Goal: Task Accomplishment & Management: Use online tool/utility

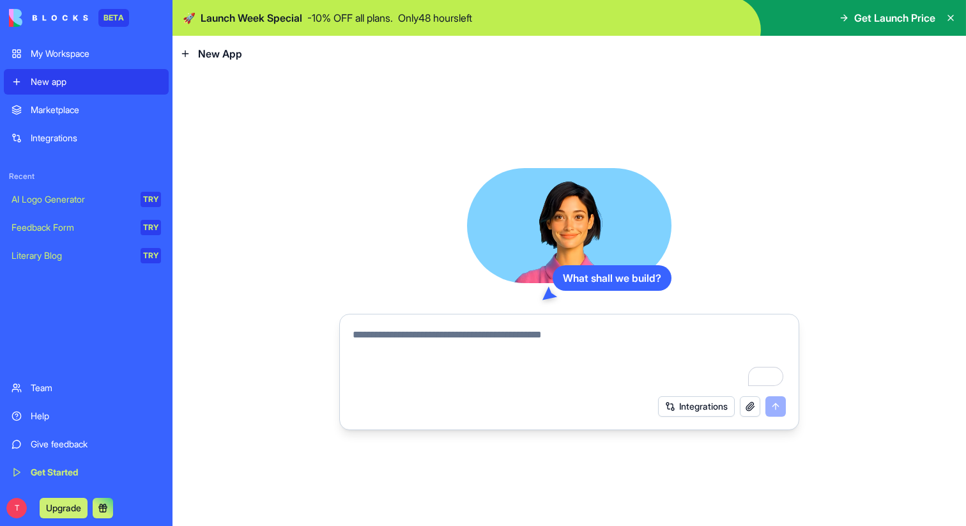
click at [188, 56] on icon at bounding box center [185, 54] width 10 height 10
click at [187, 54] on icon at bounding box center [185, 54] width 10 height 10
click at [231, 54] on span "New App" at bounding box center [220, 53] width 44 height 15
click at [194, 56] on div "New App" at bounding box center [211, 53] width 62 height 15
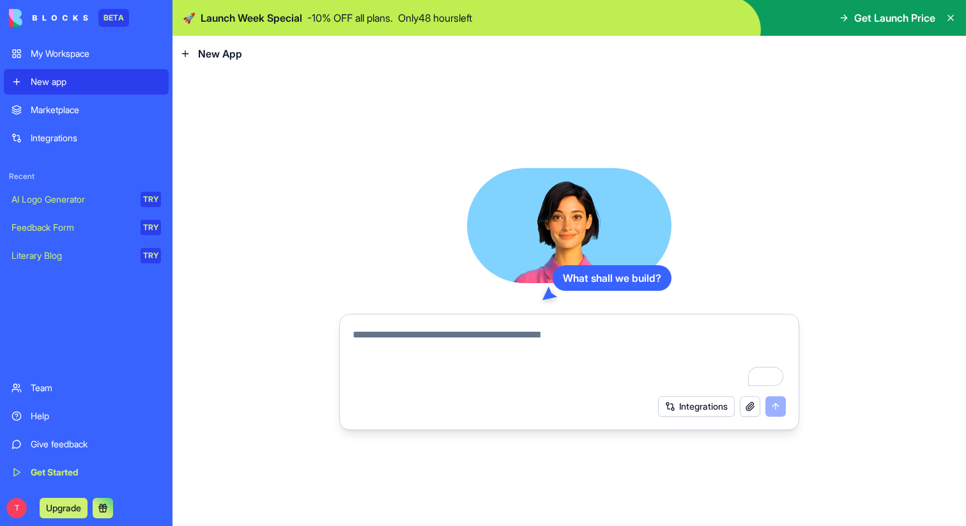
click at [187, 56] on icon at bounding box center [185, 54] width 10 height 10
click at [641, 106] on div "What shall we build? Integrations" at bounding box center [568, 299] width 793 height 454
click at [948, 21] on icon at bounding box center [950, 18] width 10 height 10
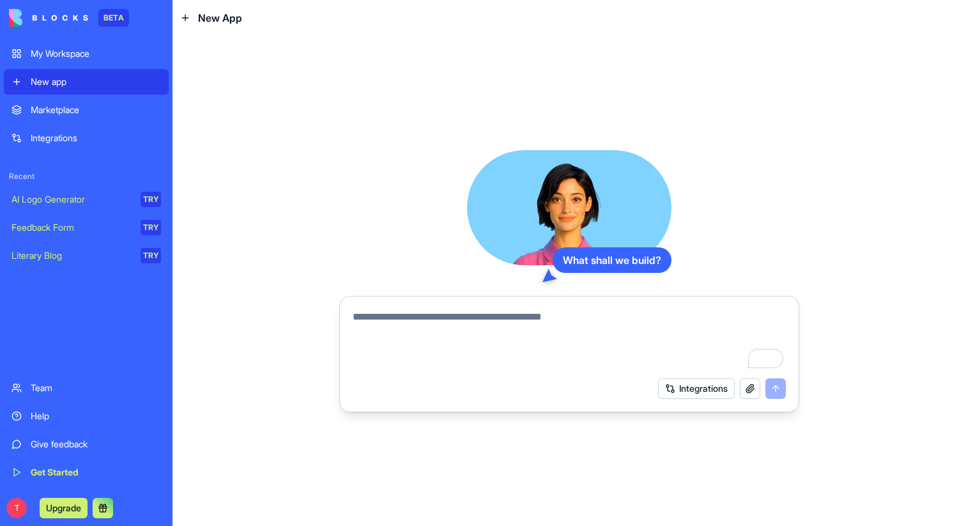
click at [666, 386] on button "Integrations" at bounding box center [696, 388] width 77 height 20
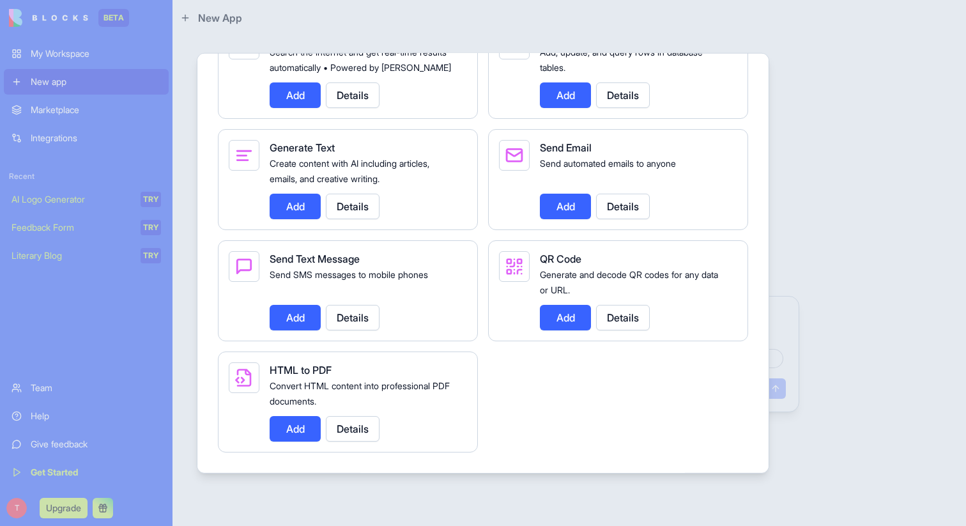
scroll to position [1822, 0]
click at [868, 239] on div at bounding box center [483, 263] width 966 height 526
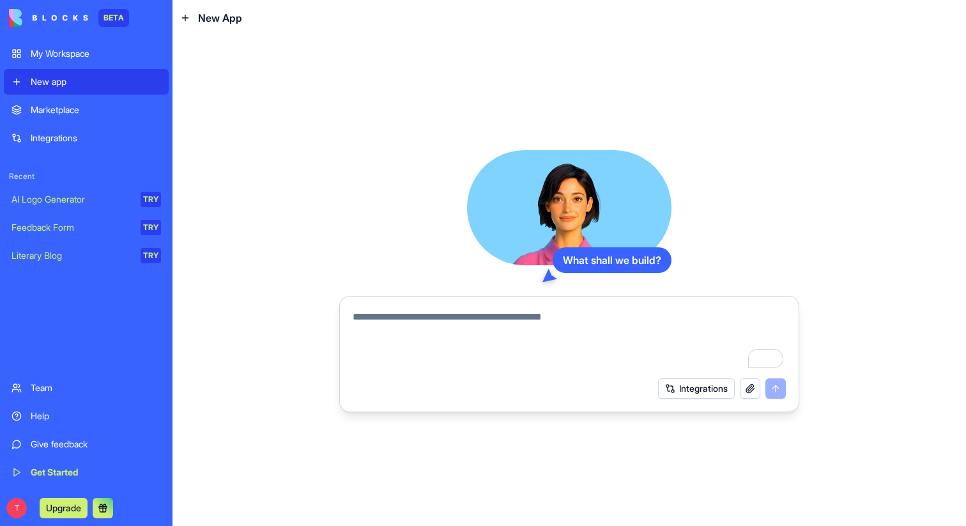
click at [89, 118] on link "Marketplace" at bounding box center [86, 110] width 165 height 26
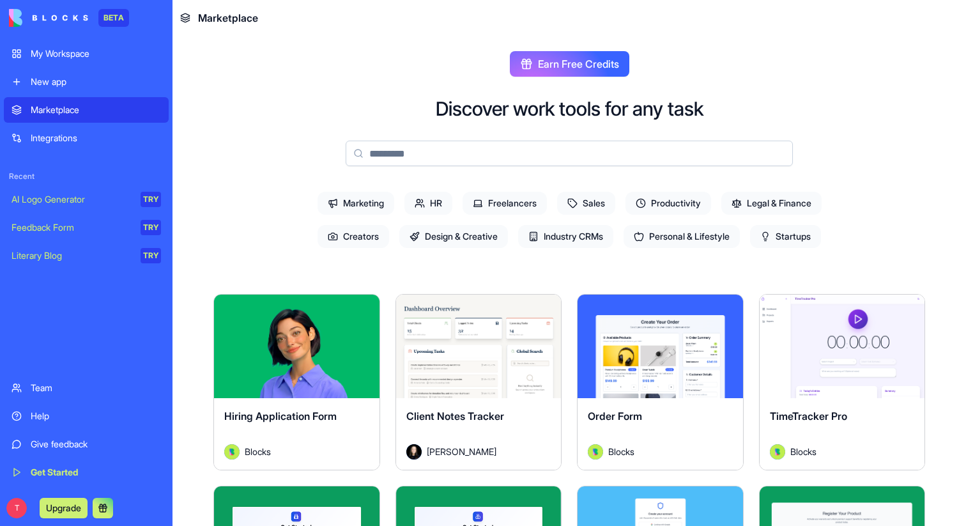
click at [93, 133] on div "Integrations" at bounding box center [96, 138] width 130 height 13
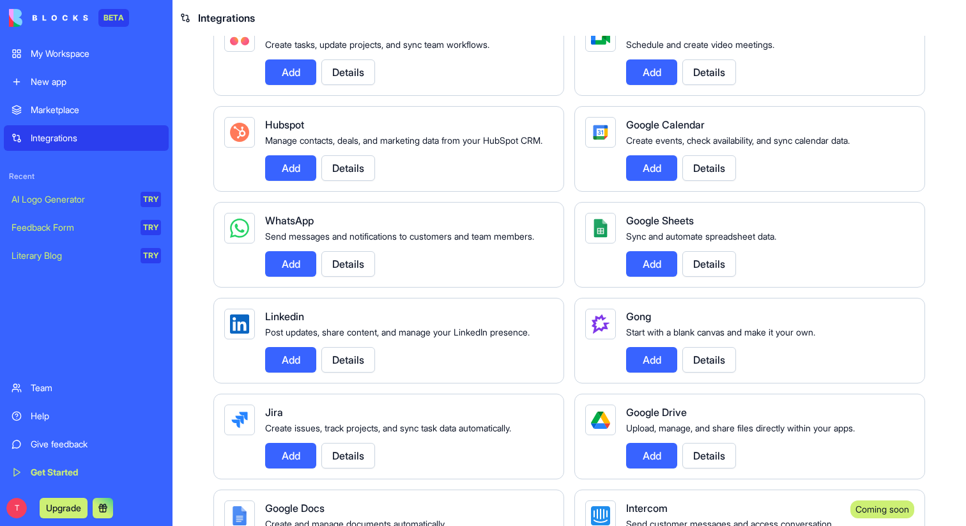
scroll to position [445, 0]
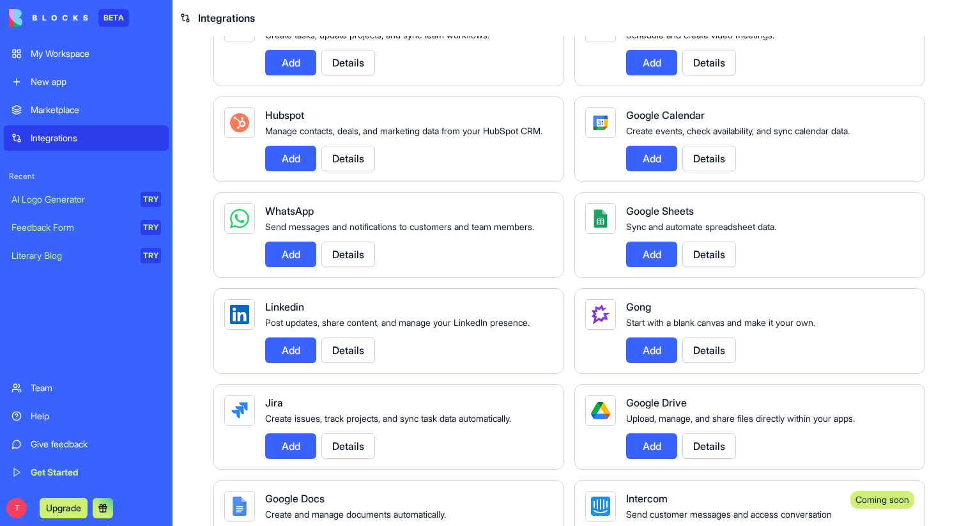
click at [656, 267] on button "Add" at bounding box center [651, 254] width 51 height 26
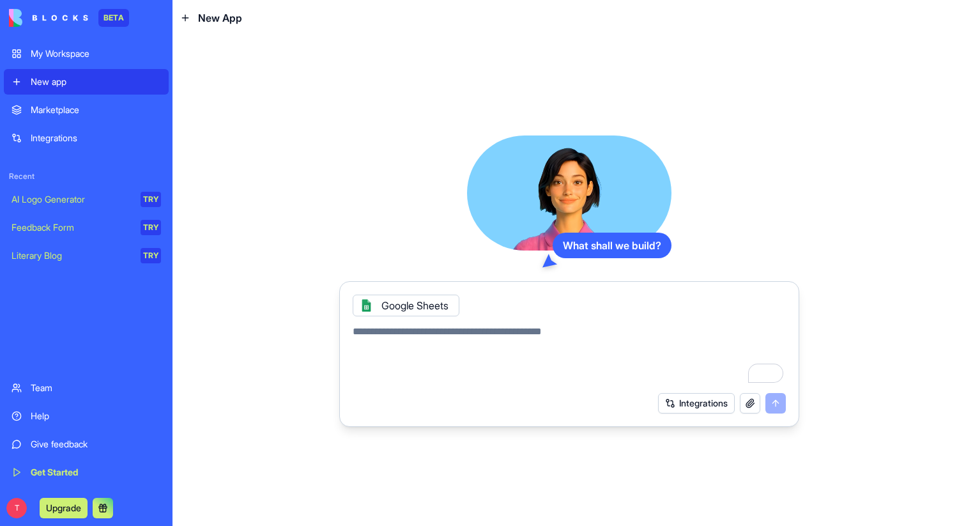
click at [364, 304] on icon at bounding box center [366, 305] width 10 height 10
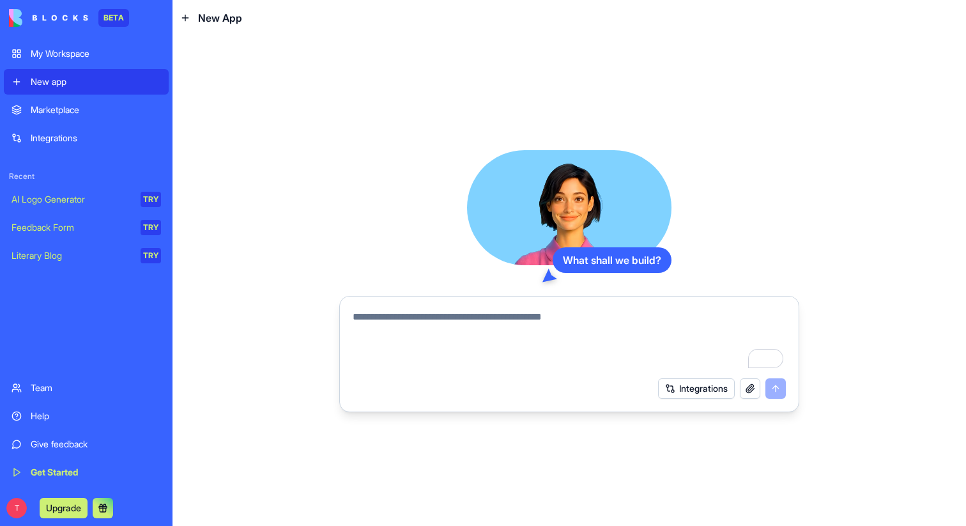
click at [54, 393] on div "Team" at bounding box center [96, 387] width 130 height 13
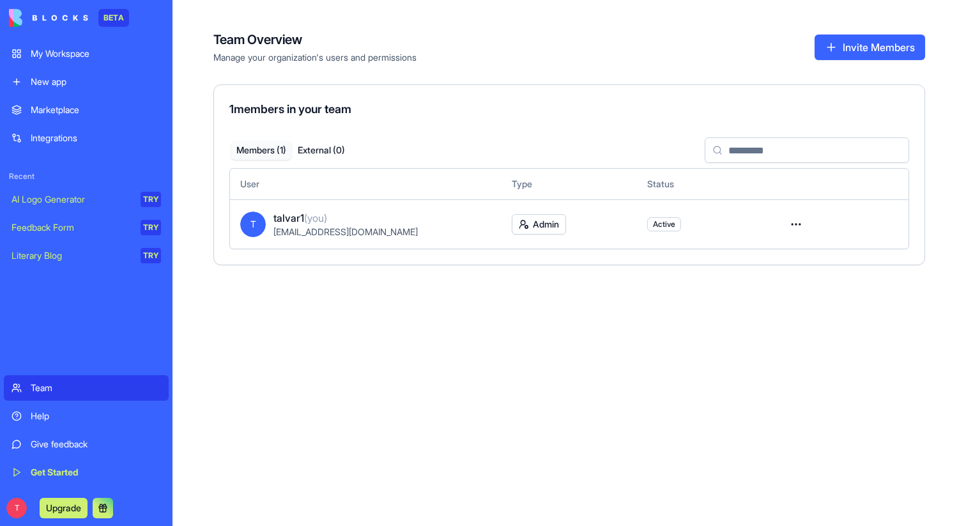
click at [81, 59] on div "My Workspace" at bounding box center [96, 53] width 130 height 13
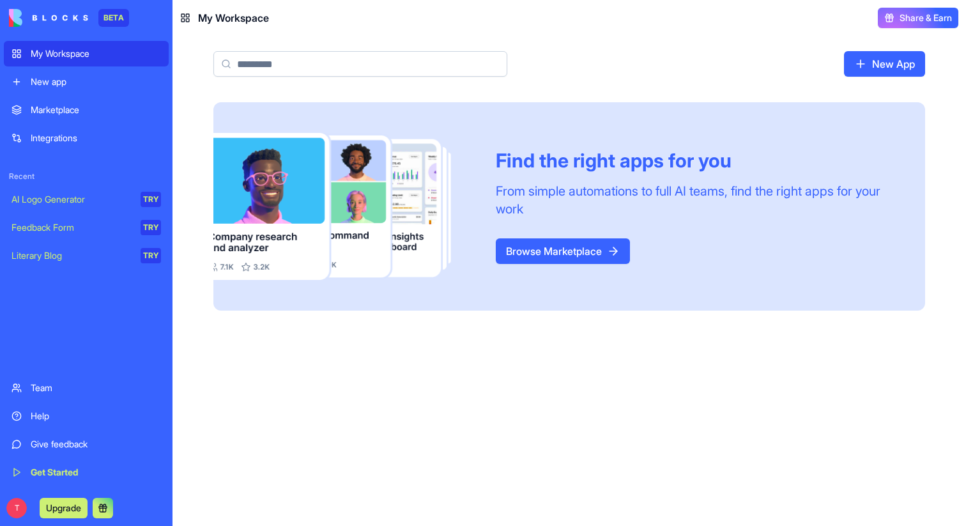
click at [68, 78] on div "New app" at bounding box center [96, 81] width 130 height 13
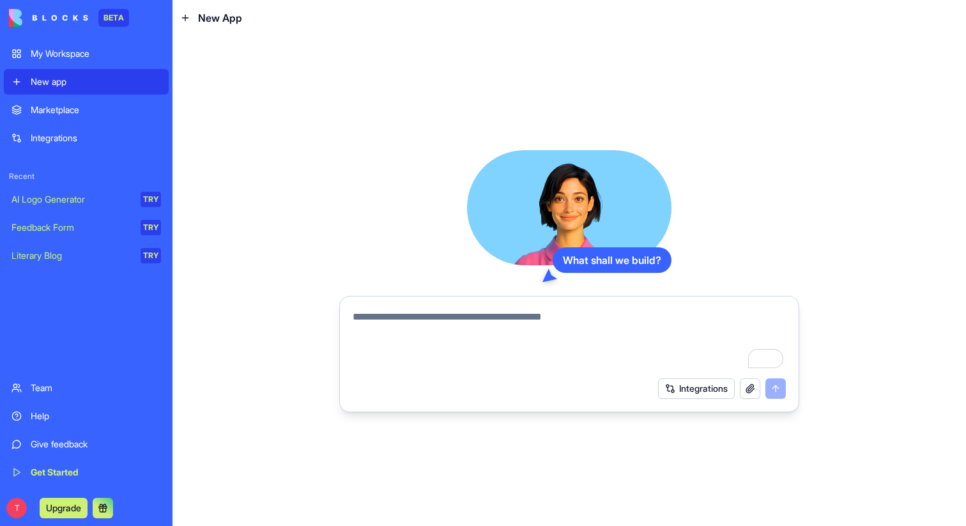
click at [564, 323] on textarea "To enrich screen reader interactions, please activate Accessibility in Grammarl…" at bounding box center [569, 339] width 433 height 61
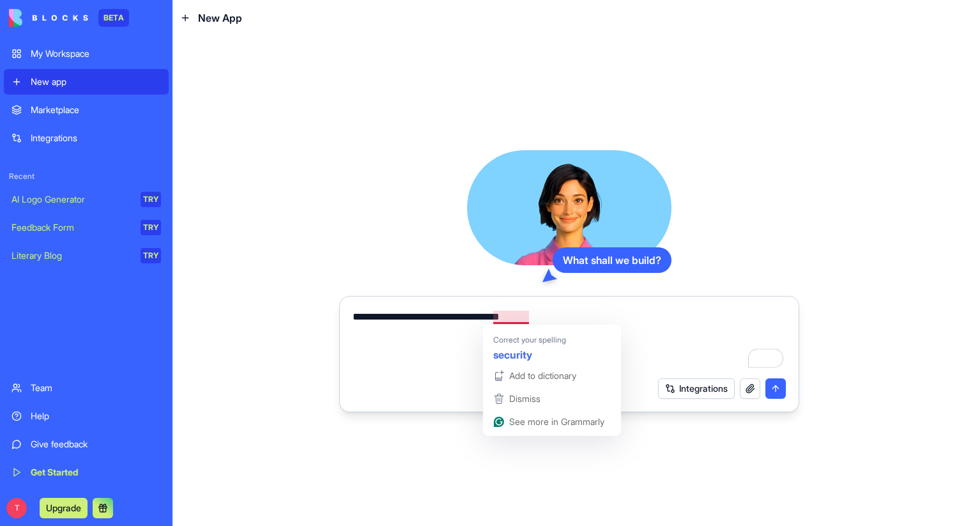
type textarea "**********"
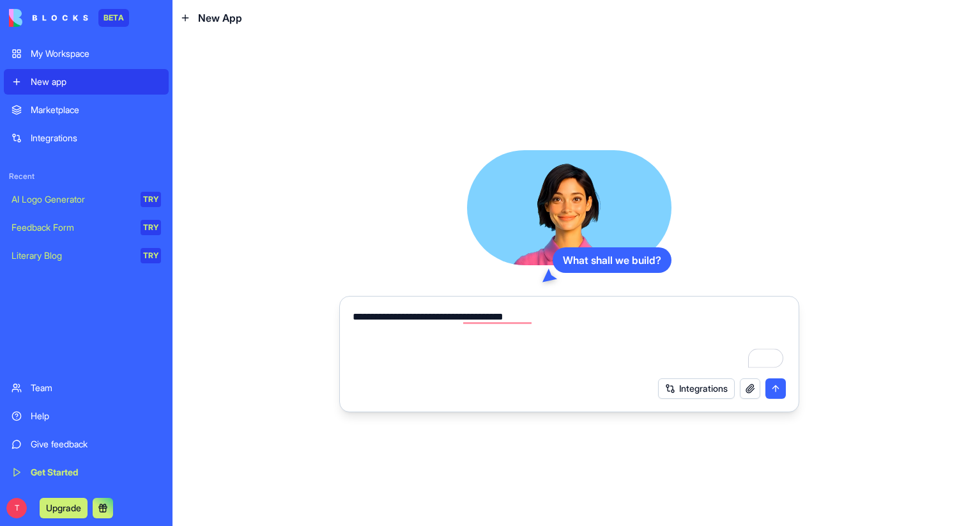
click at [774, 392] on button "submit" at bounding box center [775, 388] width 20 height 20
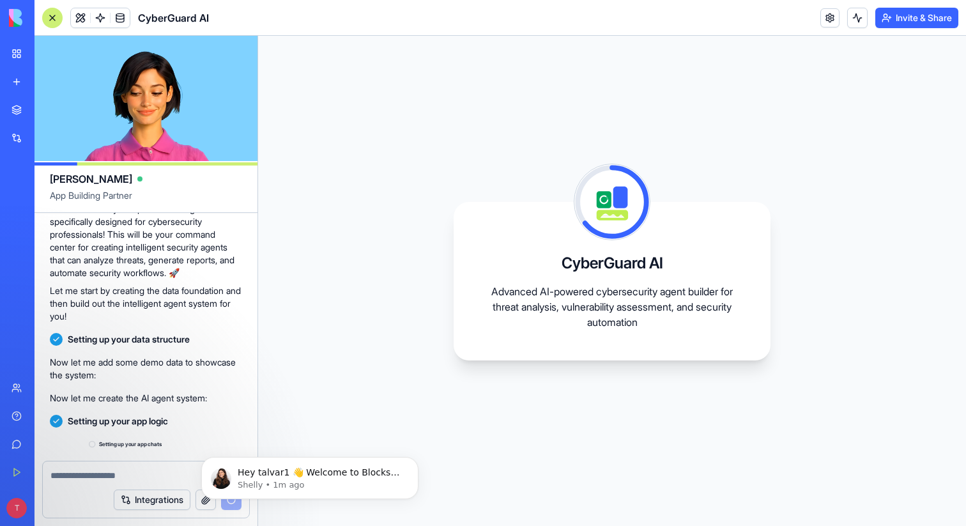
scroll to position [332, 0]
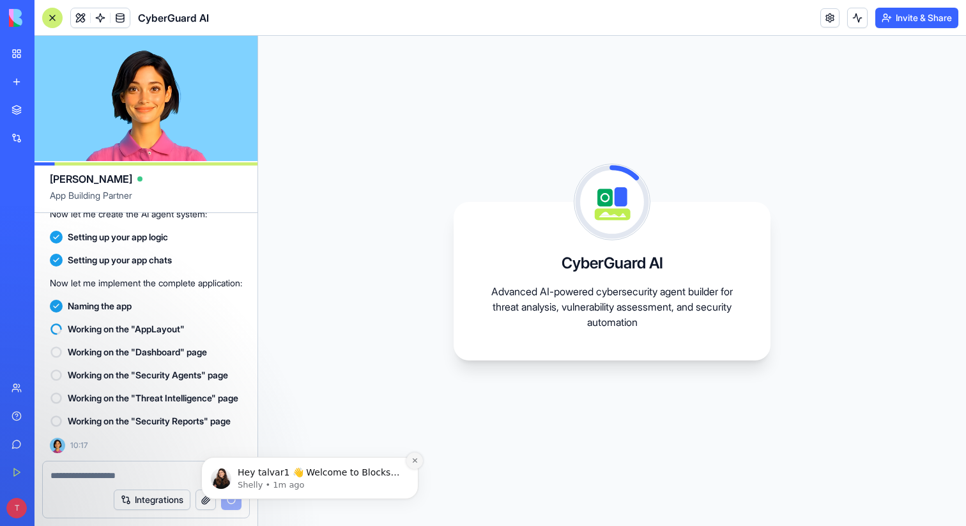
click at [413, 460] on icon "Dismiss notification" at bounding box center [414, 460] width 7 height 7
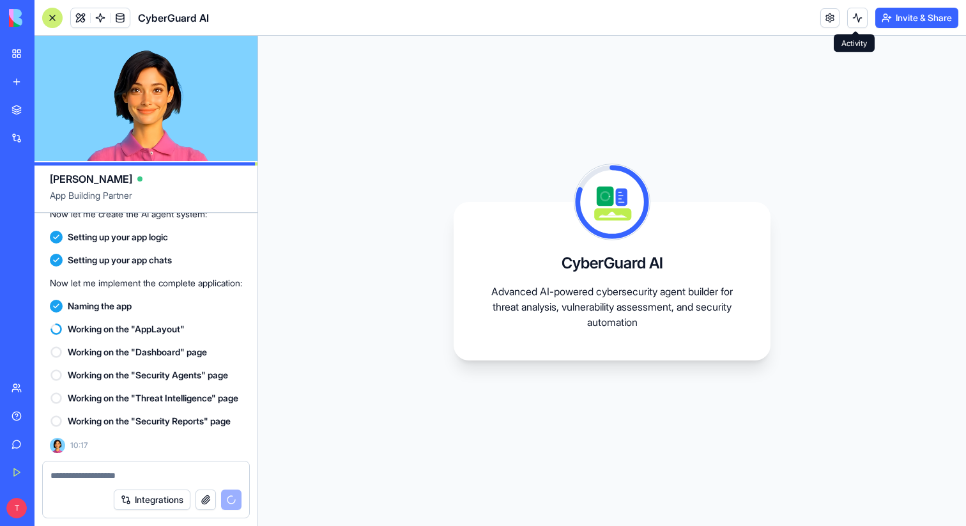
click at [855, 20] on button at bounding box center [857, 18] width 20 height 20
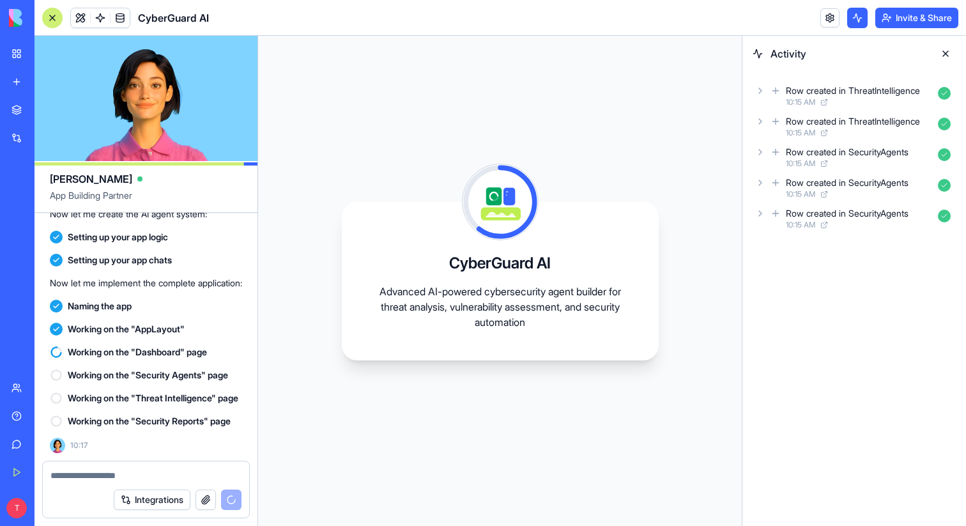
click at [775, 92] on icon at bounding box center [775, 90] width 10 height 15
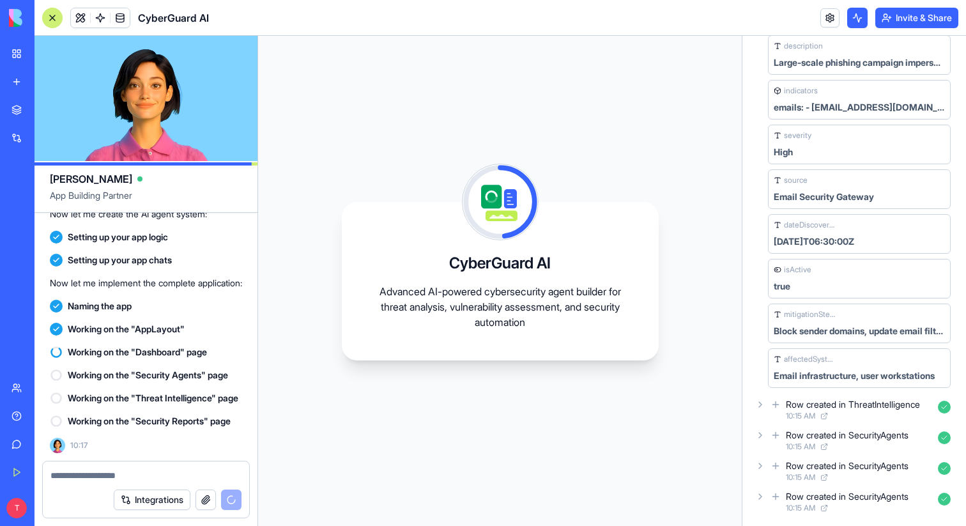
scroll to position [0, 0]
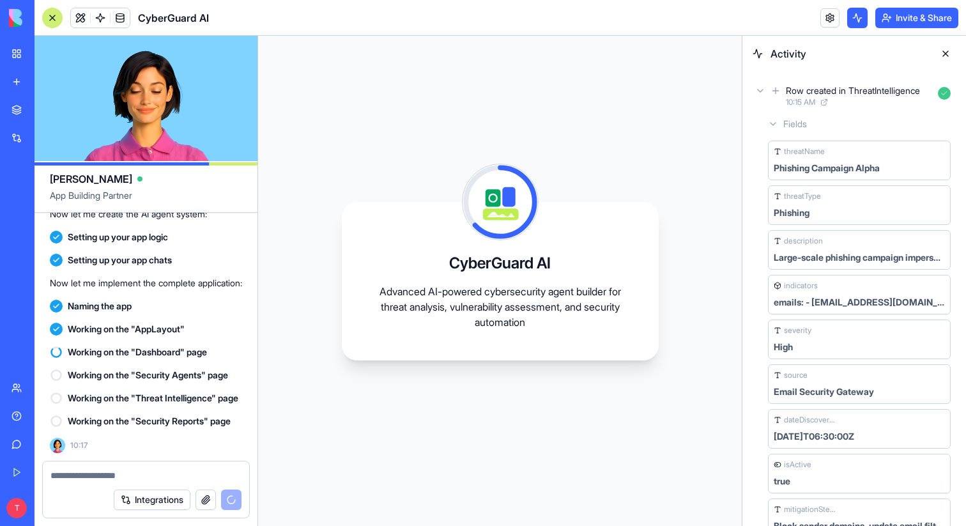
click at [756, 84] on div "Row created in ThreatIntelligence 10:15 AM" at bounding box center [853, 96] width 203 height 28
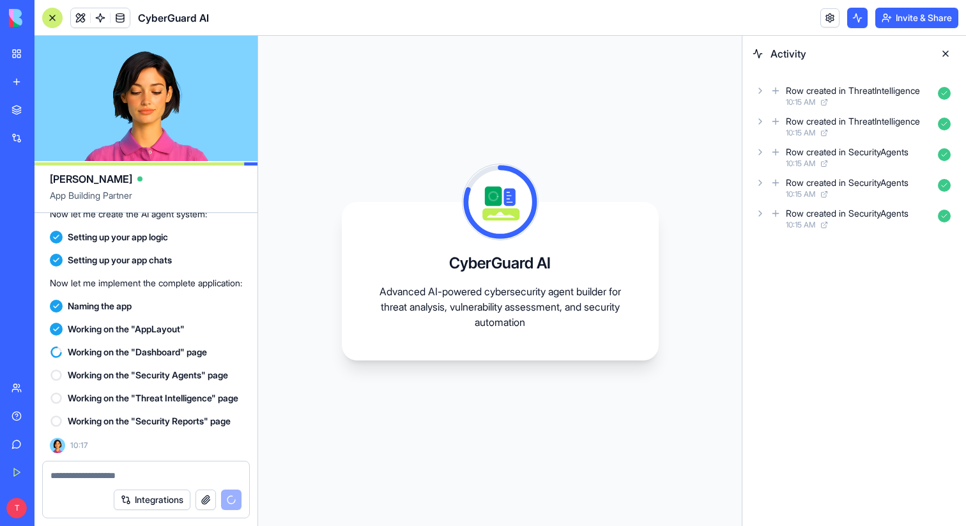
click at [764, 126] on div "Row created in ThreatIntelligence 10:15 AM" at bounding box center [853, 126] width 203 height 28
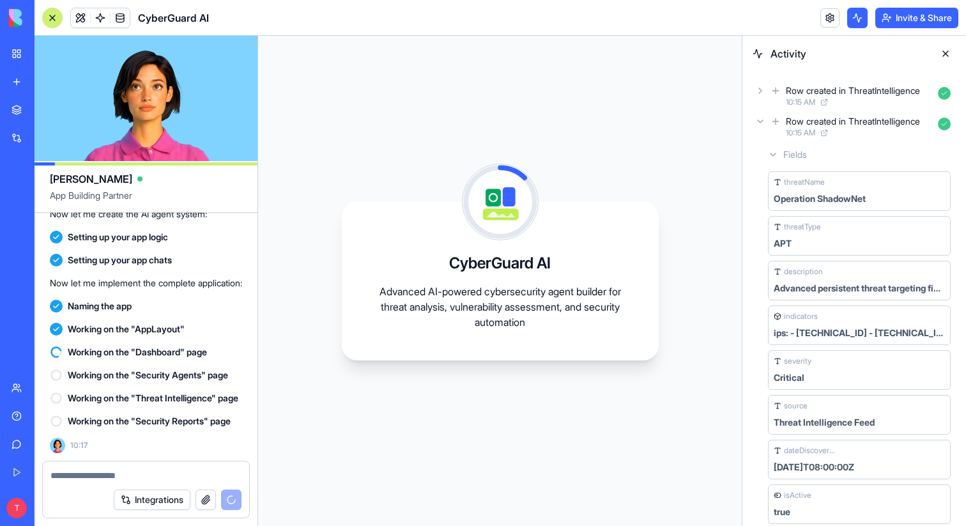
click at [764, 126] on div "Row created in ThreatIntelligence 10:15 AM" at bounding box center [853, 126] width 203 height 28
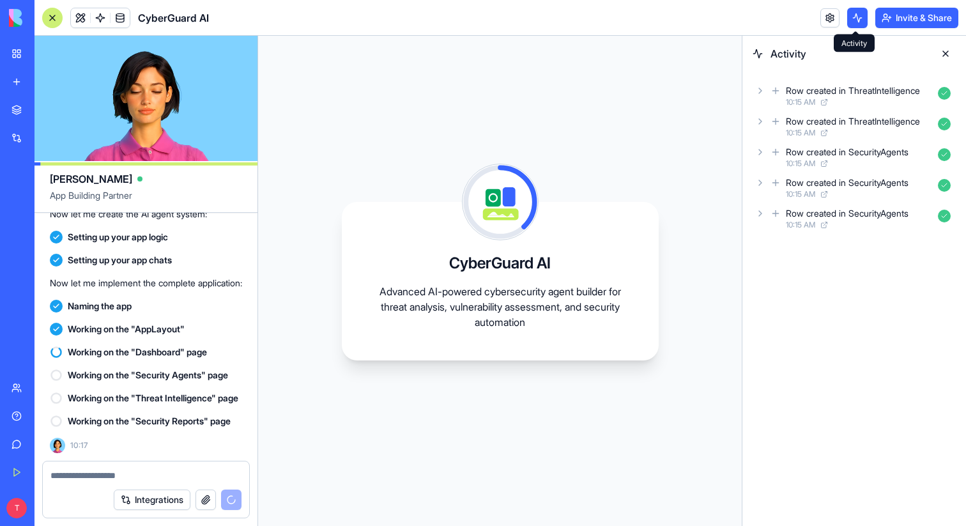
click at [852, 12] on button at bounding box center [857, 18] width 20 height 20
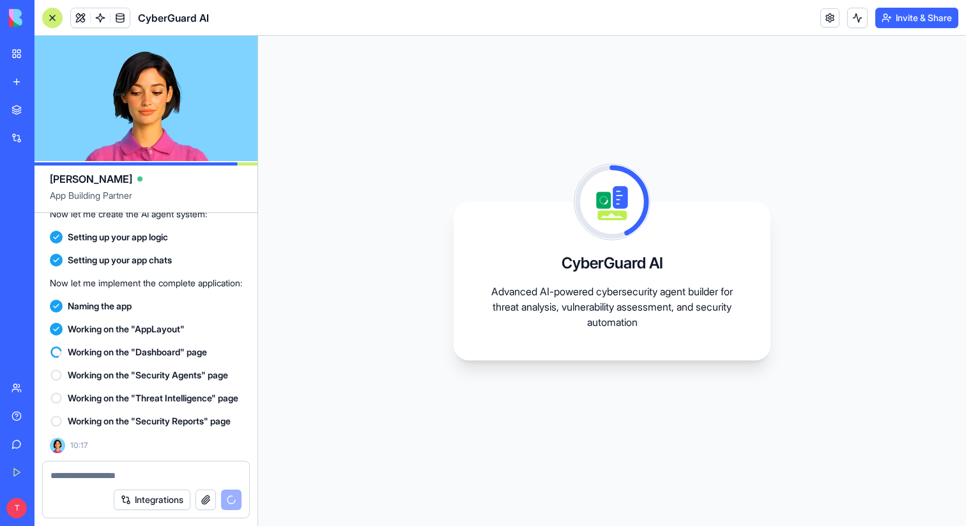
click at [835, 15] on link at bounding box center [829, 17] width 19 height 19
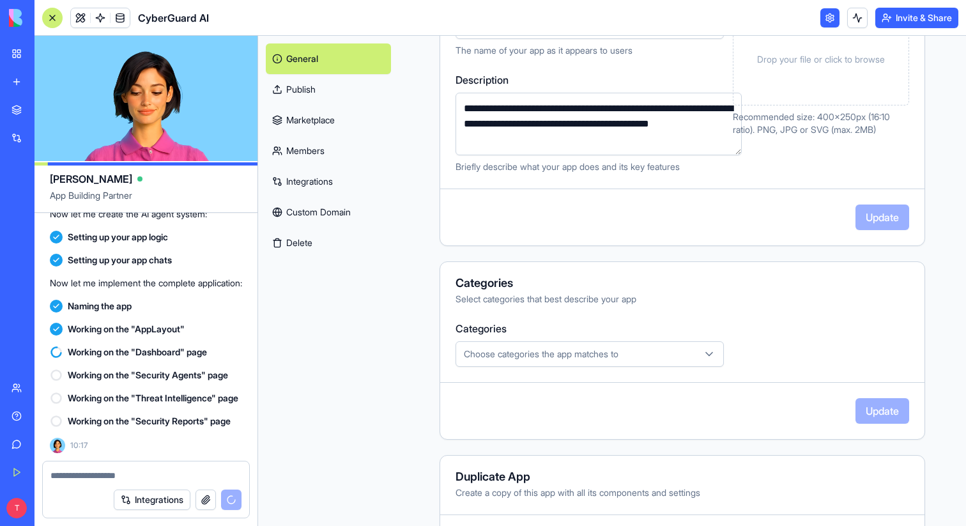
scroll to position [267, 0]
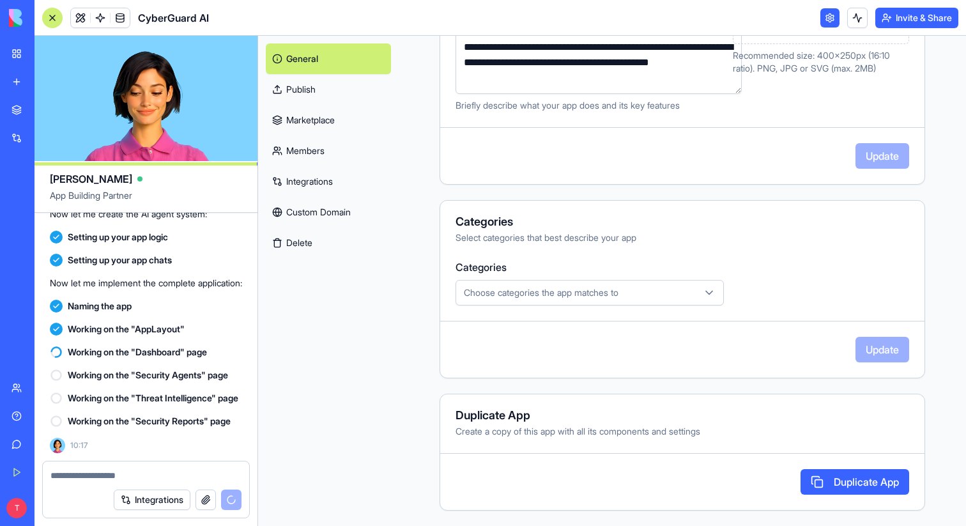
click at [337, 155] on link "Members" at bounding box center [328, 150] width 125 height 31
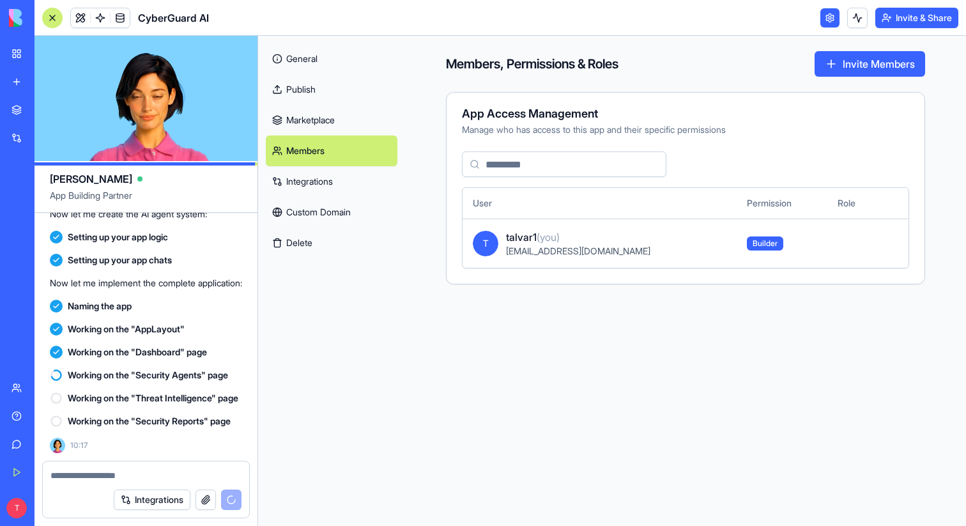
click at [337, 178] on link "Integrations" at bounding box center [332, 181] width 132 height 31
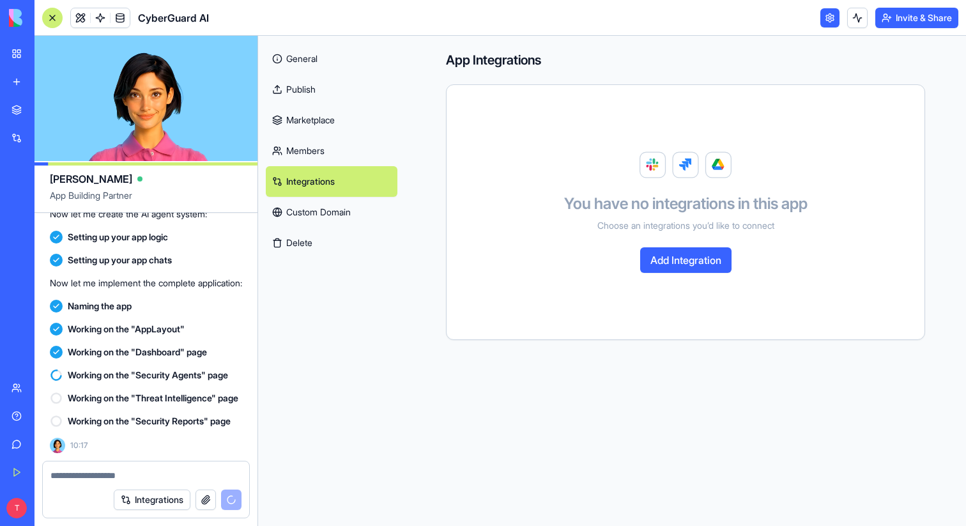
click at [360, 206] on link "Custom Domain" at bounding box center [332, 212] width 132 height 31
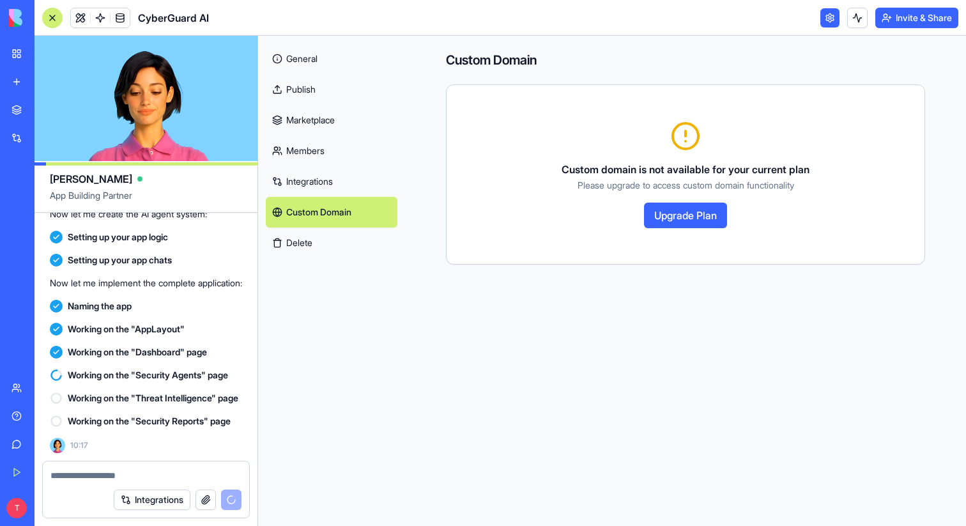
click at [324, 88] on link "Publish" at bounding box center [332, 89] width 132 height 31
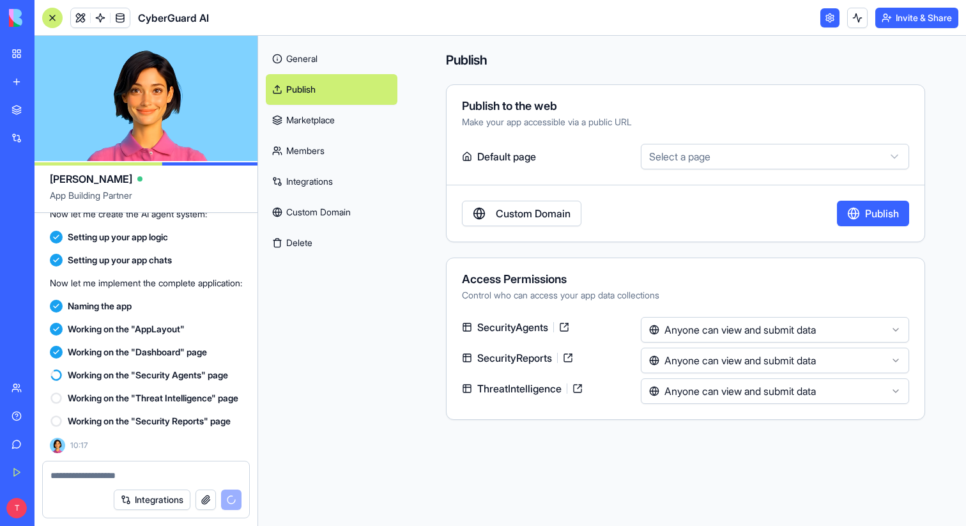
click at [325, 59] on link "General" at bounding box center [332, 58] width 132 height 31
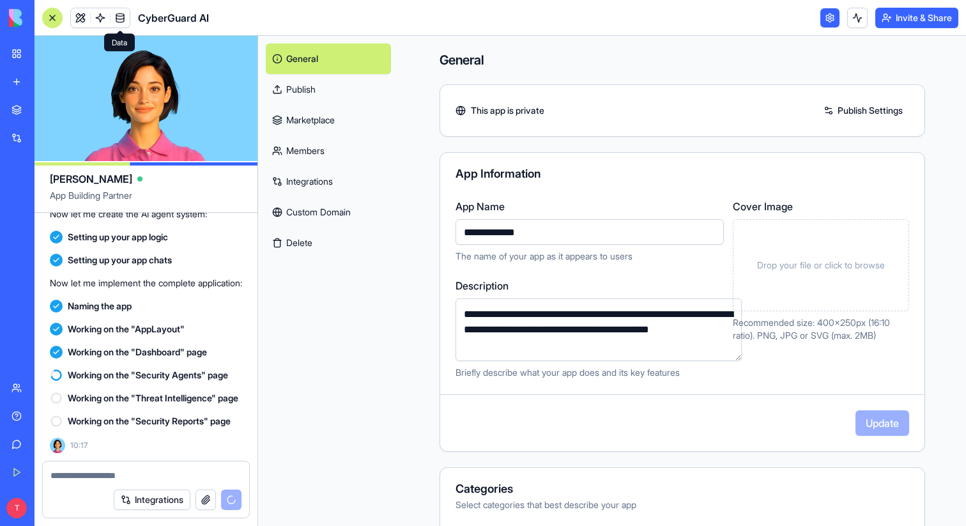
click at [121, 24] on span at bounding box center [120, 18] width 36 height 36
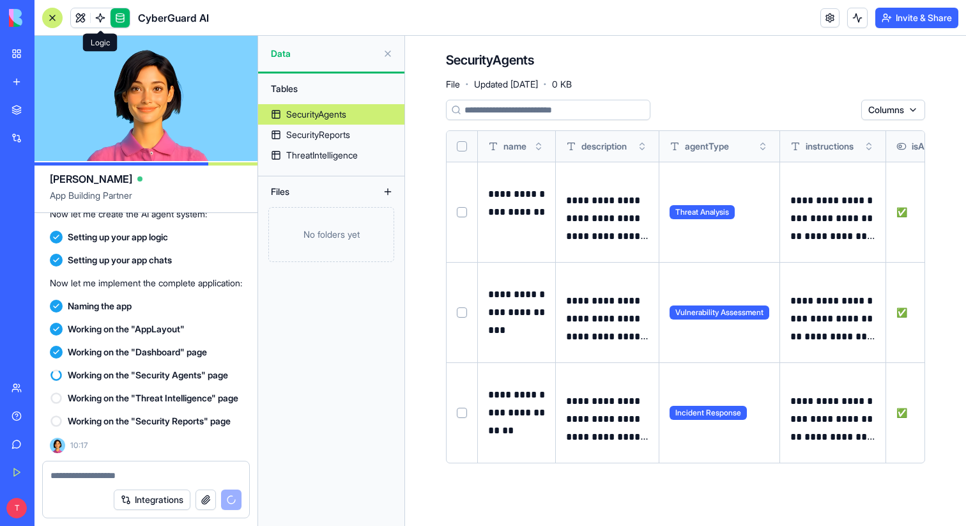
click at [93, 22] on span at bounding box center [100, 18] width 36 height 36
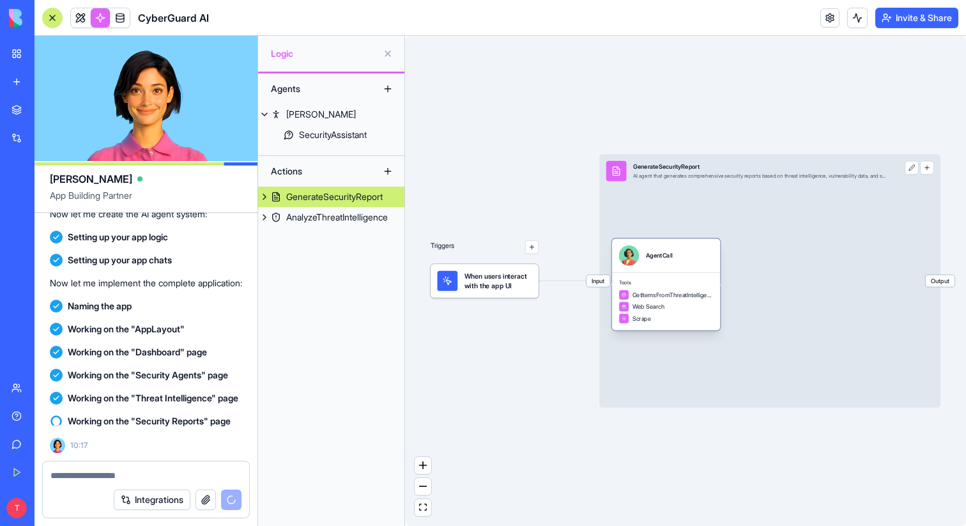
click at [675, 273] on div "Tools GetItemsFromThreatIntelligenceTable Web Search Scrape" at bounding box center [666, 301] width 108 height 58
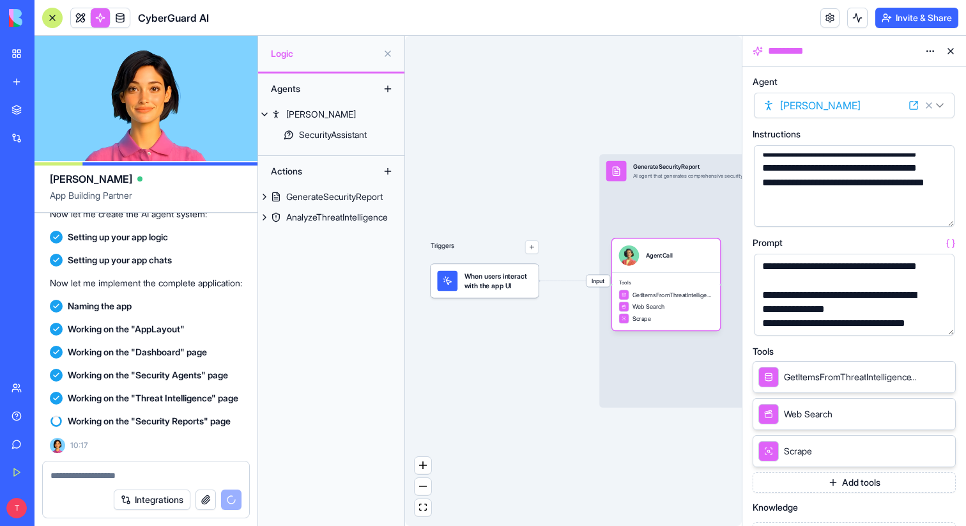
scroll to position [284, 0]
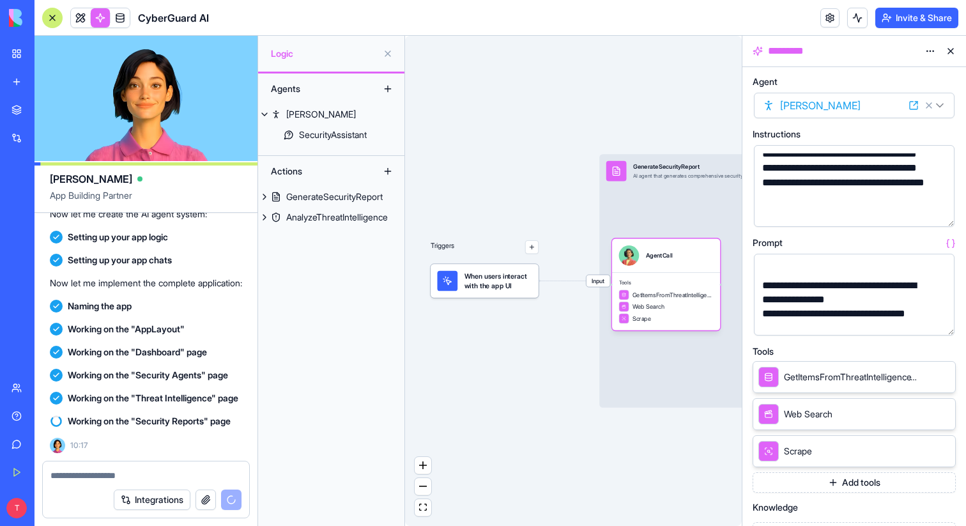
click at [697, 126] on div "Triggers When users interact with the app UI Input GenerateSecurityReport AI ag…" at bounding box center [573, 281] width 337 height 490
click at [949, 55] on button at bounding box center [950, 51] width 20 height 20
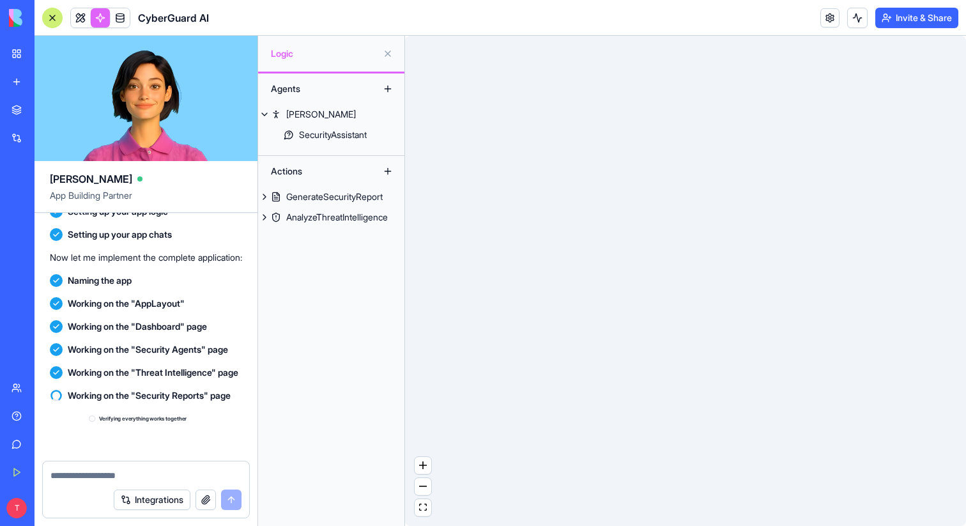
scroll to position [572, 0]
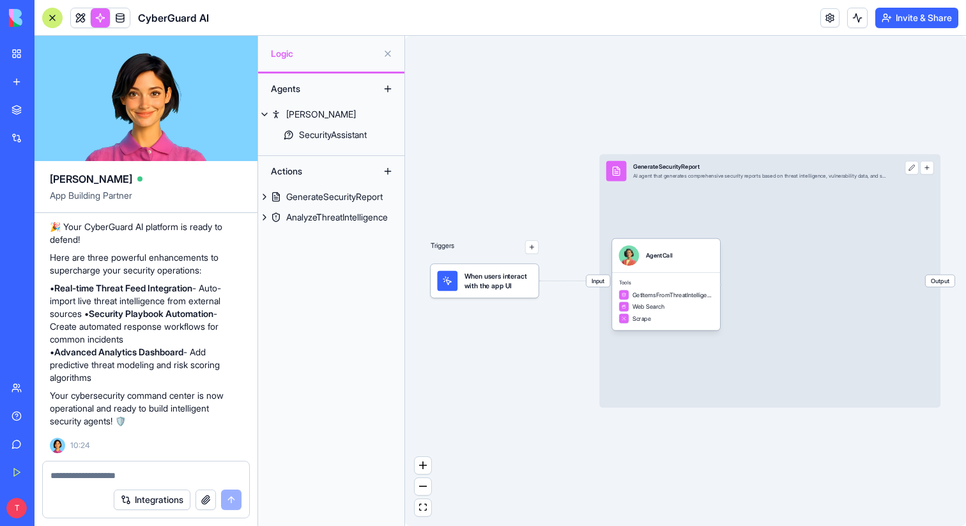
click at [98, 18] on link at bounding box center [100, 17] width 19 height 19
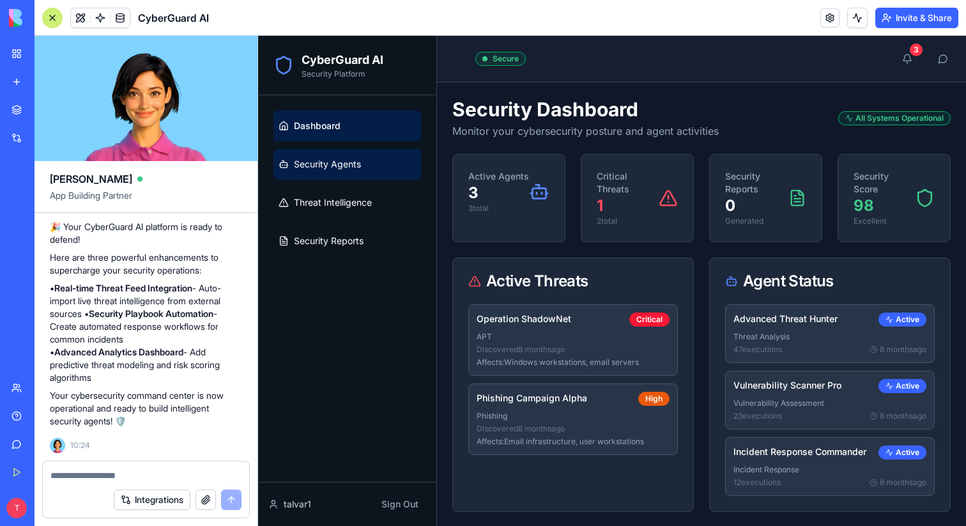
click at [347, 162] on span "Security Agents" at bounding box center [327, 164] width 67 height 13
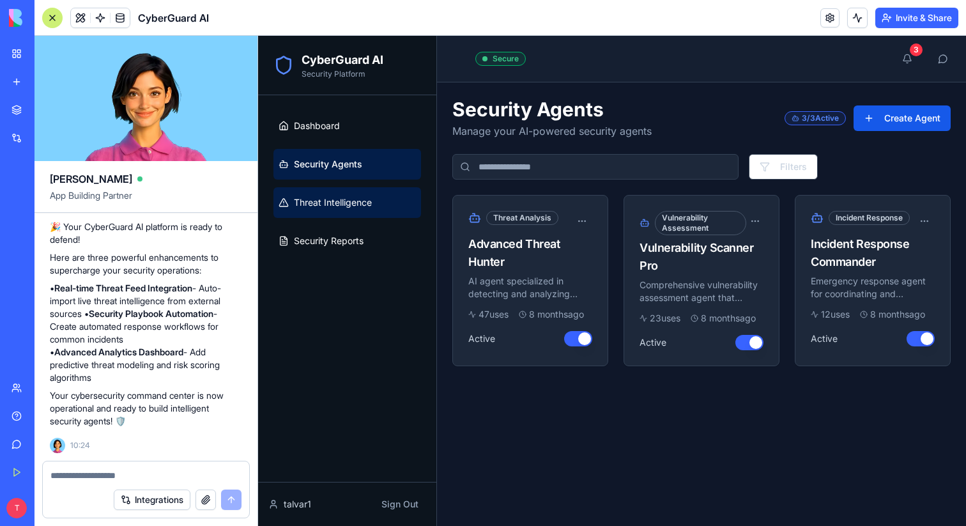
click at [347, 195] on link "Threat Intelligence" at bounding box center [347, 202] width 148 height 31
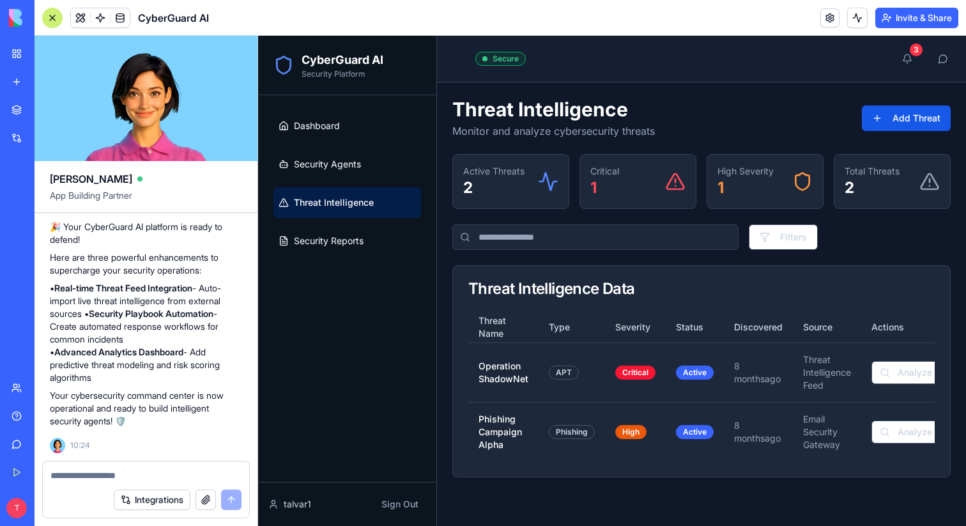
click at [344, 224] on ul "Dashboard Security Agents Threat Intelligence Security Reports" at bounding box center [347, 183] width 148 height 146
click at [340, 236] on span "Security Reports" at bounding box center [329, 240] width 70 height 13
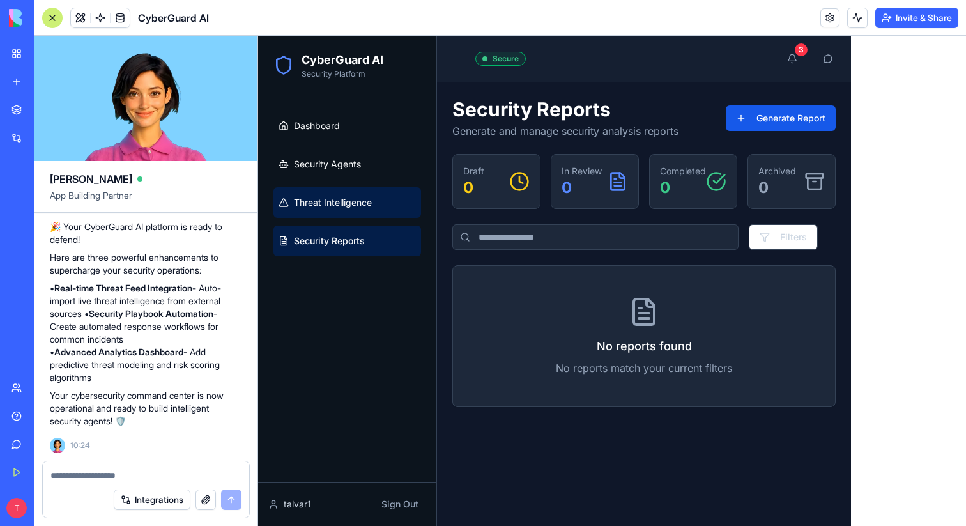
click at [307, 199] on span "Threat Intelligence" at bounding box center [333, 202] width 78 height 13
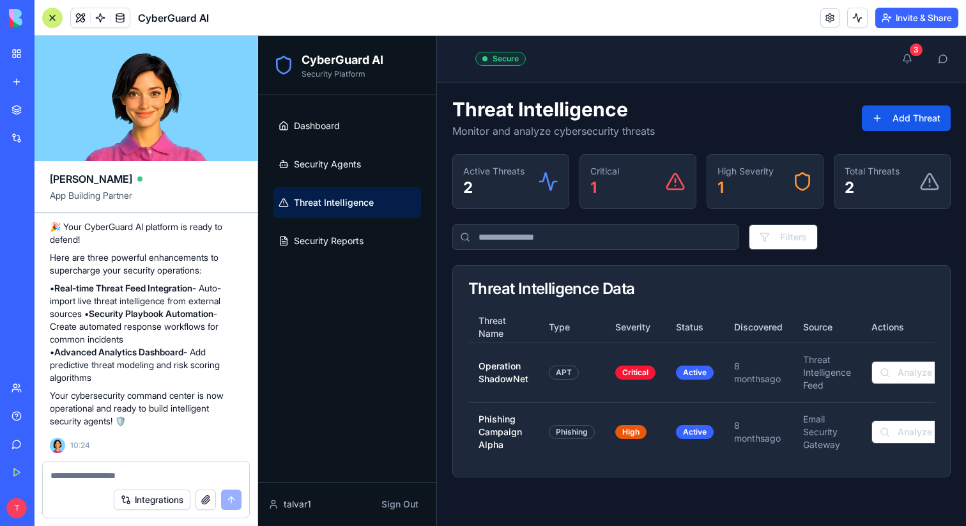
click at [367, 152] on link "Security Agents" at bounding box center [347, 164] width 148 height 31
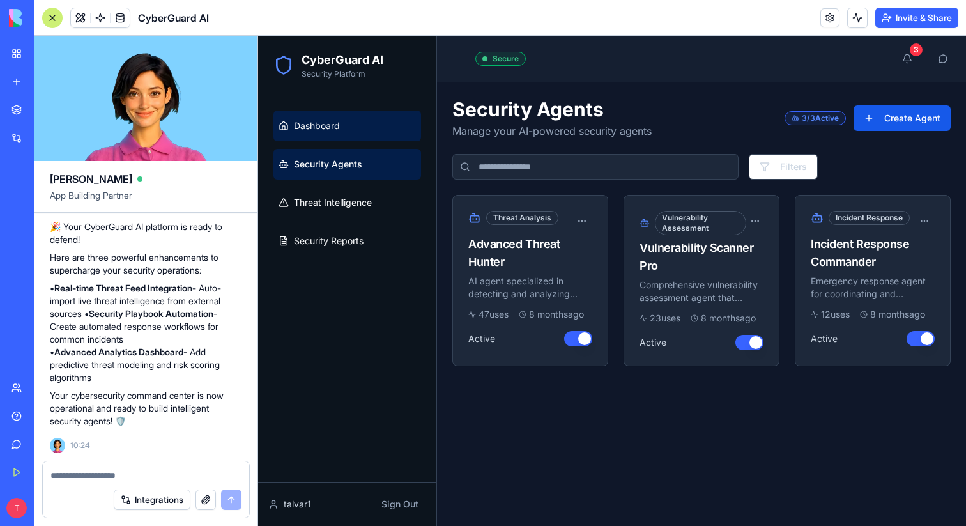
click at [365, 131] on link "Dashboard" at bounding box center [347, 125] width 148 height 31
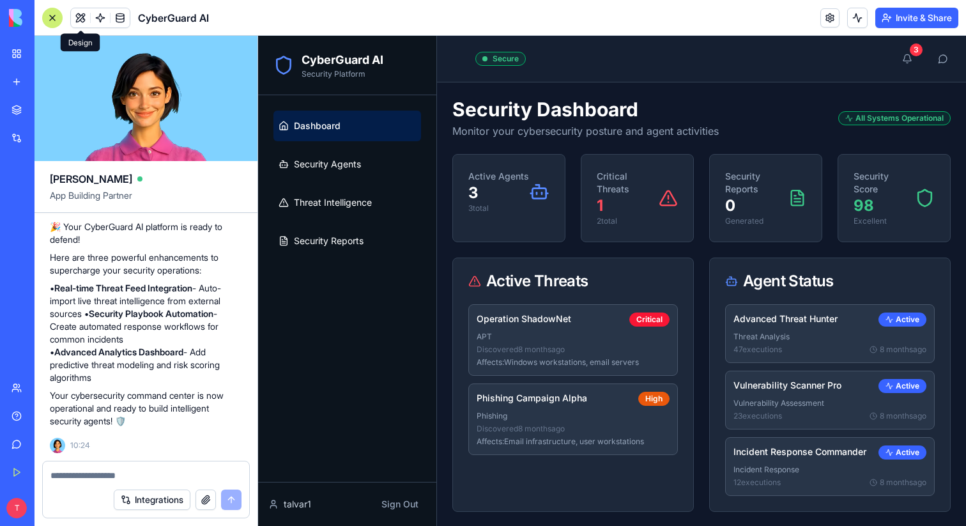
click at [79, 17] on button at bounding box center [80, 17] width 19 height 19
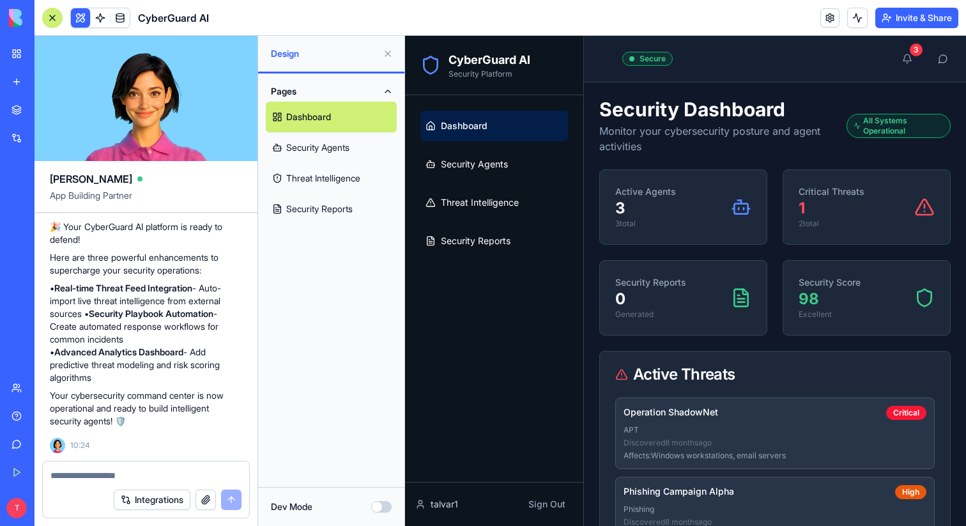
click at [79, 17] on button at bounding box center [80, 17] width 19 height 19
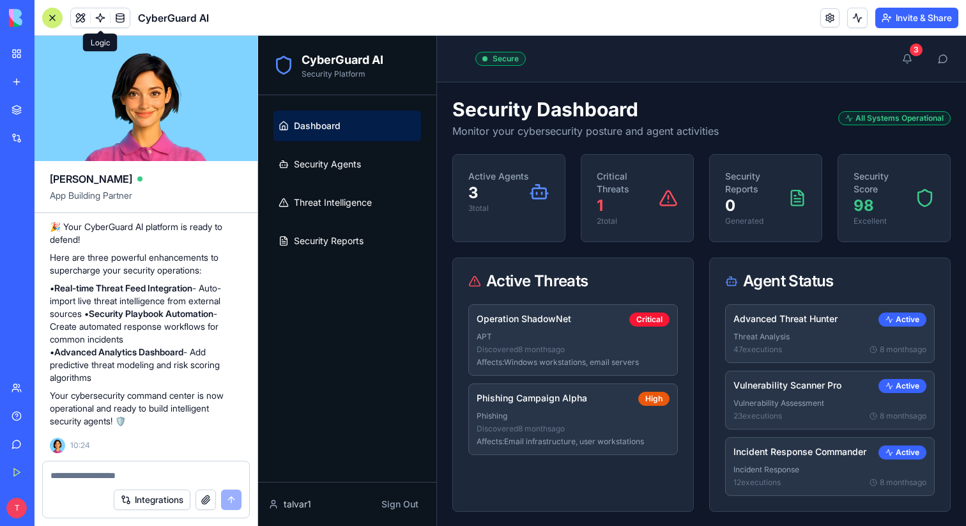
click at [95, 15] on link at bounding box center [100, 17] width 19 height 19
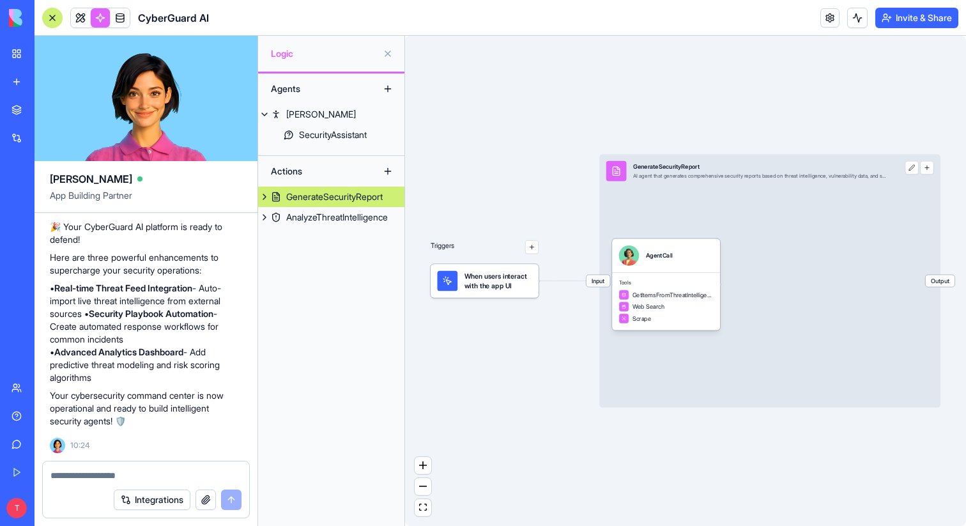
click at [264, 196] on button at bounding box center [264, 197] width 13 height 20
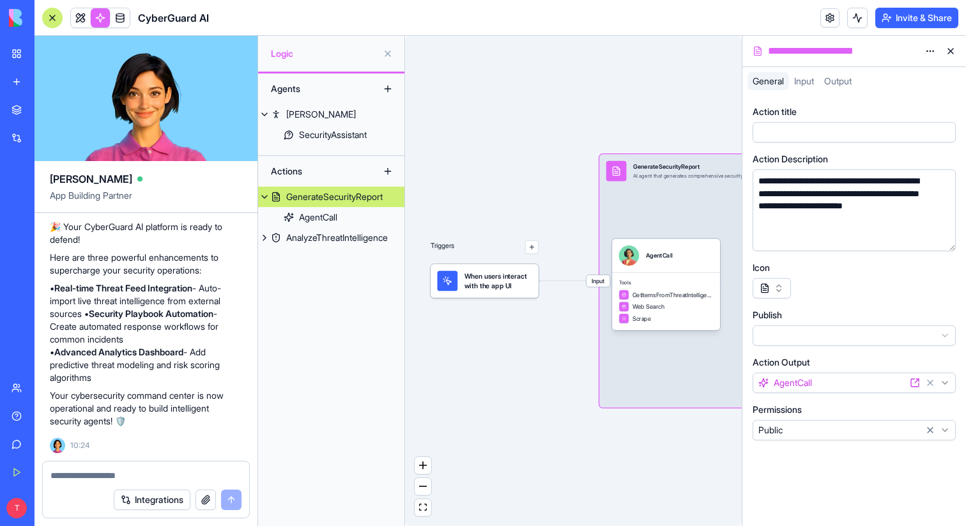
click at [264, 196] on button at bounding box center [264, 197] width 13 height 20
click at [950, 47] on button at bounding box center [950, 51] width 20 height 20
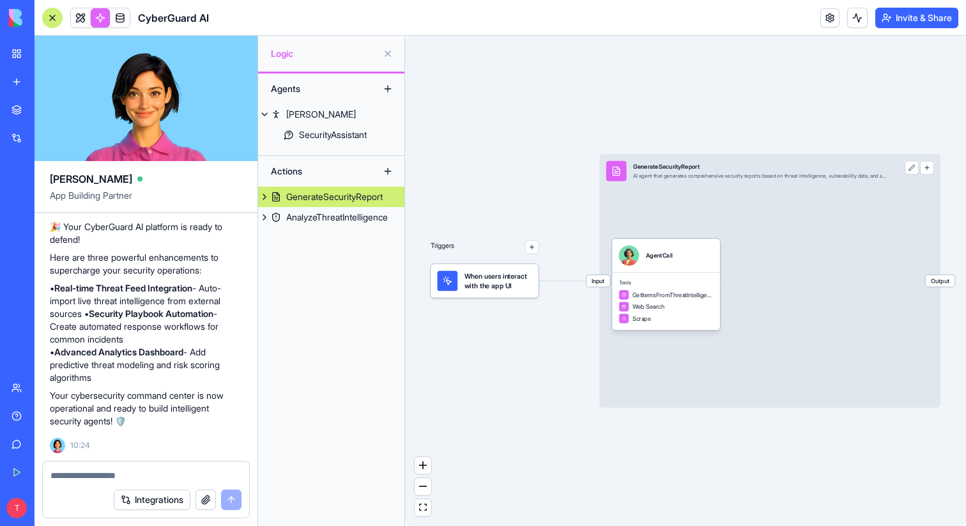
click at [385, 54] on button at bounding box center [387, 53] width 20 height 20
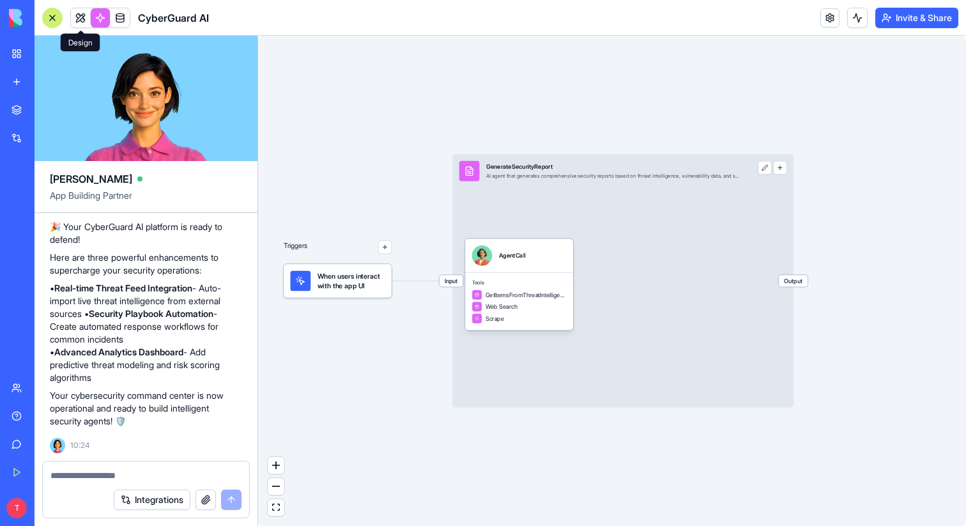
click at [80, 19] on link at bounding box center [80, 17] width 19 height 19
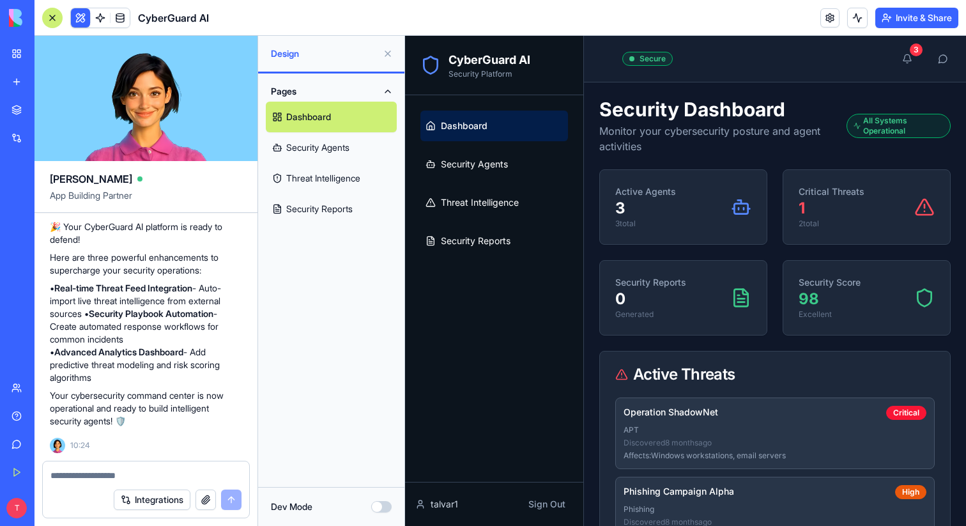
click at [385, 53] on button at bounding box center [387, 53] width 20 height 20
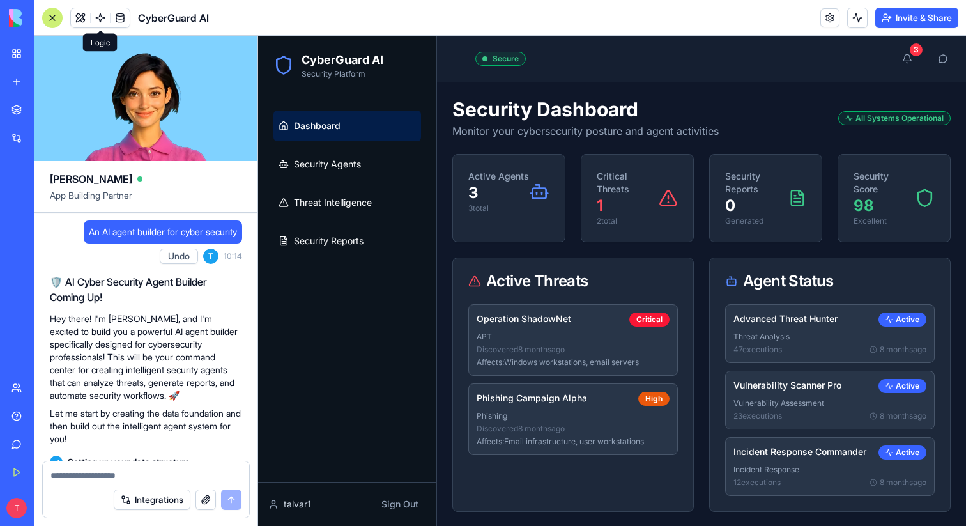
click at [96, 15] on link at bounding box center [100, 17] width 19 height 19
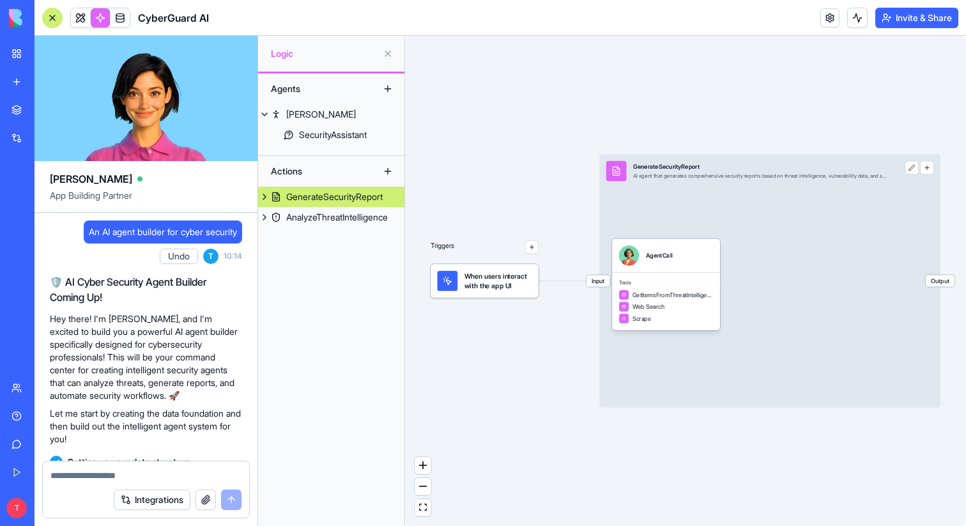
drag, startPoint x: 766, startPoint y: 101, endPoint x: 649, endPoint y: 101, distance: 116.9
click at [649, 101] on div "Triggers When users interact with the app UI Input GenerateSecurityReport AI ag…" at bounding box center [685, 281] width 561 height 490
drag, startPoint x: 684, startPoint y: 112, endPoint x: 581, endPoint y: 118, distance: 103.7
click at [580, 118] on div "Triggers When users interact with the app UI Input GenerateSecurityReport AI ag…" at bounding box center [685, 281] width 561 height 490
drag, startPoint x: 674, startPoint y: 126, endPoint x: 564, endPoint y: 106, distance: 111.7
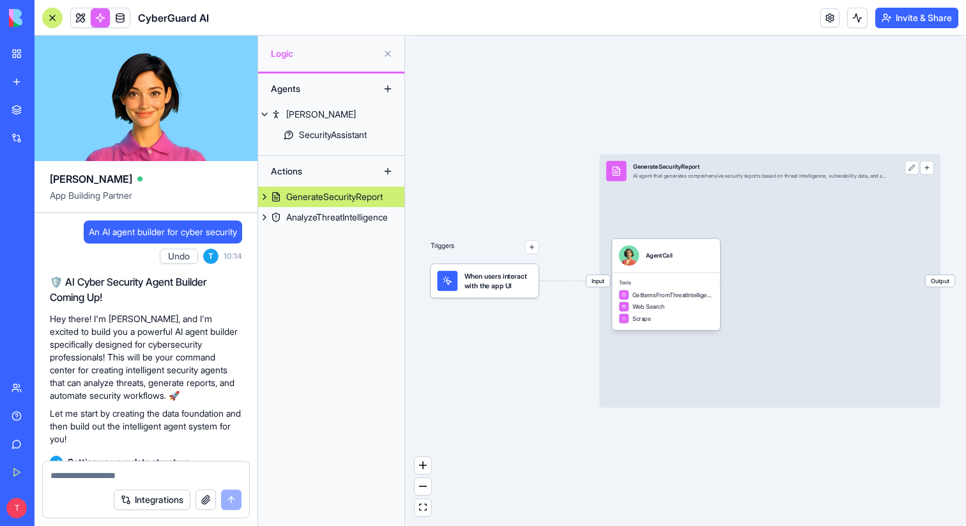
click at [564, 106] on div "Triggers When users interact with the app UI Input GenerateSecurityReport AI ag…" at bounding box center [685, 281] width 561 height 490
drag, startPoint x: 552, startPoint y: 141, endPoint x: 510, endPoint y: 142, distance: 42.8
click at [509, 142] on div "Triggers When users interact with the app UI Input GenerateSecurityReport AI ag…" at bounding box center [685, 281] width 561 height 490
drag, startPoint x: 514, startPoint y: 188, endPoint x: 511, endPoint y: 156, distance: 32.1
click at [511, 156] on div "Triggers When users interact with the app UI Input GenerateSecurityReport AI ag…" at bounding box center [685, 281] width 561 height 490
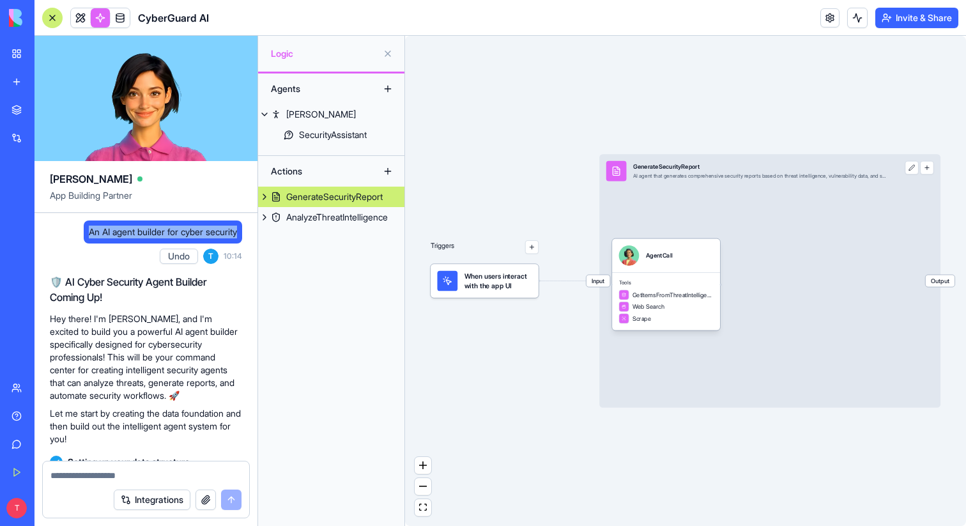
drag, startPoint x: 80, startPoint y: 234, endPoint x: 234, endPoint y: 232, distance: 153.9
click at [234, 232] on span "An AI agent builder for cyber security" at bounding box center [163, 231] width 148 height 13
click at [513, 211] on div "Triggers When users interact with the app UI Input GenerateSecurityReport AI ag…" at bounding box center [685, 281] width 561 height 490
click at [664, 259] on div "AgentCall" at bounding box center [659, 255] width 27 height 8
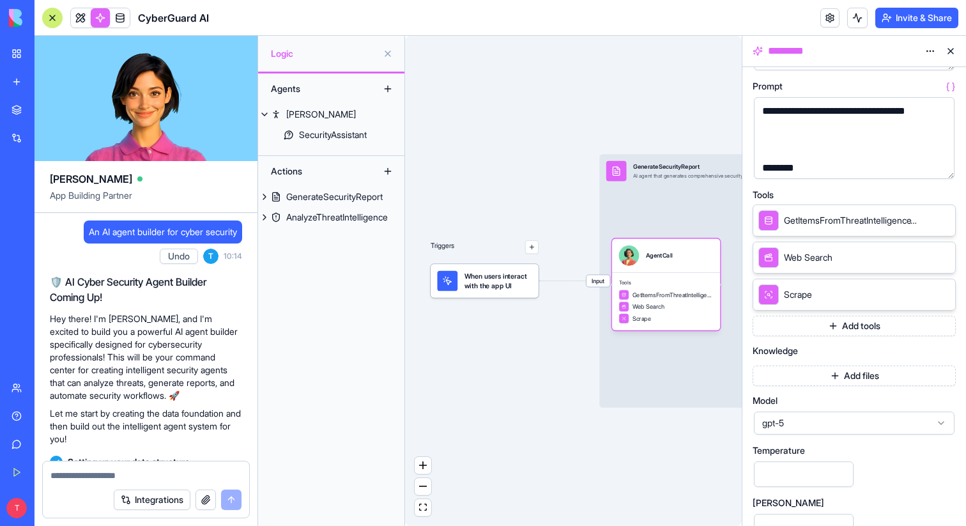
scroll to position [161, 0]
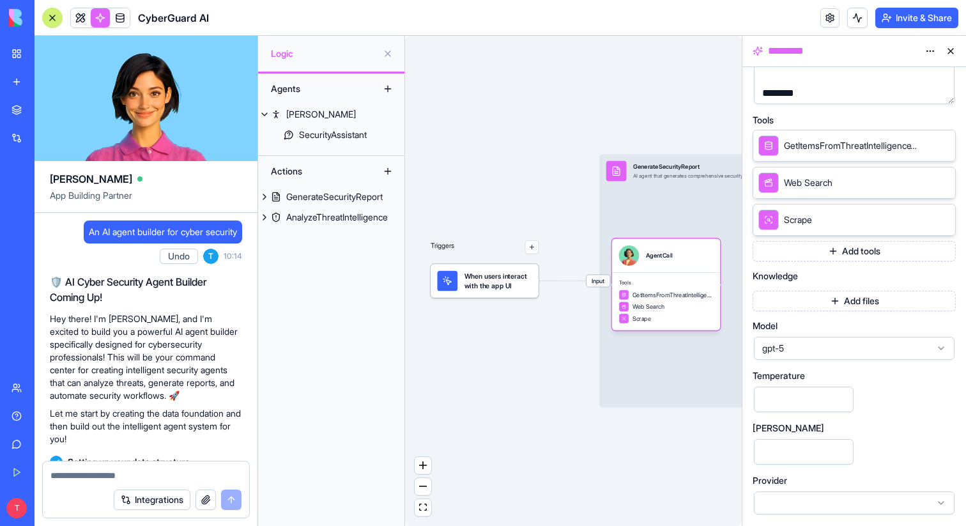
click at [851, 347] on span "gpt-5" at bounding box center [846, 348] width 169 height 13
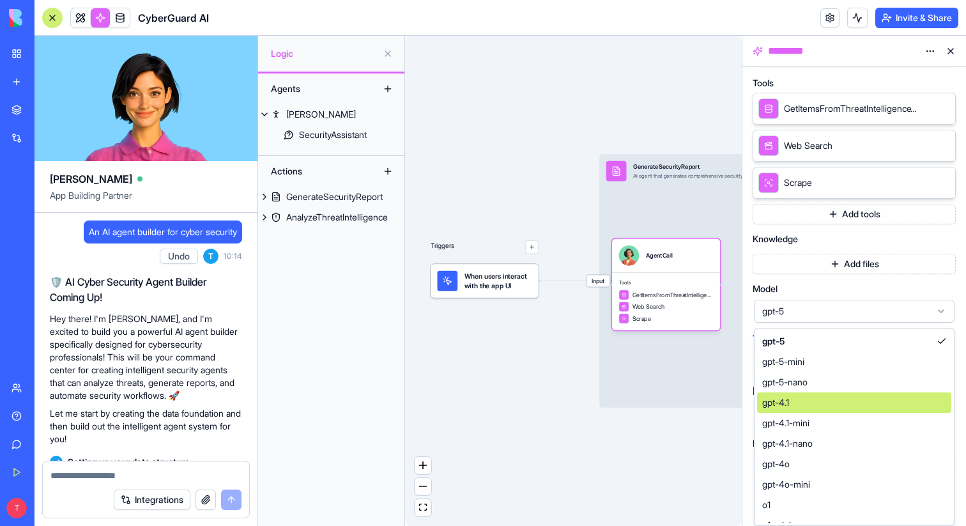
scroll to position [231, 0]
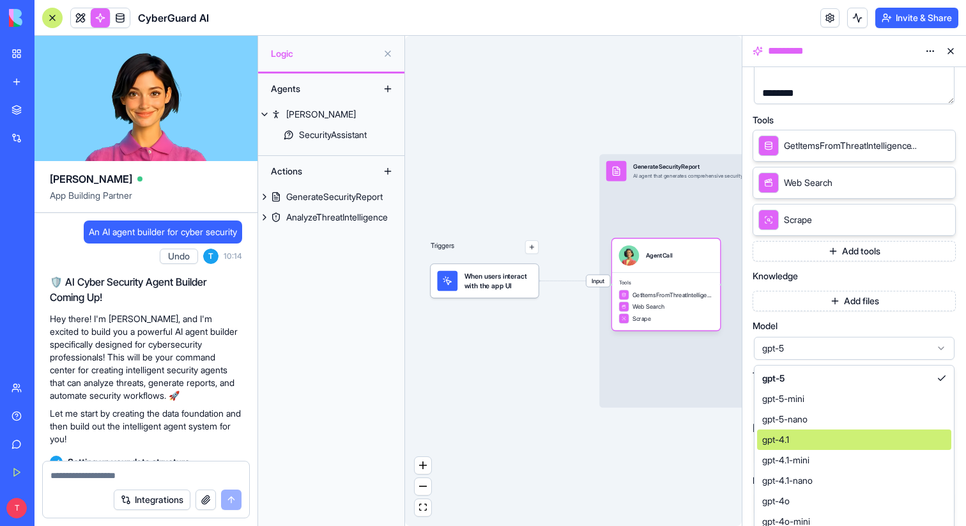
click at [695, 466] on div "Triggers When users interact with the app UI Input GenerateSecurityReport AI ag…" at bounding box center [573, 281] width 337 height 490
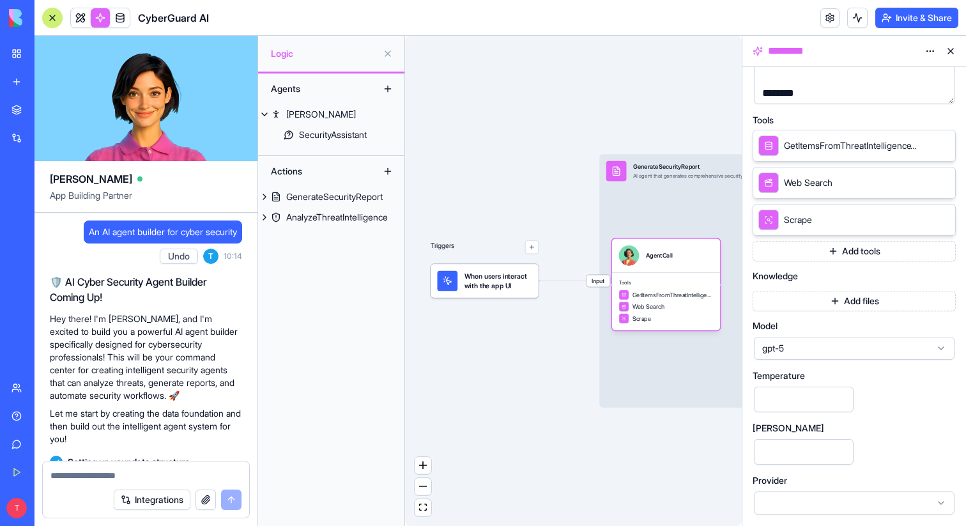
click at [814, 499] on div at bounding box center [854, 502] width 201 height 23
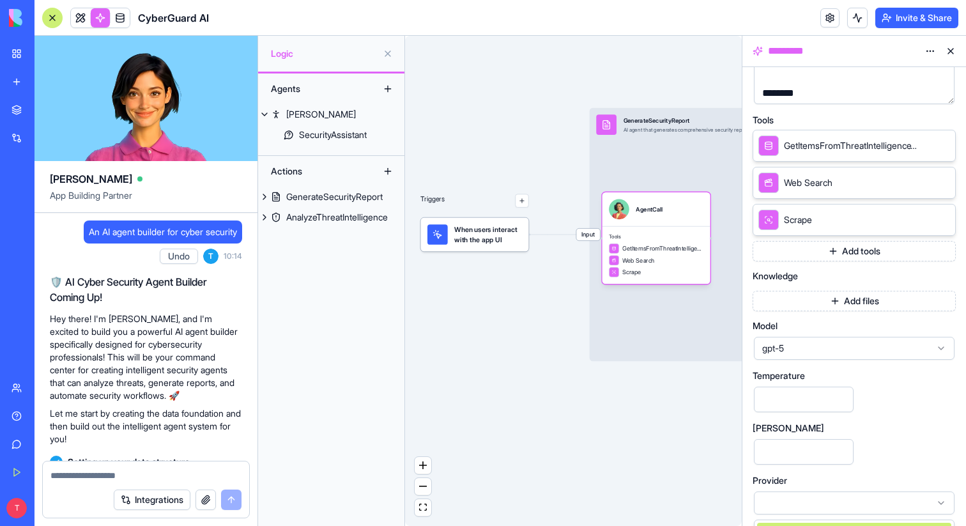
click at [711, 464] on div "Triggers When users interact with the app UI Input GenerateSecurityReport AI ag…" at bounding box center [573, 281] width 337 height 490
click at [803, 504] on div at bounding box center [854, 502] width 201 height 23
click at [906, 503] on div at bounding box center [854, 502] width 201 height 23
click at [939, 503] on icon at bounding box center [941, 503] width 10 height 10
click at [917, 468] on div "**********" at bounding box center [853, 180] width 203 height 669
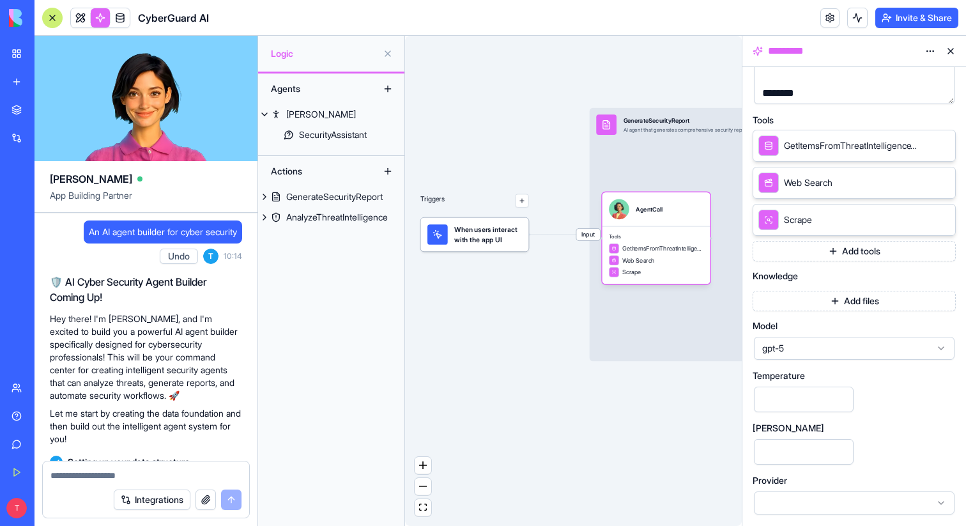
click at [846, 509] on div at bounding box center [854, 502] width 201 height 23
click at [715, 438] on div "Triggers When users interact with the app UI Input GenerateSecurityReport AI ag…" at bounding box center [573, 281] width 337 height 490
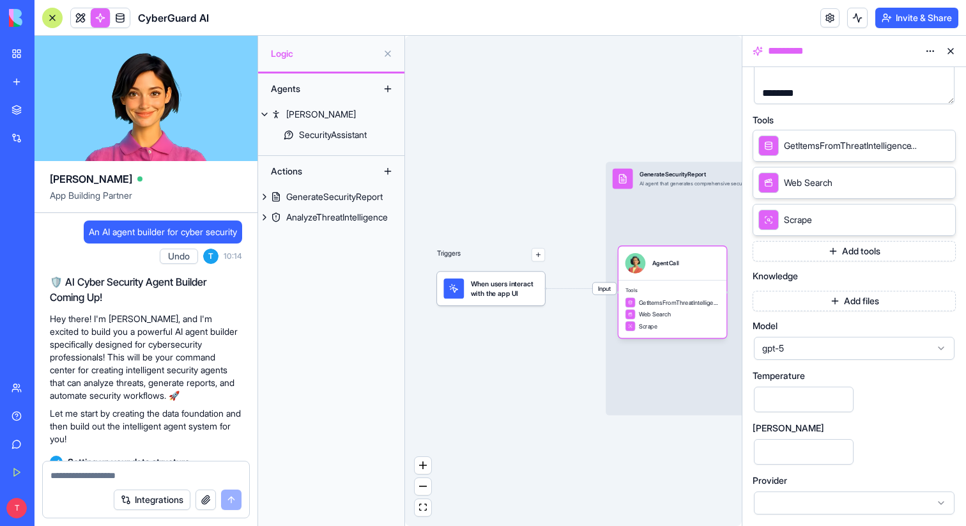
click at [940, 503] on icon at bounding box center [940, 502] width 5 height 3
click at [885, 505] on div at bounding box center [854, 502] width 201 height 23
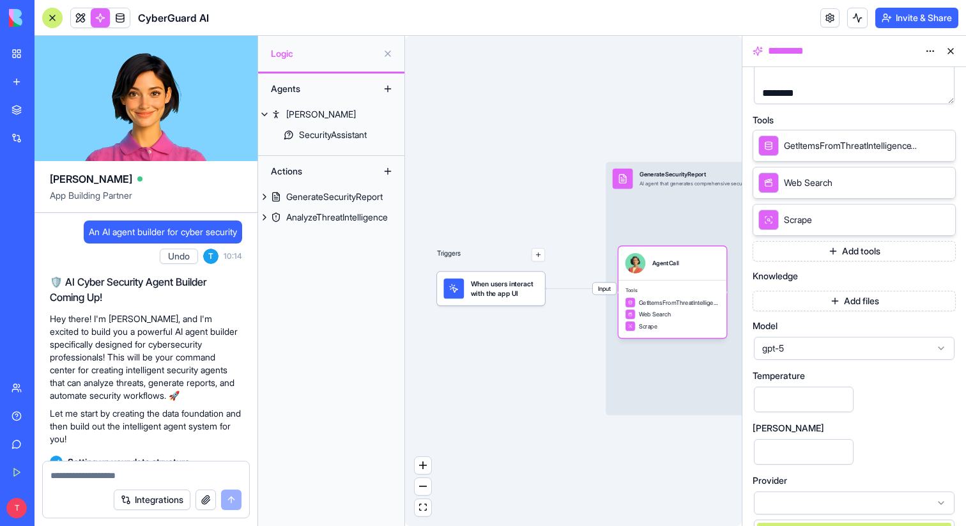
click at [848, 505] on div at bounding box center [854, 502] width 201 height 23
click at [650, 454] on div "Triggers When users interact with the app UI Input GenerateSecurityReport AI ag…" at bounding box center [573, 281] width 337 height 490
click at [950, 56] on button at bounding box center [950, 51] width 20 height 20
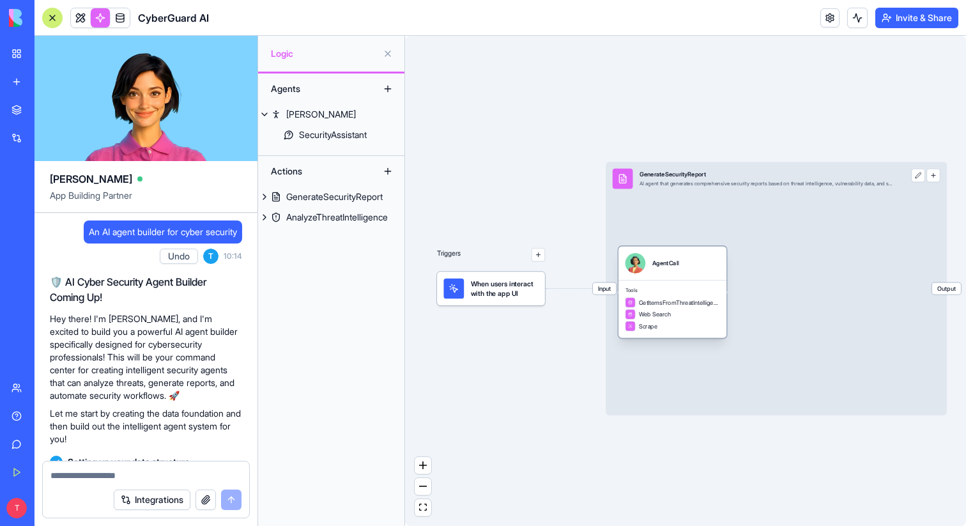
click at [663, 298] on span "GetItemsFromThreatIntelligenceTable" at bounding box center [679, 302] width 81 height 8
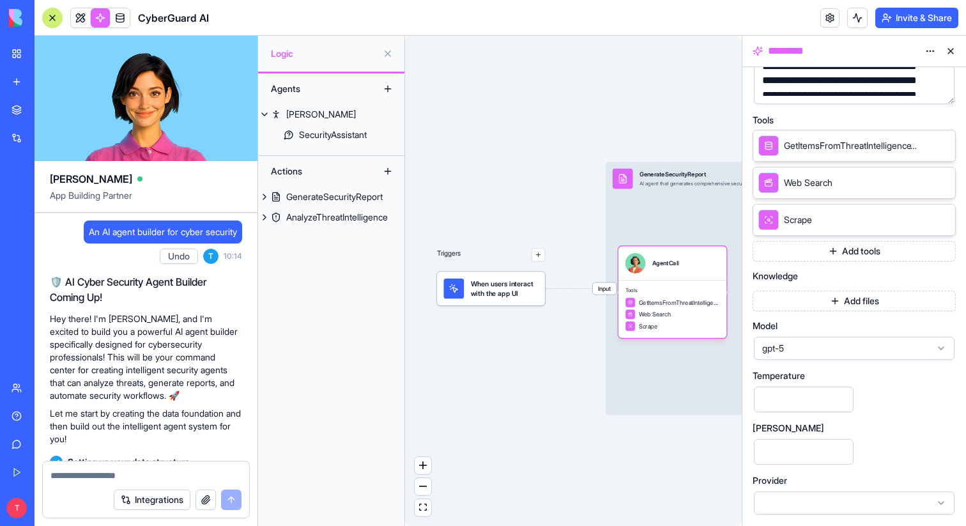
click at [837, 501] on div at bounding box center [854, 502] width 201 height 23
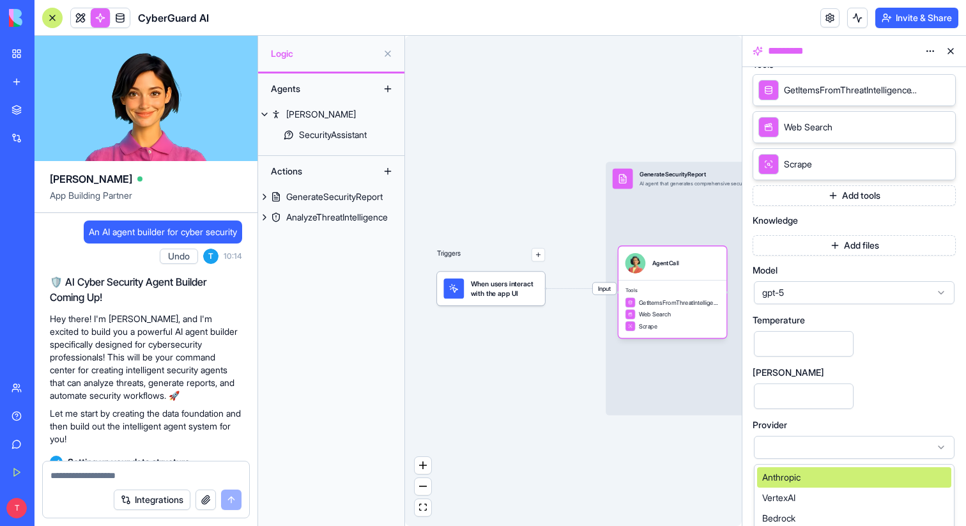
click at [814, 482] on div "Anthropic" at bounding box center [854, 477] width 194 height 20
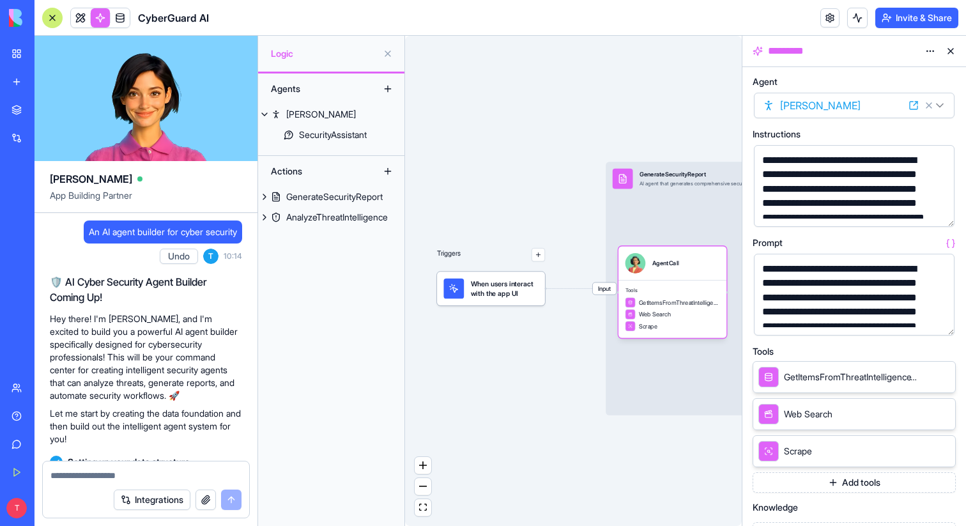
scroll to position [231, 0]
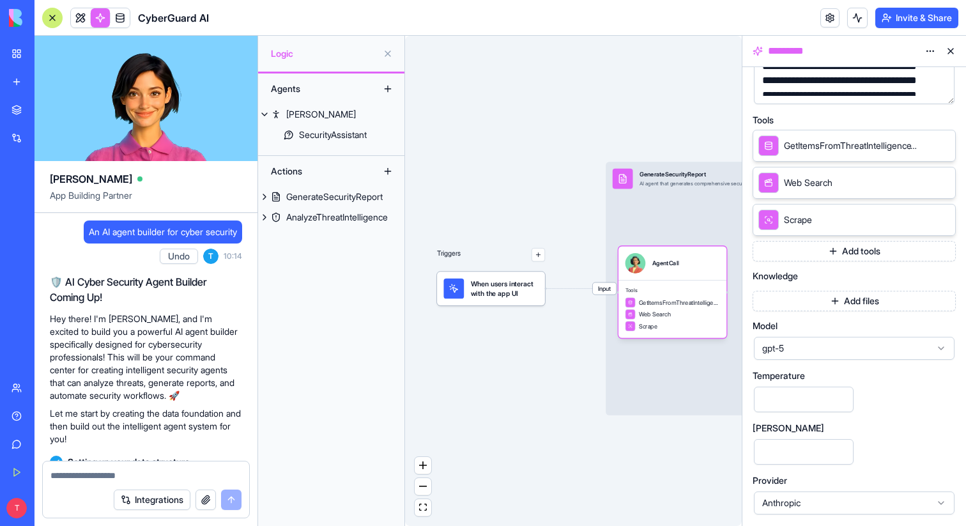
click at [846, 343] on span "gpt-5" at bounding box center [846, 348] width 169 height 13
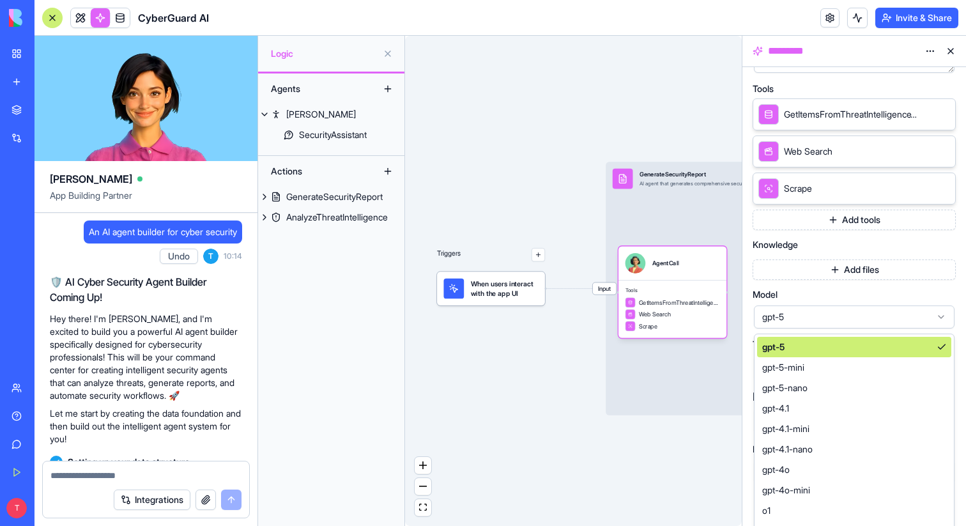
click at [842, 312] on span "gpt-5" at bounding box center [846, 316] width 169 height 13
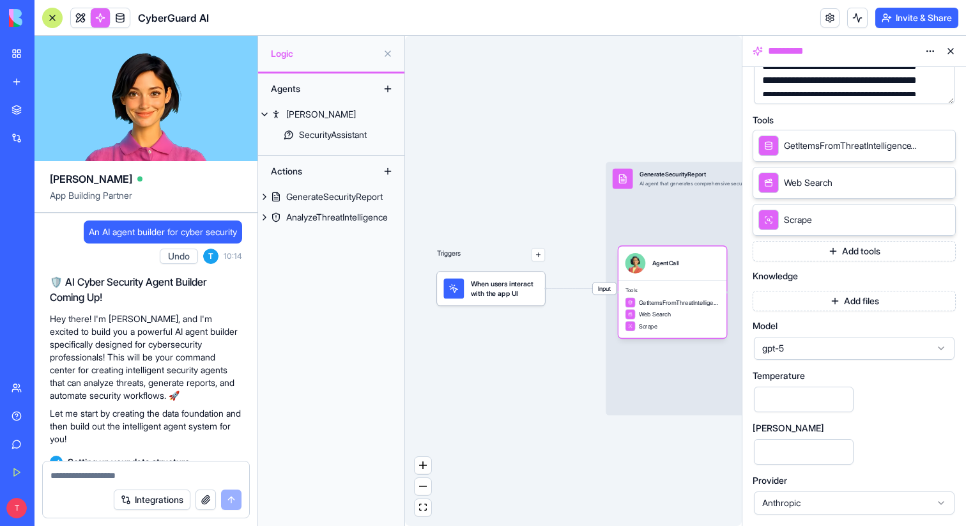
click at [864, 505] on span "Anthropic" at bounding box center [846, 502] width 169 height 13
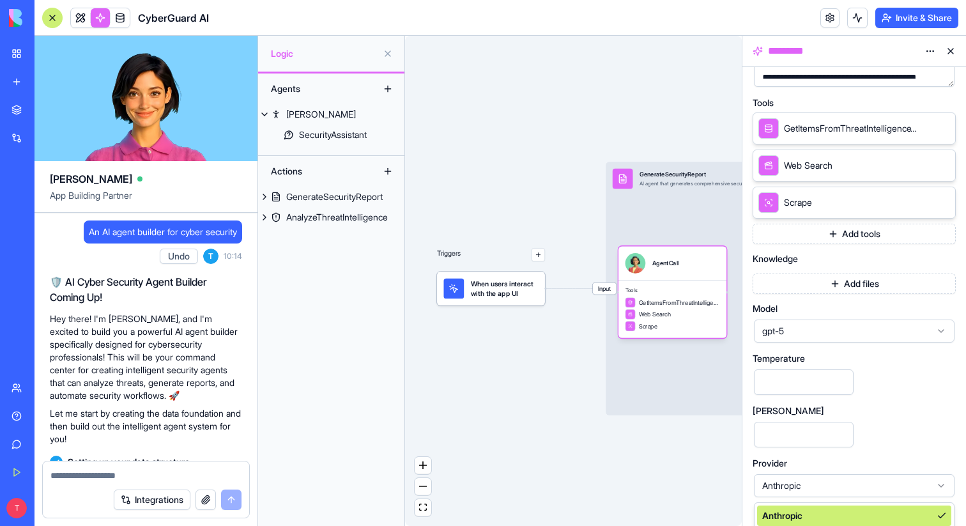
click at [832, 508] on div "Anthropic" at bounding box center [854, 515] width 194 height 20
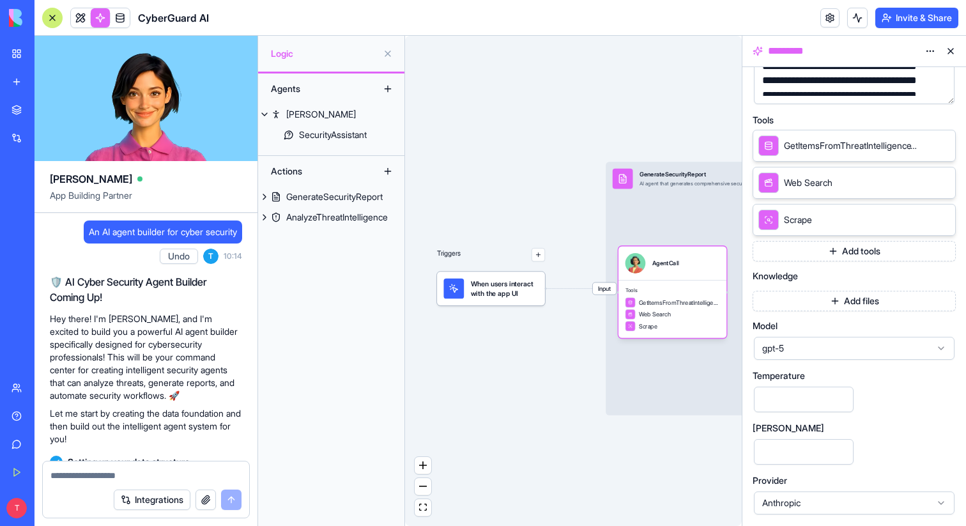
scroll to position [231, 0]
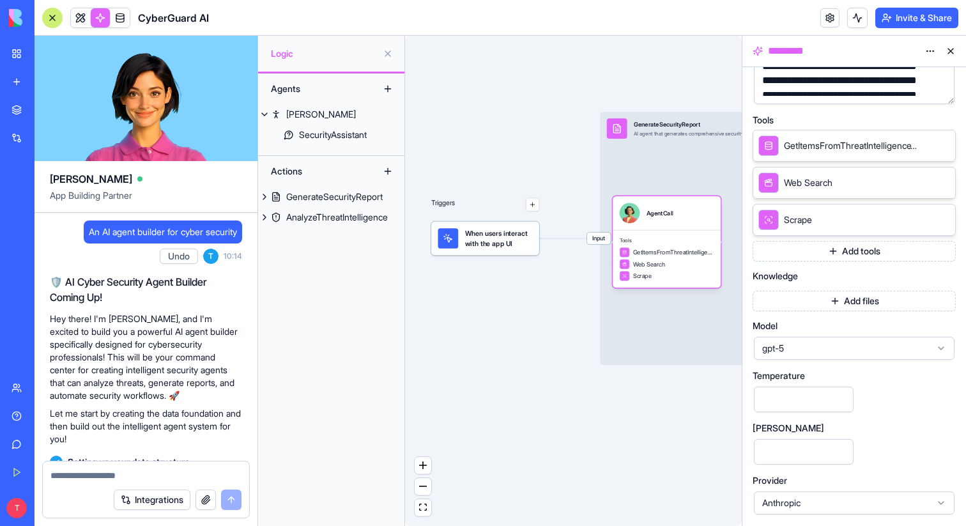
drag, startPoint x: 708, startPoint y: 446, endPoint x: 598, endPoint y: 438, distance: 110.2
click at [598, 438] on div "Triggers When users interact with the app UI Input GenerateSecurityReport AI ag…" at bounding box center [573, 281] width 337 height 490
click at [804, 500] on span "Anthropic" at bounding box center [846, 502] width 169 height 13
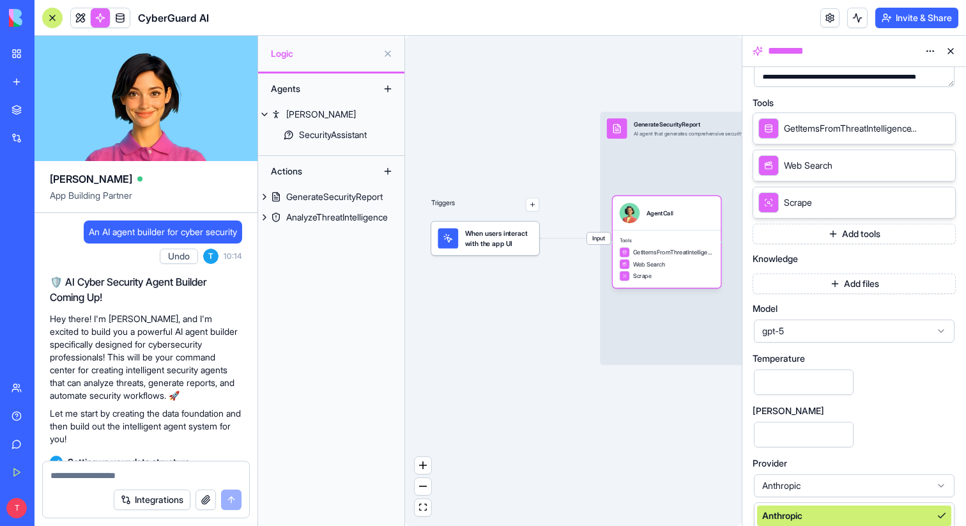
click at [780, 510] on span "Anthropic" at bounding box center [782, 515] width 40 height 13
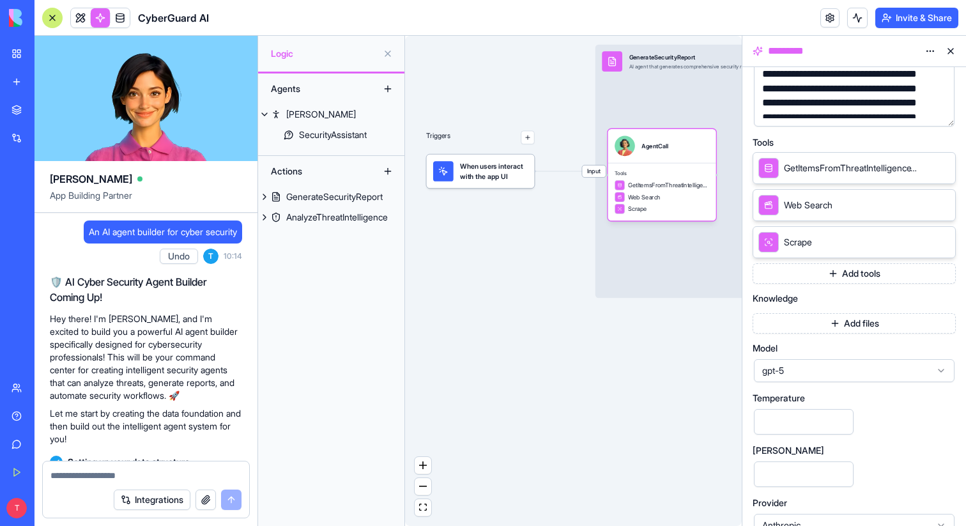
scroll to position [227, 0]
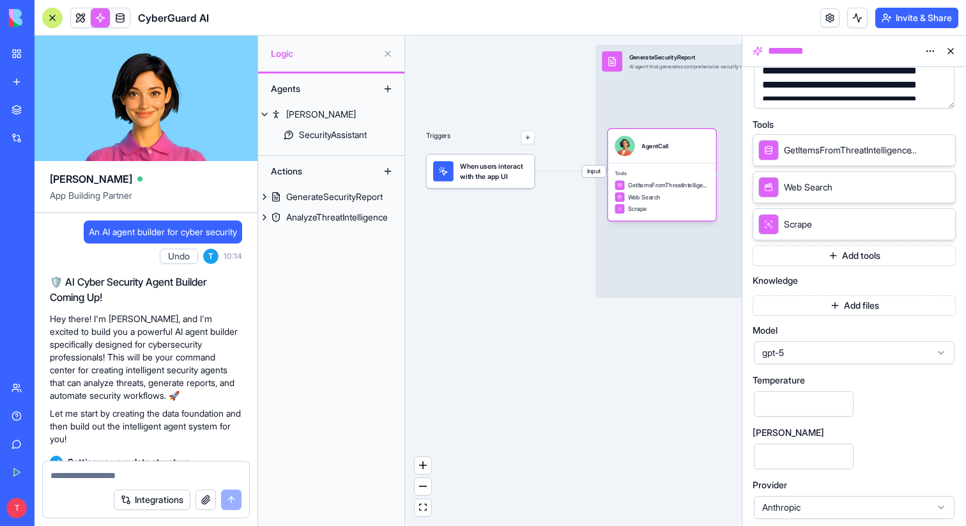
click at [834, 306] on button "Add files" at bounding box center [853, 305] width 203 height 20
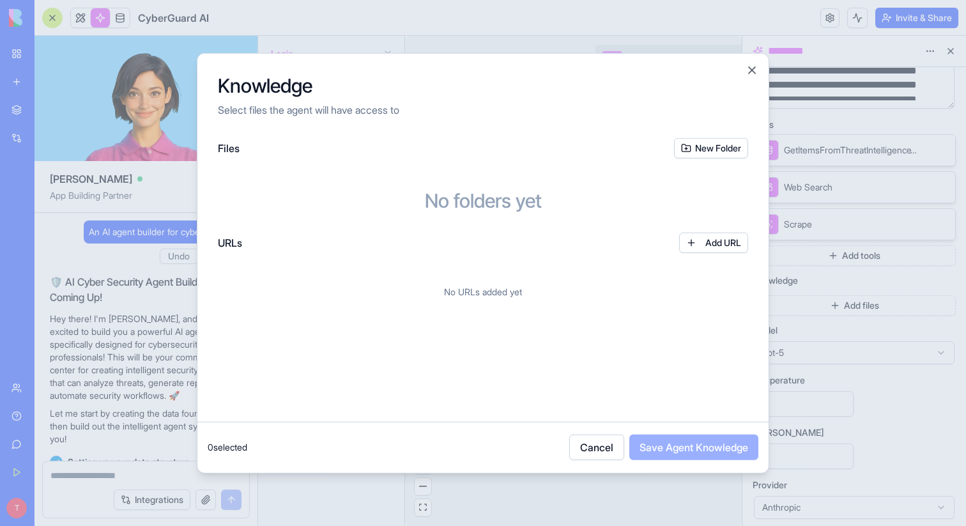
click at [691, 245] on button "Add URL" at bounding box center [713, 242] width 69 height 20
click at [725, 284] on button at bounding box center [723, 283] width 38 height 20
click at [752, 70] on button "Close" at bounding box center [751, 69] width 13 height 13
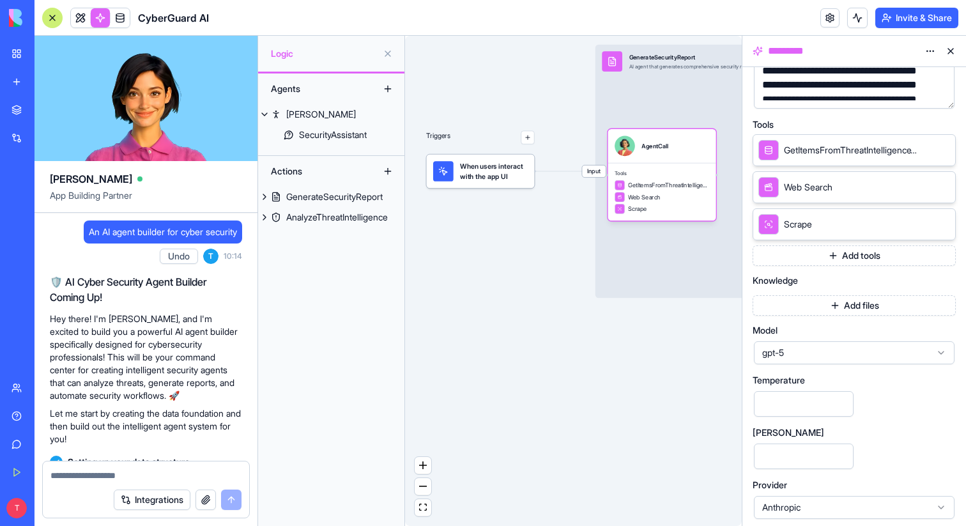
drag, startPoint x: 651, startPoint y: 312, endPoint x: 531, endPoint y: 311, distance: 120.1
click at [531, 312] on div "Triggers When users interact with the app UI Input GenerateSecurityReport AI ag…" at bounding box center [573, 281] width 337 height 490
drag, startPoint x: 588, startPoint y: 344, endPoint x: 480, endPoint y: 362, distance: 109.4
click at [480, 362] on div "Triggers When users interact with the app UI Input GenerateSecurityReport AI ag…" at bounding box center [573, 281] width 337 height 490
click at [854, 305] on button "Add files" at bounding box center [853, 305] width 203 height 20
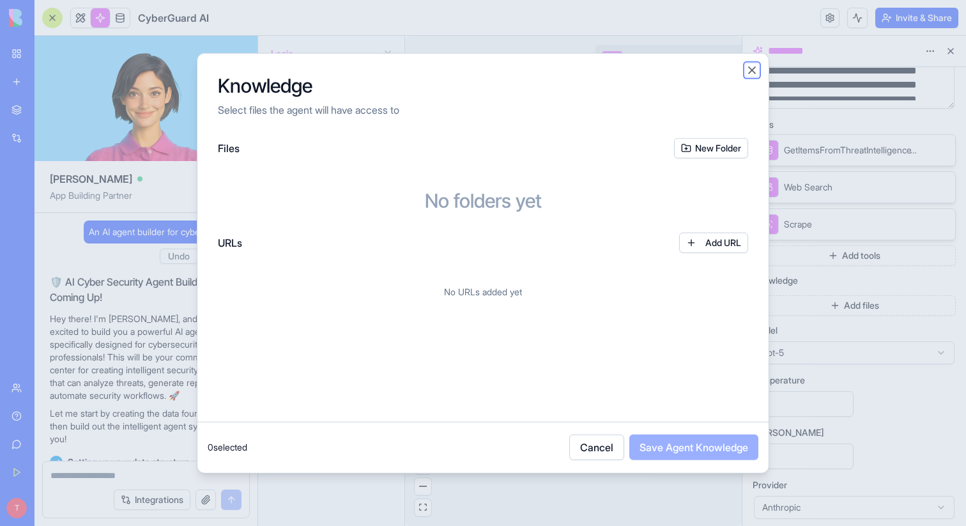
click at [754, 69] on button "Close" at bounding box center [751, 69] width 13 height 13
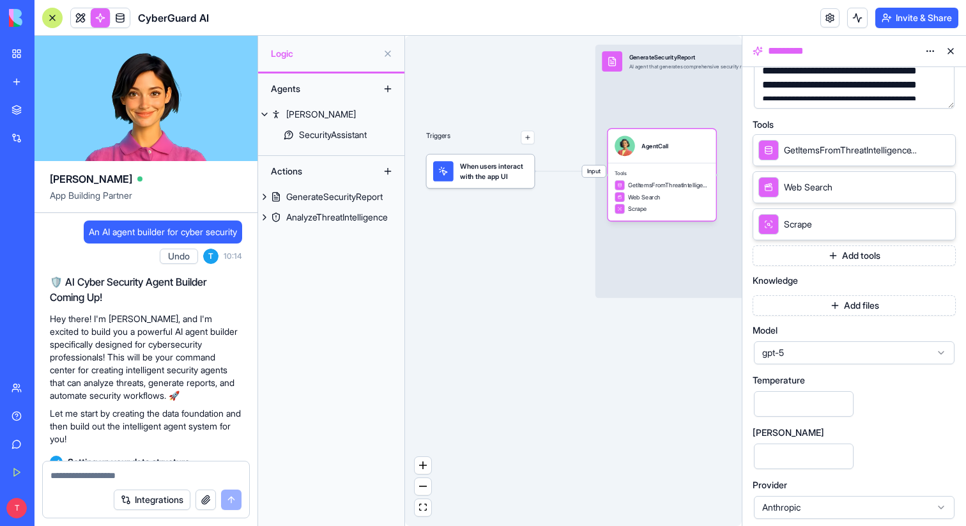
drag, startPoint x: 664, startPoint y: 393, endPoint x: 531, endPoint y: 393, distance: 132.9
click at [531, 393] on div "Triggers When users interact with the app UI Input GenerateSecurityReport AI ag…" at bounding box center [573, 281] width 337 height 490
drag, startPoint x: 584, startPoint y: 368, endPoint x: 527, endPoint y: 384, distance: 59.0
click at [526, 386] on div "Triggers When users interact with the app UI Input GenerateSecurityReport AI ag…" at bounding box center [573, 281] width 337 height 490
click at [954, 44] on button at bounding box center [950, 51] width 20 height 20
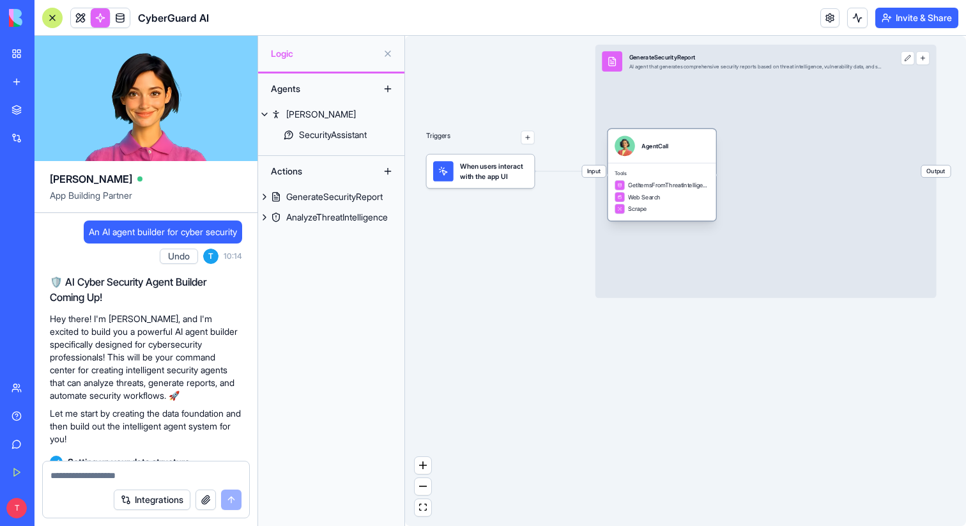
click at [715, 163] on div "Tools GetItemsFromThreatIntelligenceTable Web Search Scrape" at bounding box center [662, 192] width 108 height 58
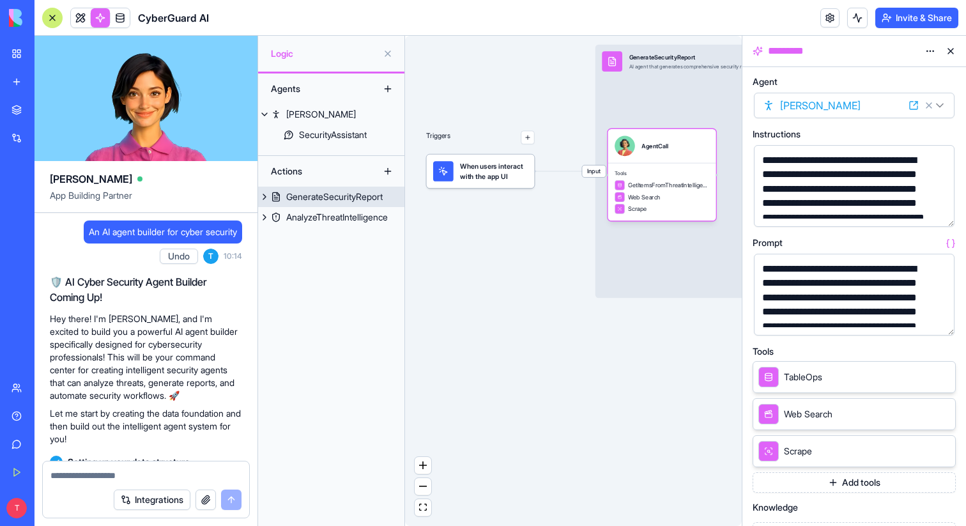
click at [710, 109] on div "Input GenerateSecurityReport AI agent that generates comprehensive security rep…" at bounding box center [765, 171] width 341 height 253
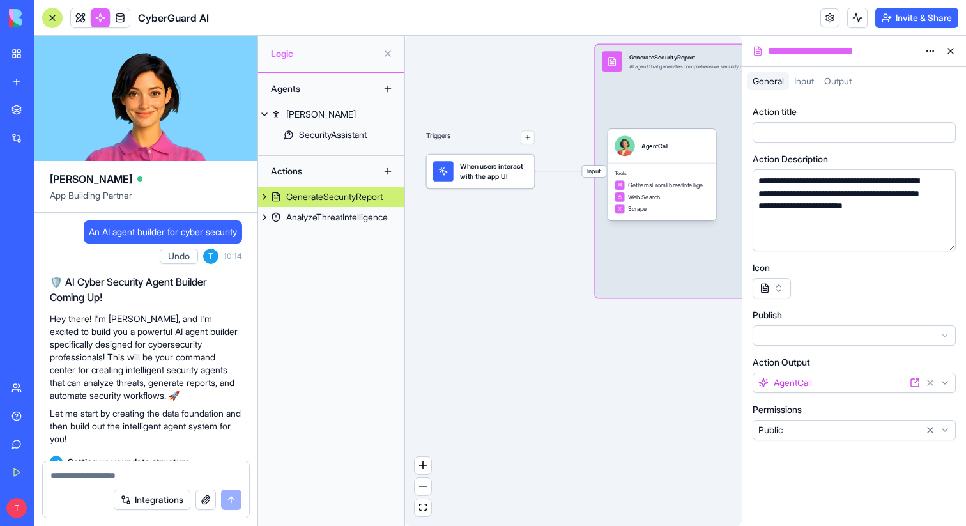
click at [671, 346] on div "Triggers When users interact with the app UI Input GenerateSecurityReport AI ag…" at bounding box center [573, 281] width 337 height 490
click at [950, 52] on button at bounding box center [950, 51] width 20 height 20
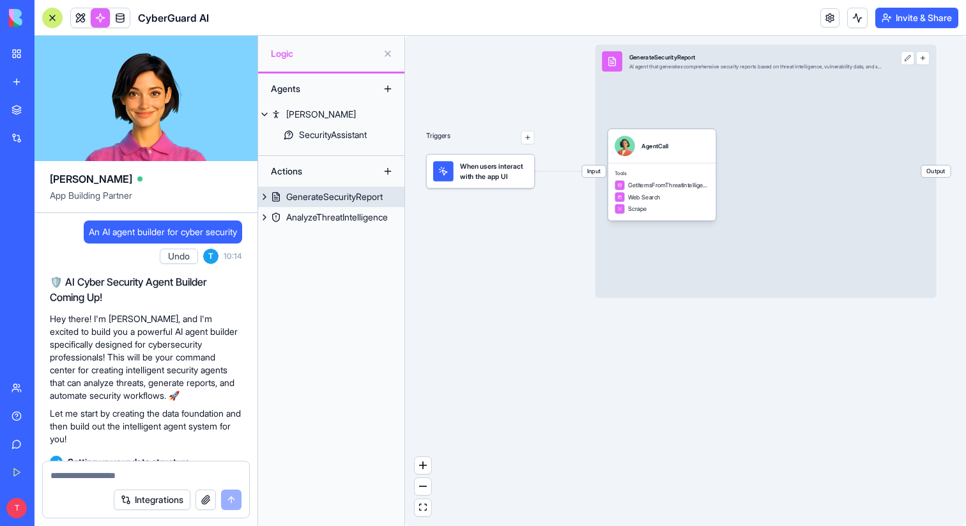
click at [910, 60] on button at bounding box center [907, 57] width 13 height 13
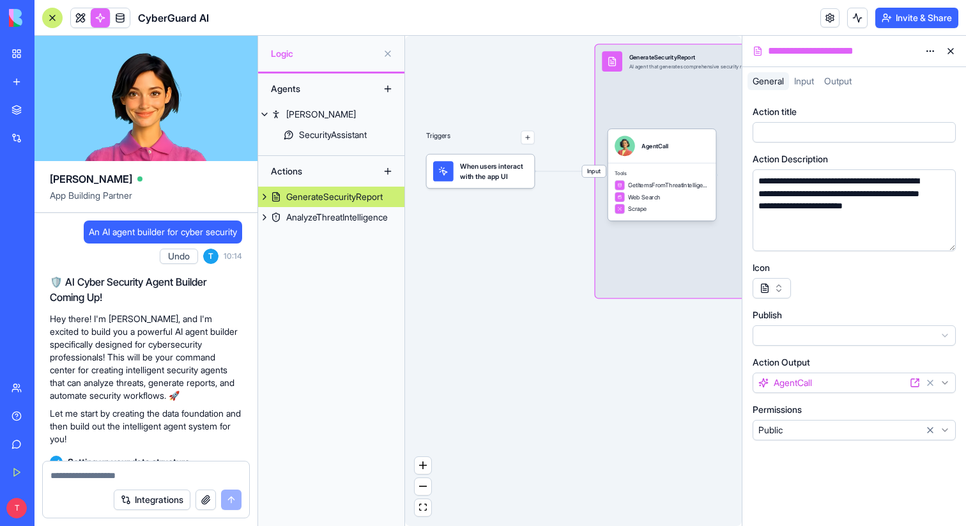
click at [953, 50] on button at bounding box center [950, 51] width 20 height 20
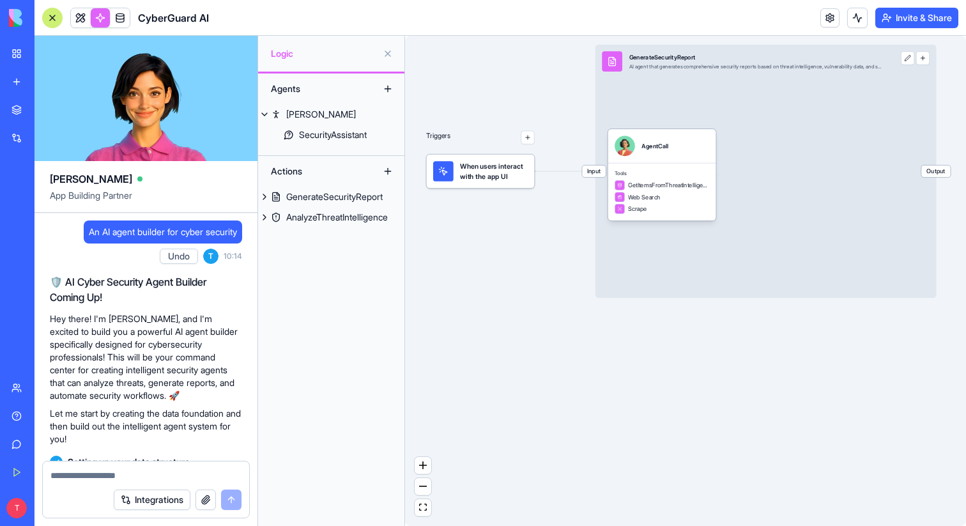
click at [524, 141] on button "button" at bounding box center [527, 137] width 13 height 13
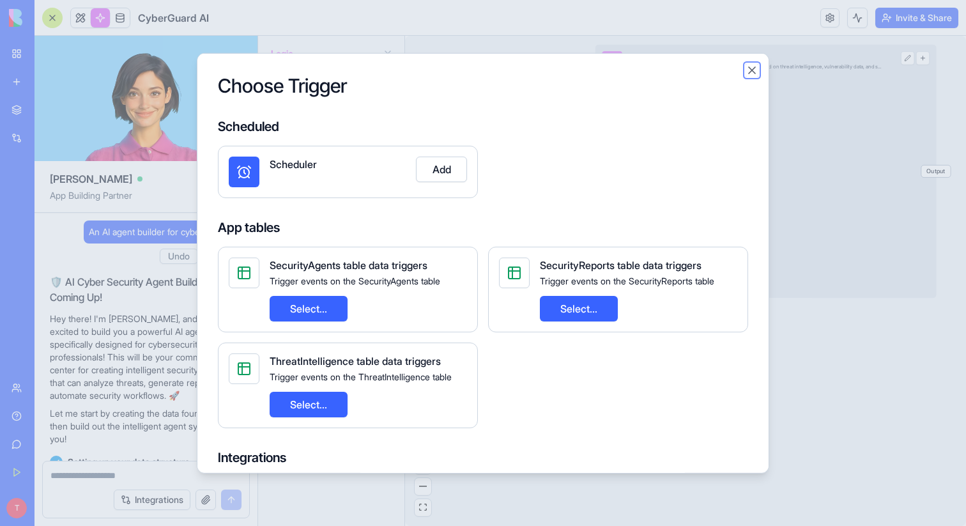
click at [752, 68] on button "Close" at bounding box center [751, 69] width 13 height 13
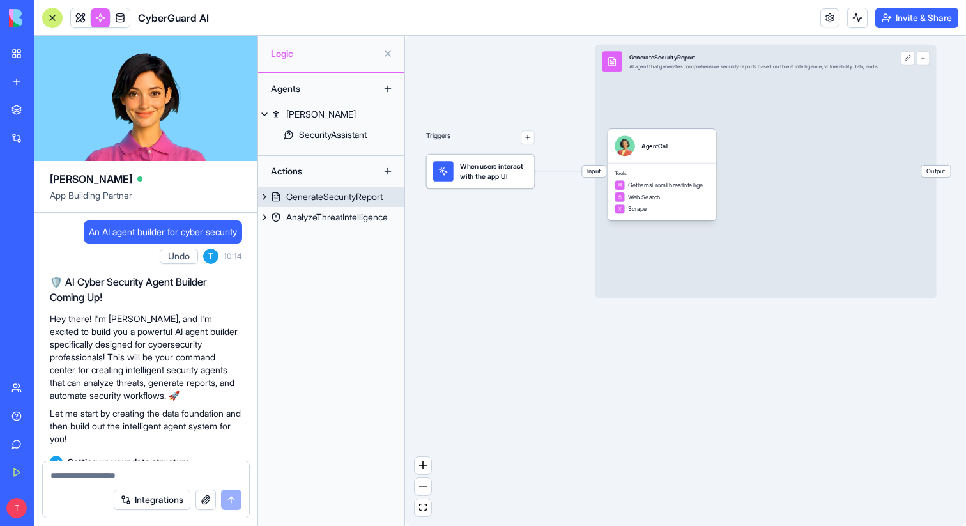
click at [926, 59] on button "button" at bounding box center [922, 57] width 13 height 13
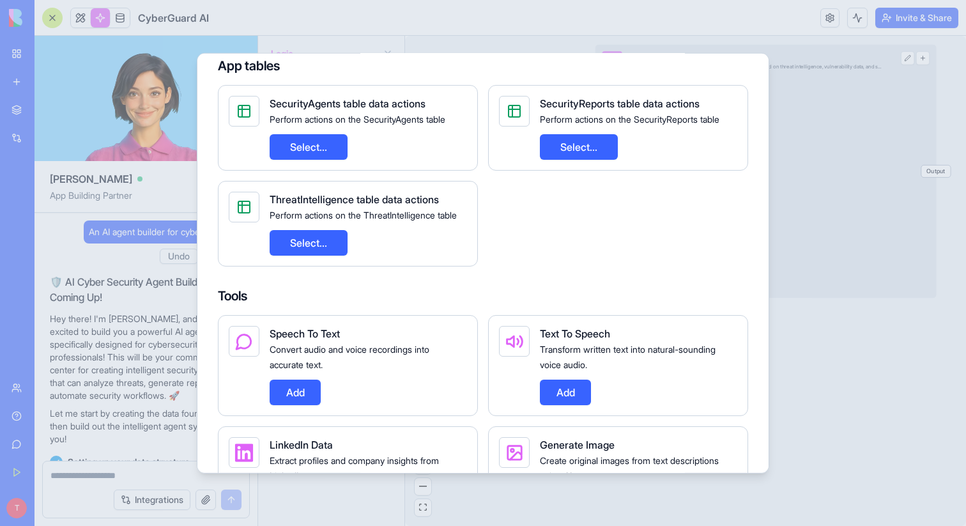
scroll to position [191, 0]
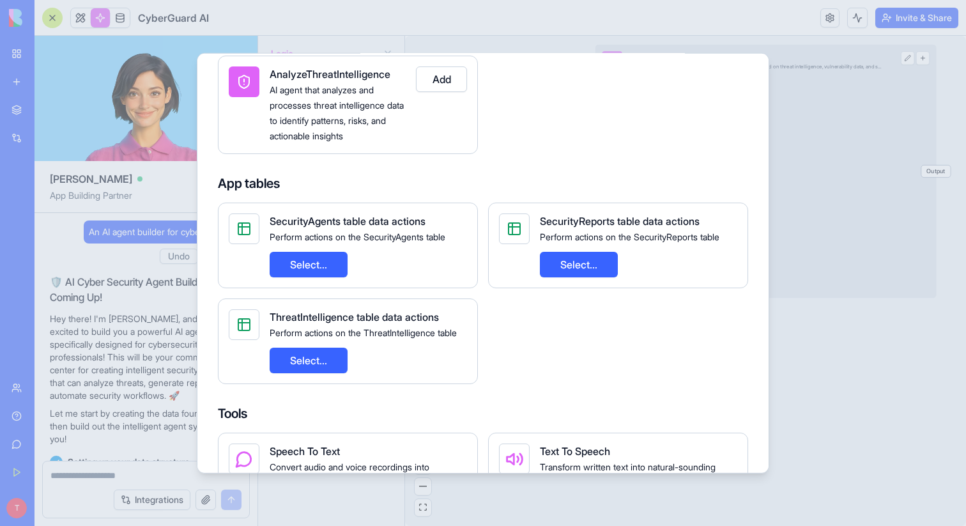
click at [568, 264] on button "Select..." at bounding box center [579, 264] width 78 height 26
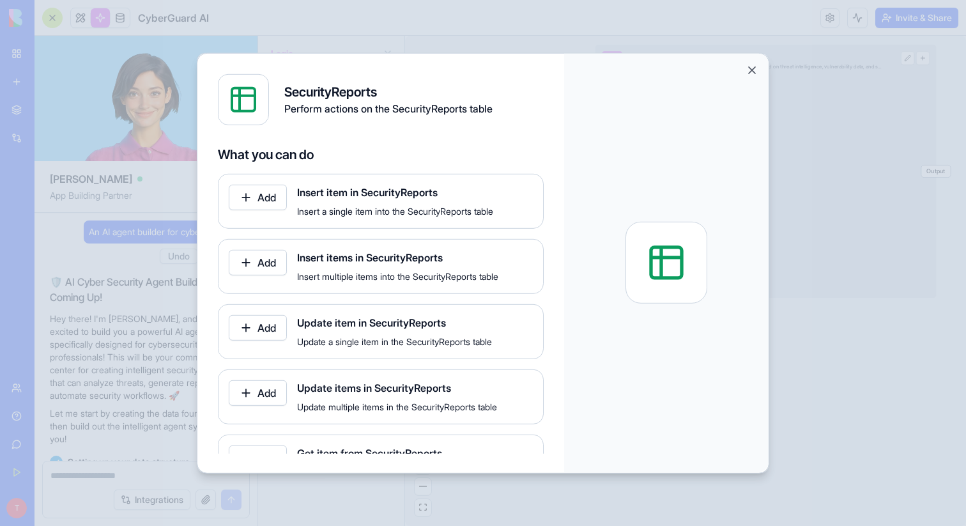
click at [266, 202] on button "Add" at bounding box center [258, 197] width 58 height 26
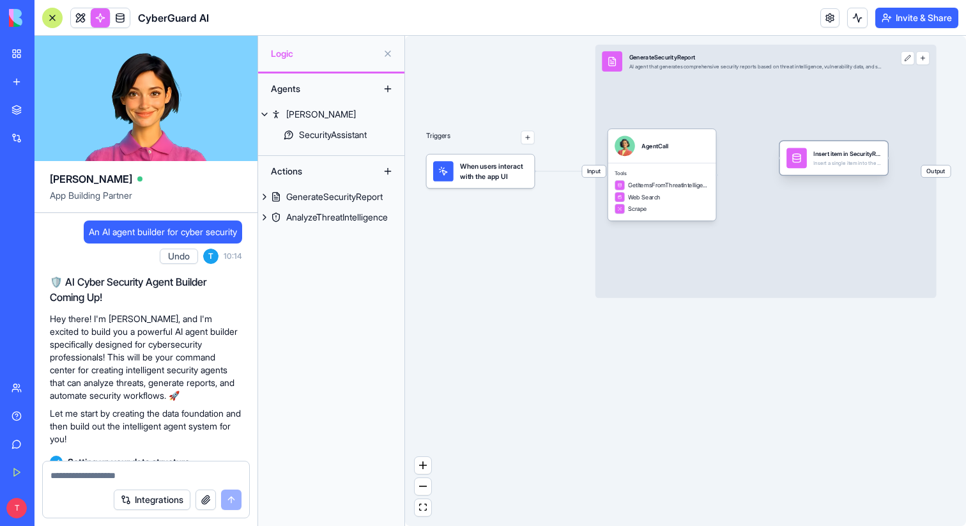
drag, startPoint x: 662, startPoint y: 146, endPoint x: 834, endPoint y: 158, distance: 172.9
click at [834, 158] on div "Insert item in SecurityReports Insert a single item into the SecurityReports ta…" at bounding box center [847, 158] width 68 height 20
drag, startPoint x: 825, startPoint y: 161, endPoint x: 796, endPoint y: 178, distance: 33.5
click at [796, 178] on div "Insert a single item into the SecurityReports table" at bounding box center [819, 181] width 68 height 7
click at [711, 178] on div "Tools GetItemsFromThreatIntelligenceTable Web Search Scrape" at bounding box center [662, 192] width 108 height 58
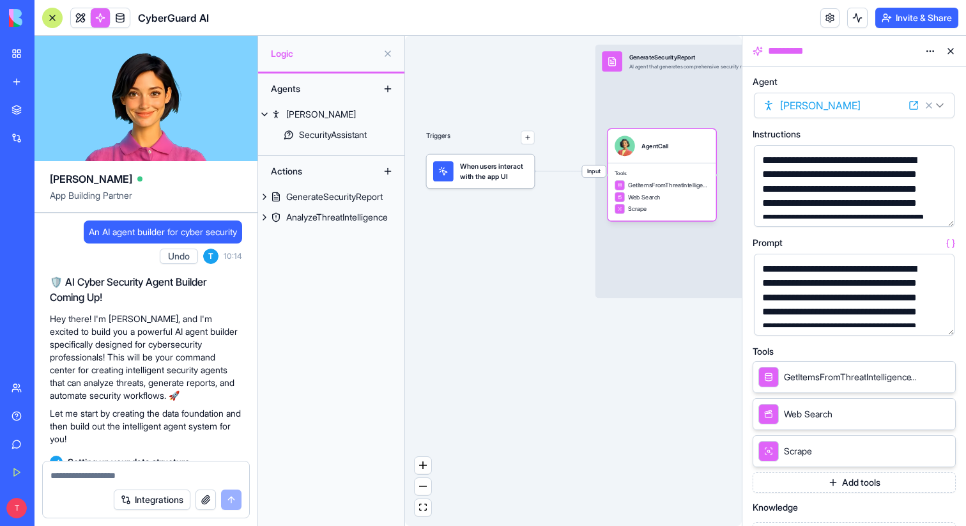
click at [951, 51] on button at bounding box center [950, 51] width 20 height 20
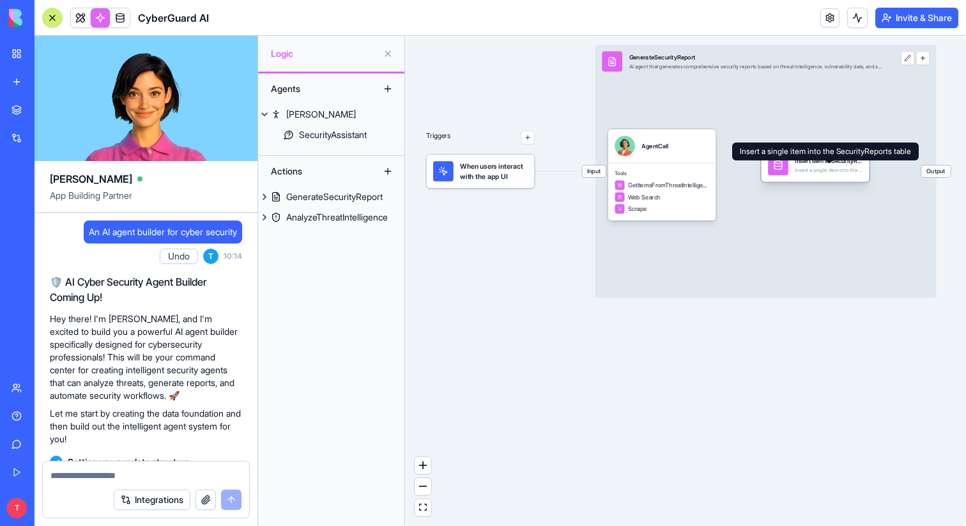
drag, startPoint x: 826, startPoint y: 179, endPoint x: 836, endPoint y: 168, distance: 15.0
click at [836, 169] on div "Insert a single item into the SecurityReports table" at bounding box center [829, 170] width 68 height 7
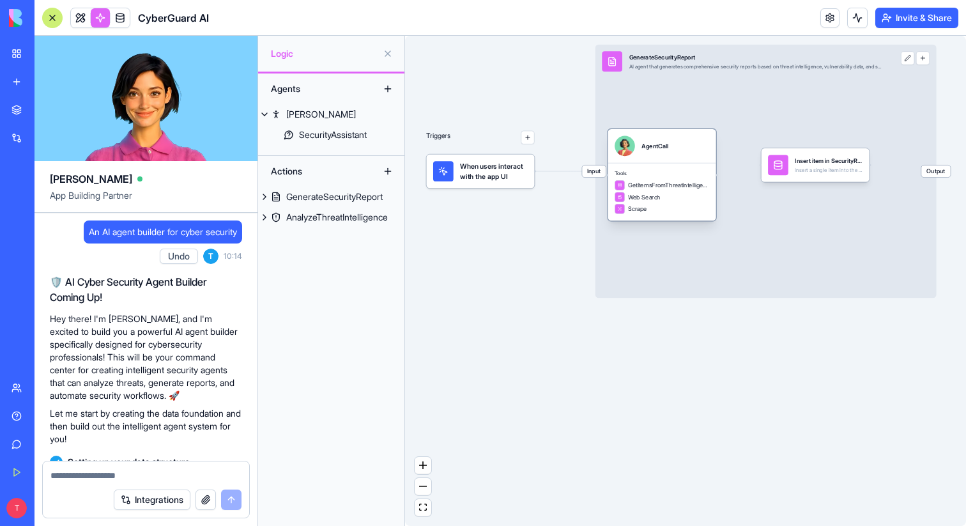
click at [700, 158] on div "AgentCall" at bounding box center [662, 146] width 108 height 34
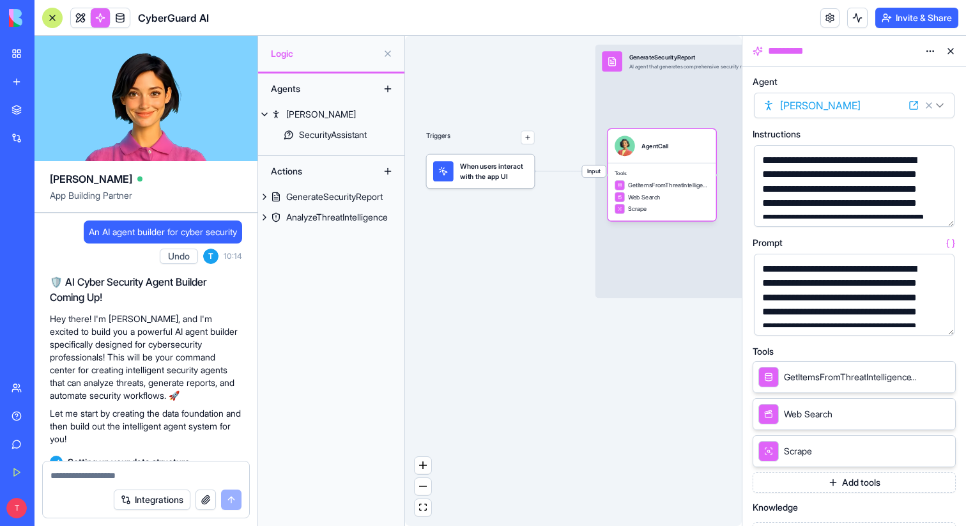
click at [950, 47] on button at bounding box center [950, 51] width 20 height 20
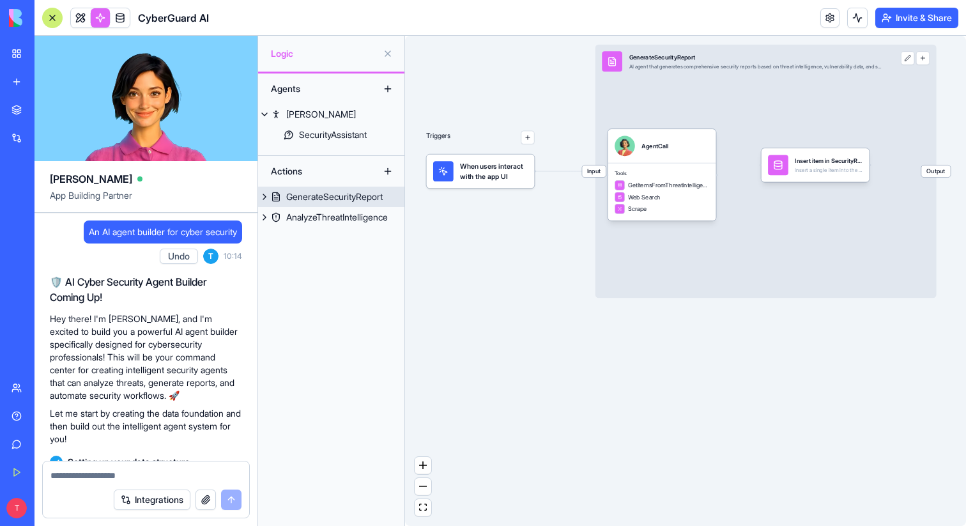
click at [927, 172] on span "Output" at bounding box center [935, 171] width 29 height 12
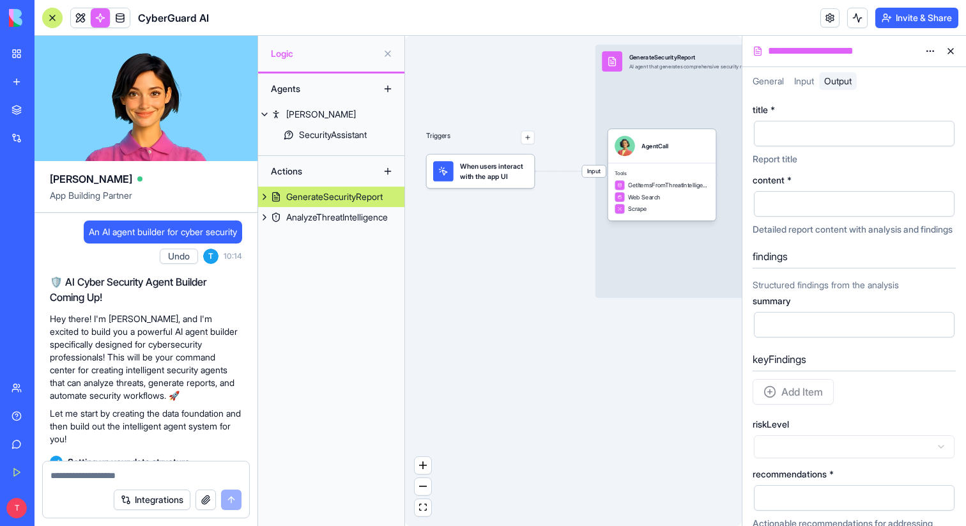
click at [666, 358] on div "Triggers When users interact with the app UI Input GenerateSecurityReport AI ag…" at bounding box center [573, 281] width 337 height 490
click at [950, 51] on button at bounding box center [950, 51] width 20 height 20
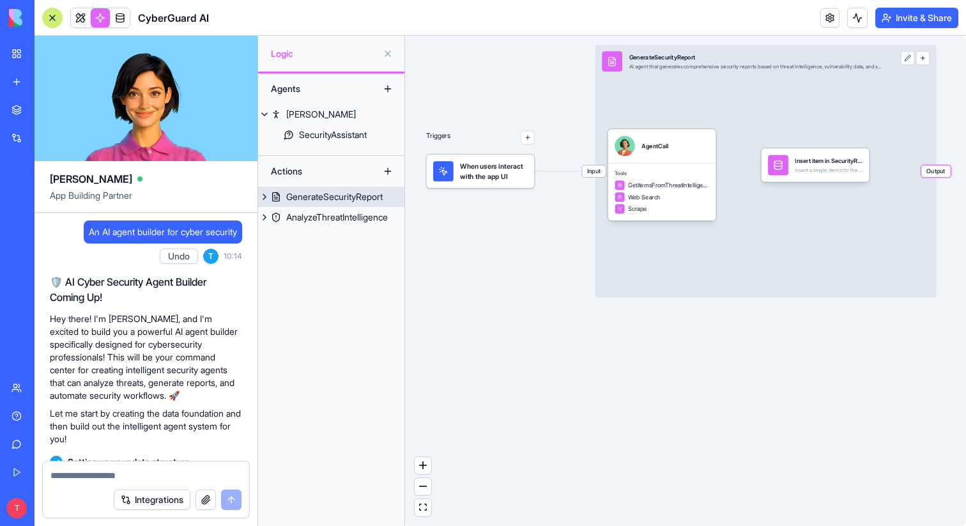
click at [904, 60] on button at bounding box center [907, 57] width 13 height 13
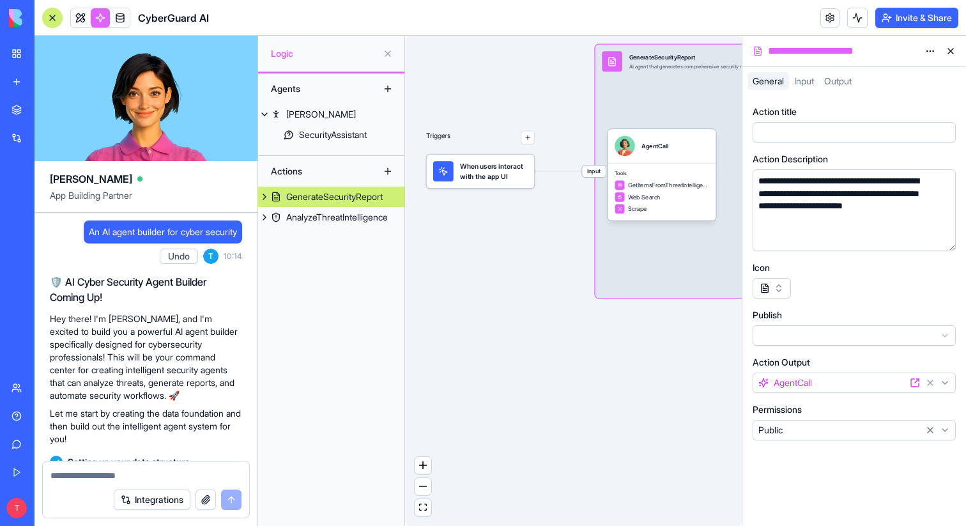
click at [658, 392] on div "Triggers When users interact with the app UI Input GenerateSecurityReport AI ag…" at bounding box center [573, 281] width 337 height 490
click at [954, 52] on button at bounding box center [950, 51] width 20 height 20
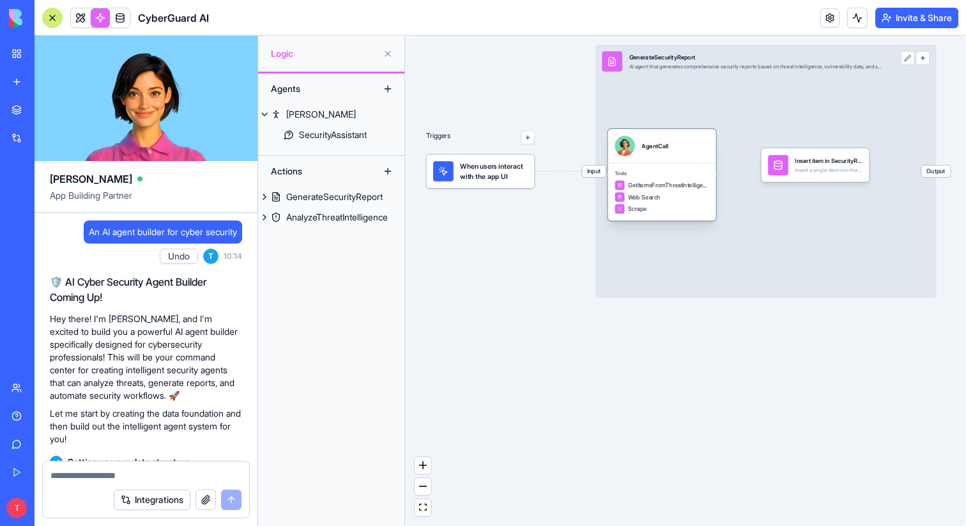
click at [705, 180] on div "GetItemsFromThreatIntelligenceTable" at bounding box center [661, 185] width 95 height 10
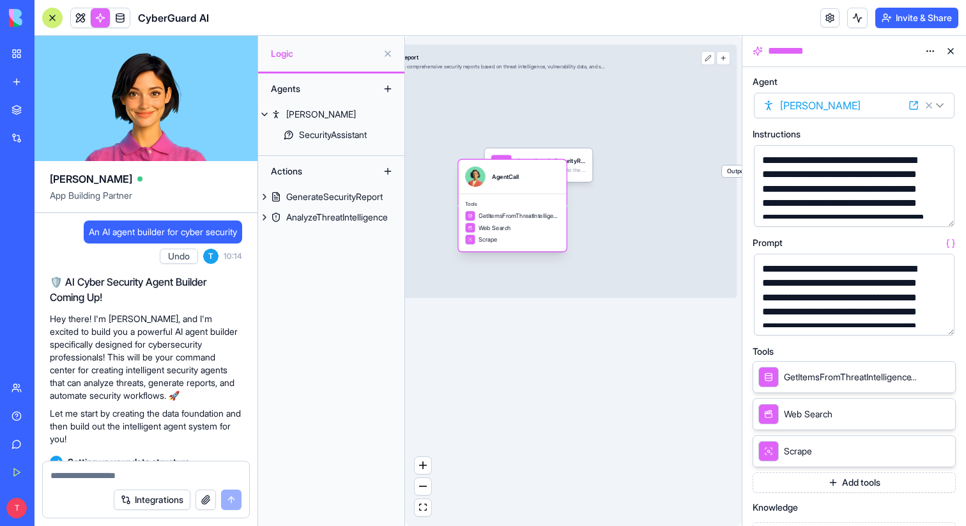
drag, startPoint x: 705, startPoint y: 179, endPoint x: 528, endPoint y: 197, distance: 178.5
click at [528, 211] on div "GetItemsFromThreatIntelligenceTable" at bounding box center [512, 216] width 95 height 10
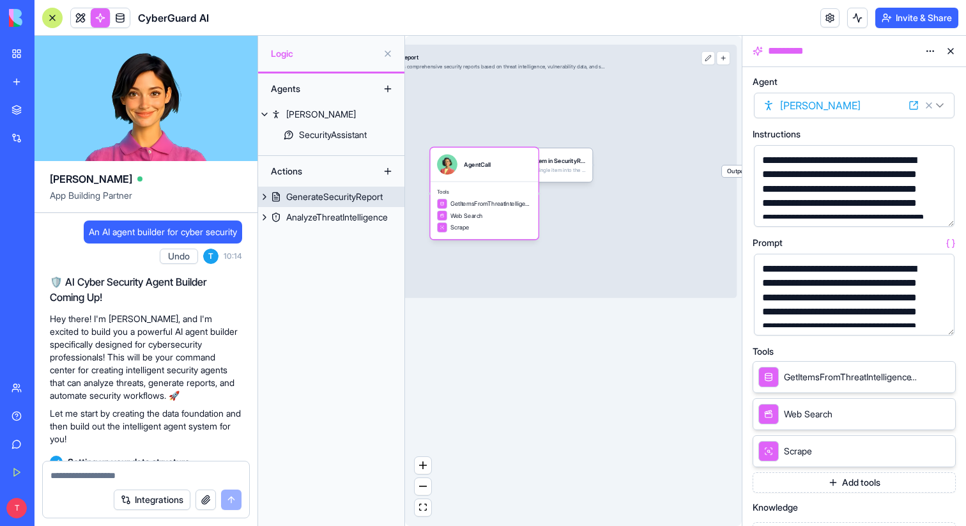
drag, startPoint x: 573, startPoint y: 216, endPoint x: 646, endPoint y: 216, distance: 72.8
click at [646, 216] on div "Input GenerateSecurityReport AI agent that generates comprehensive security rep…" at bounding box center [528, 171] width 418 height 253
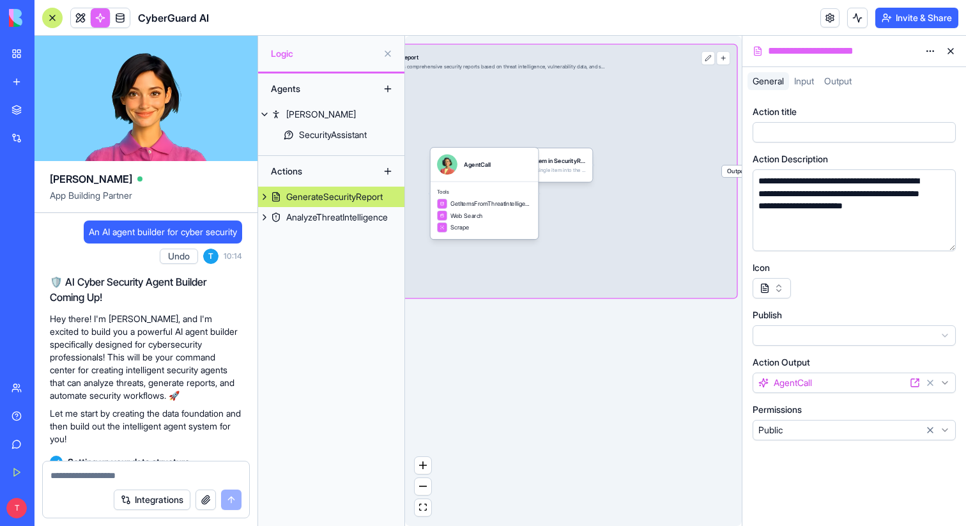
drag, startPoint x: 549, startPoint y: 399, endPoint x: 694, endPoint y: 400, distance: 145.0
click at [700, 400] on div "Triggers When users interact with the app UI Input GenerateSecurityReport AI ag…" at bounding box center [573, 281] width 337 height 490
drag, startPoint x: 616, startPoint y: 370, endPoint x: 657, endPoint y: 382, distance: 42.6
click at [657, 382] on div "Triggers When users interact with the app UI Input GenerateSecurityReport AI ag…" at bounding box center [573, 281] width 337 height 490
click at [514, 387] on div "Triggers When users interact with the app UI Input GenerateSecurityReport AI ag…" at bounding box center [573, 281] width 337 height 490
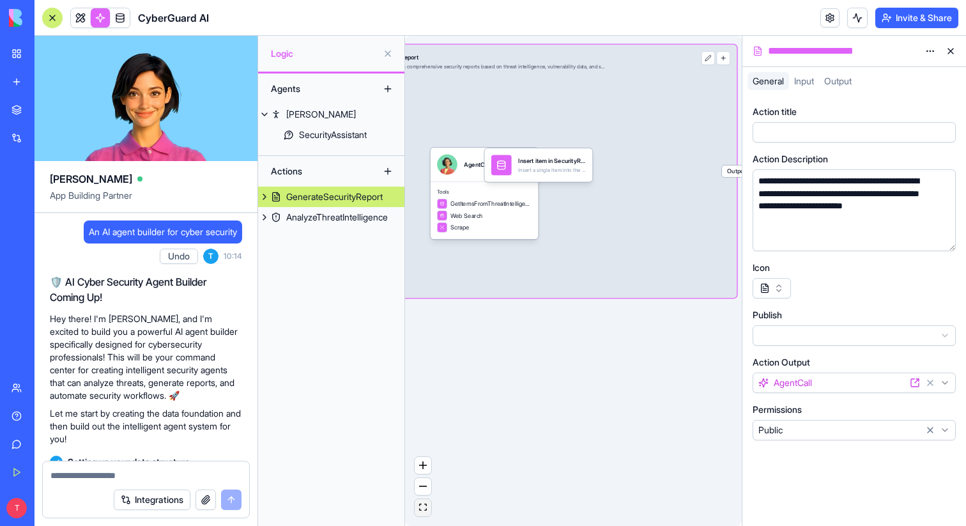
click at [425, 499] on button "fit view" at bounding box center [423, 507] width 17 height 17
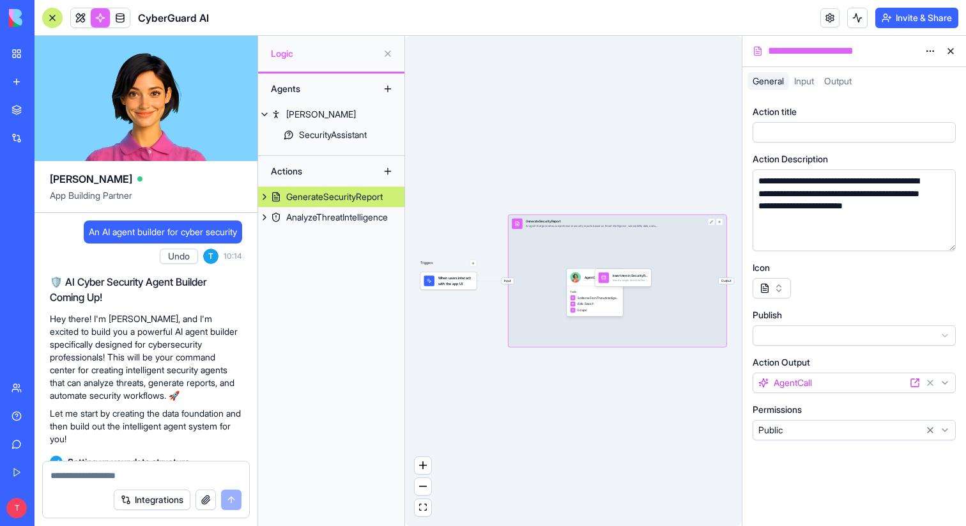
click at [950, 50] on button at bounding box center [950, 51] width 20 height 20
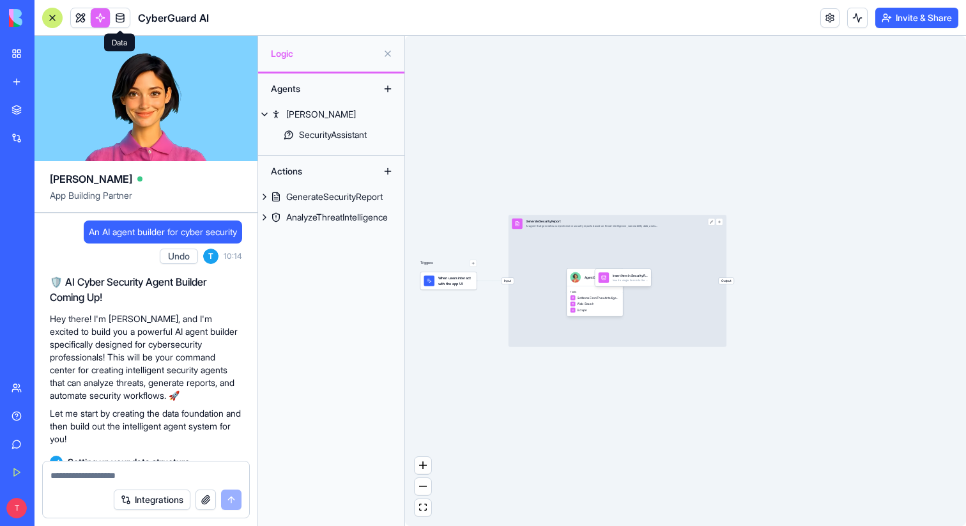
click at [114, 17] on span at bounding box center [120, 18] width 36 height 36
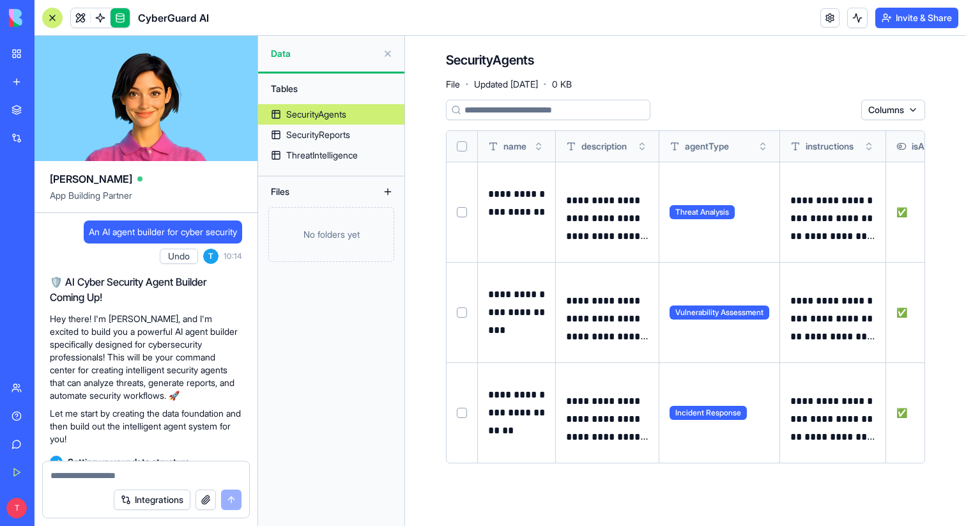
click at [49, 19] on div at bounding box center [52, 18] width 20 height 20
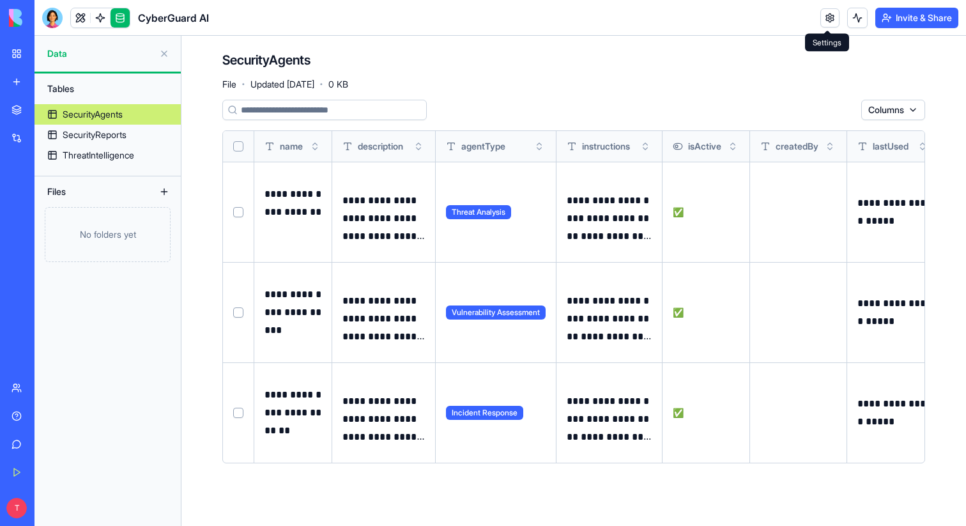
click at [832, 18] on link at bounding box center [829, 17] width 19 height 19
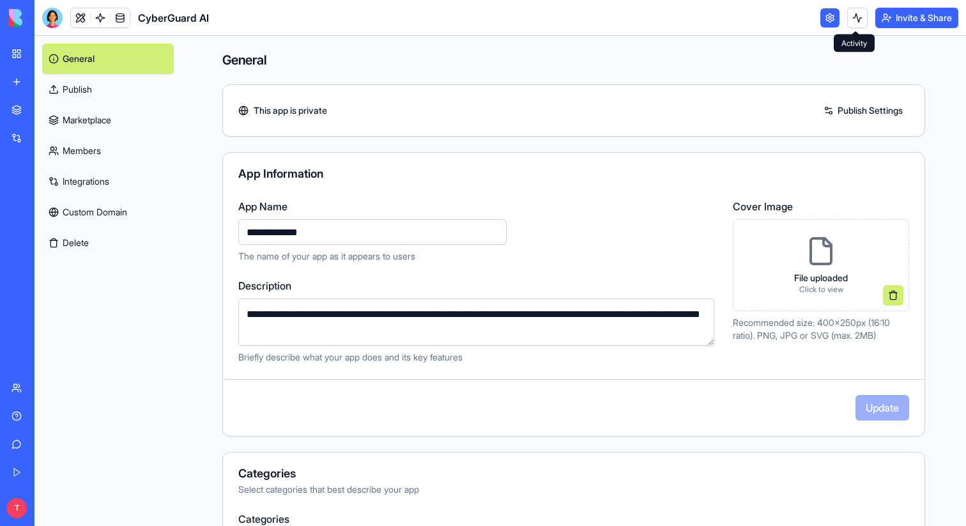
click at [862, 20] on button at bounding box center [857, 18] width 20 height 20
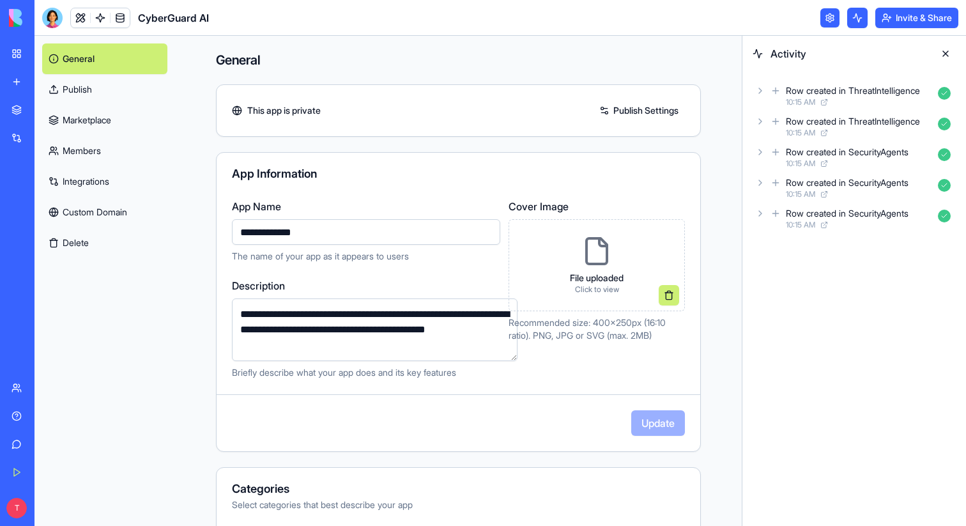
click at [947, 52] on button at bounding box center [945, 53] width 20 height 20
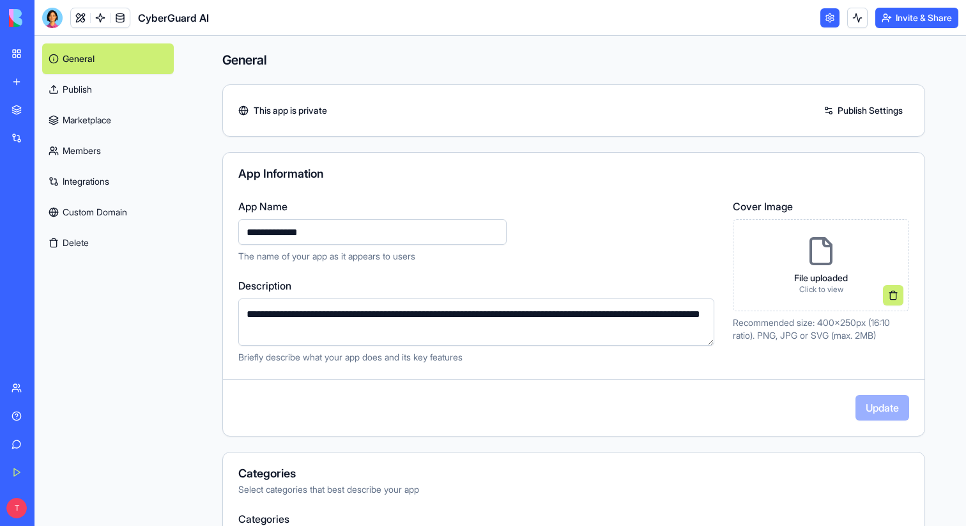
click at [821, 17] on link at bounding box center [829, 17] width 19 height 19
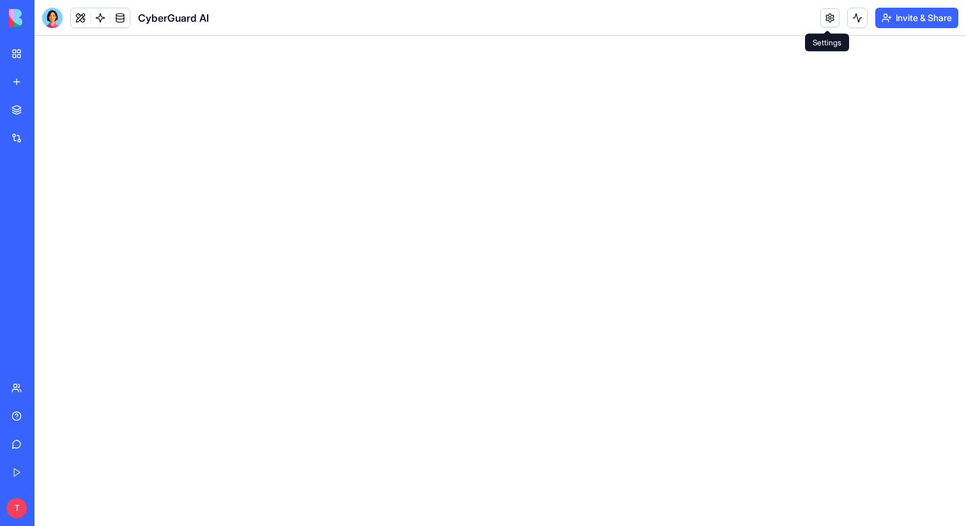
click at [830, 17] on link at bounding box center [829, 17] width 19 height 19
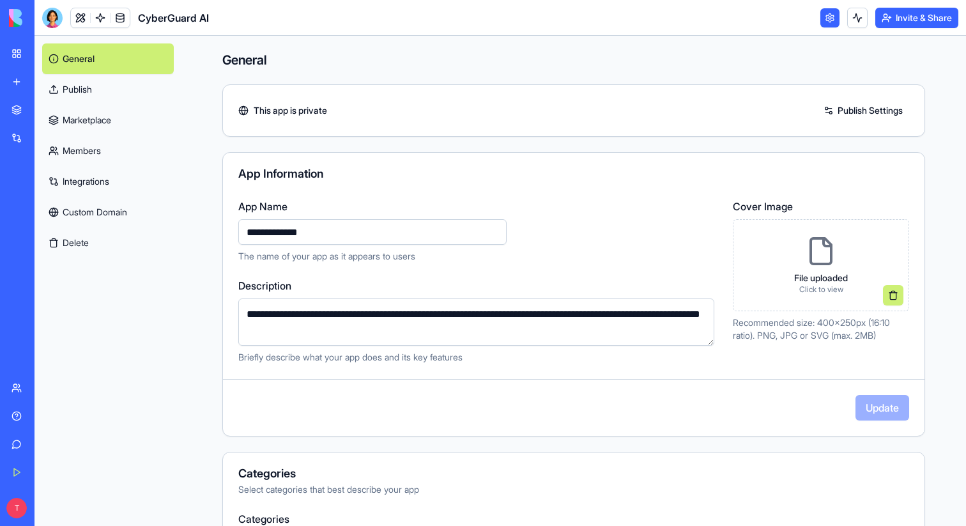
click at [830, 17] on link at bounding box center [829, 17] width 19 height 19
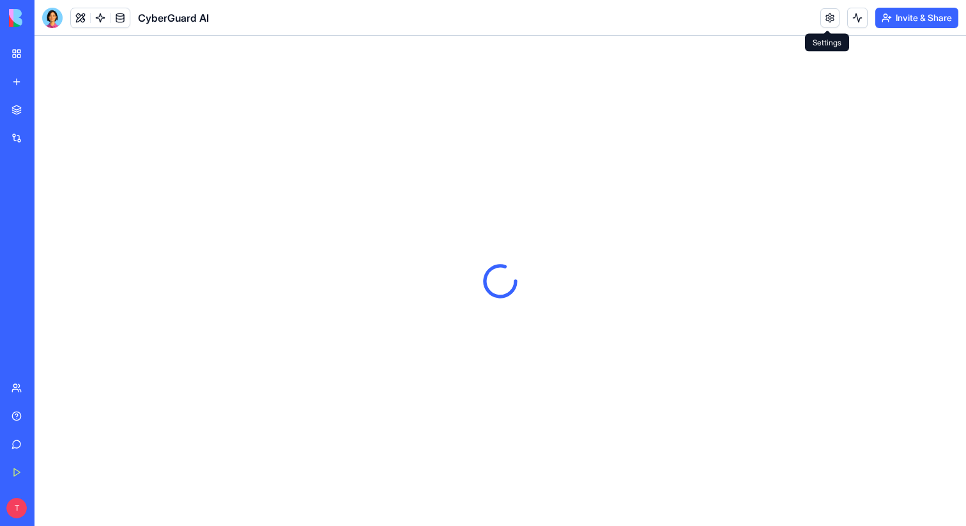
click at [827, 18] on link at bounding box center [829, 17] width 19 height 19
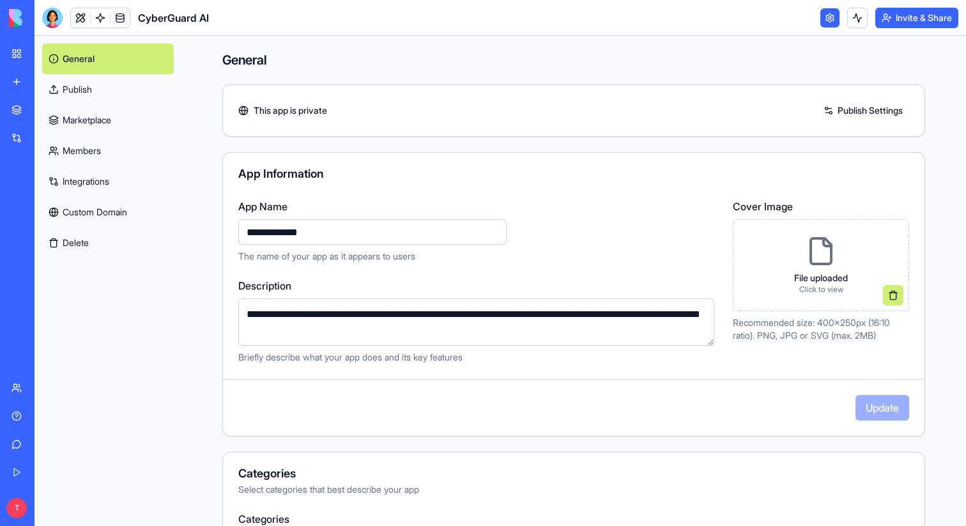
click at [827, 18] on link at bounding box center [829, 17] width 19 height 19
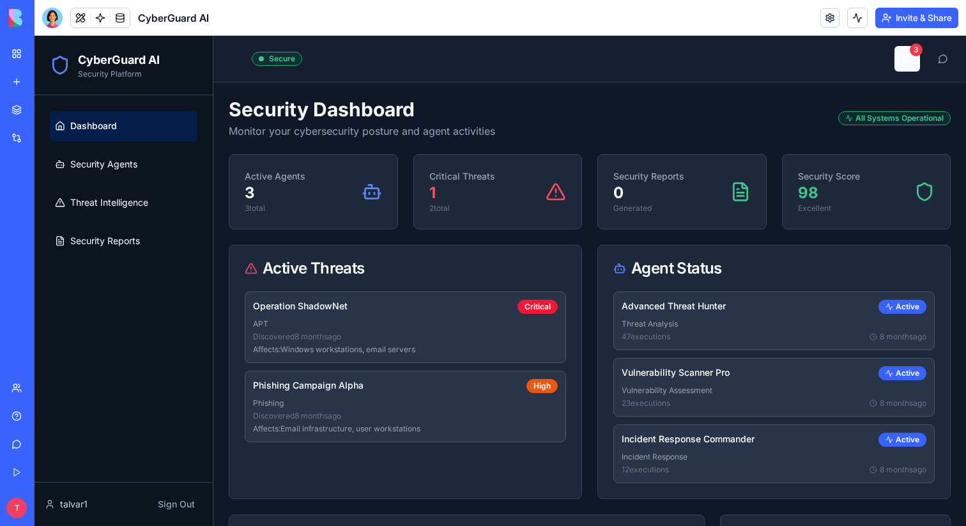
click at [900, 63] on button "3" at bounding box center [907, 59] width 26 height 26
click at [936, 64] on button at bounding box center [943, 59] width 26 height 26
click at [882, 58] on div "Toggle Sidebar Secure 3" at bounding box center [590, 59] width 732 height 26
click at [858, 135] on div "Security Dashboard Monitor your cybersecurity posture and agent activities All …" at bounding box center [590, 118] width 722 height 41
click at [818, 192] on p "98" at bounding box center [829, 193] width 62 height 20
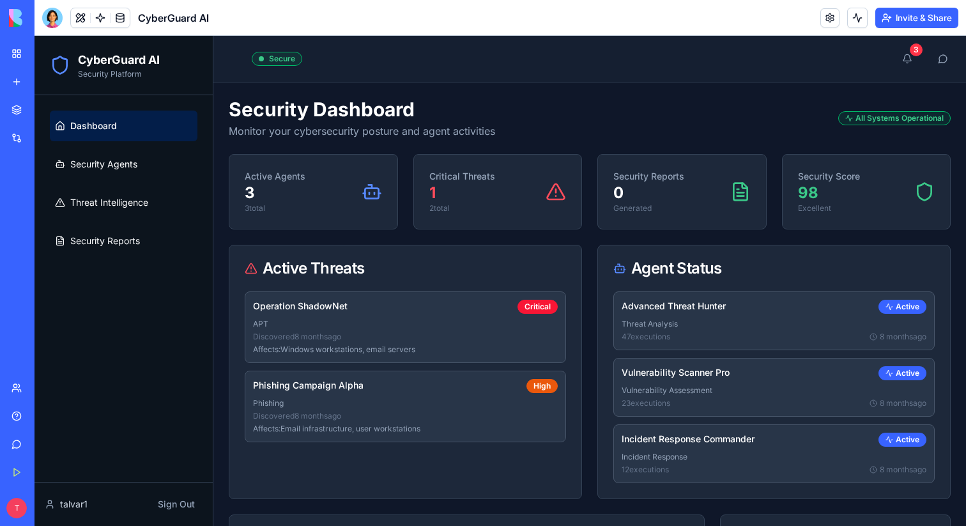
click at [789, 192] on div "Security Score 98 Excellent" at bounding box center [866, 192] width 168 height 74
click at [730, 192] on icon at bounding box center [740, 191] width 20 height 20
click at [86, 19] on button at bounding box center [80, 17] width 19 height 19
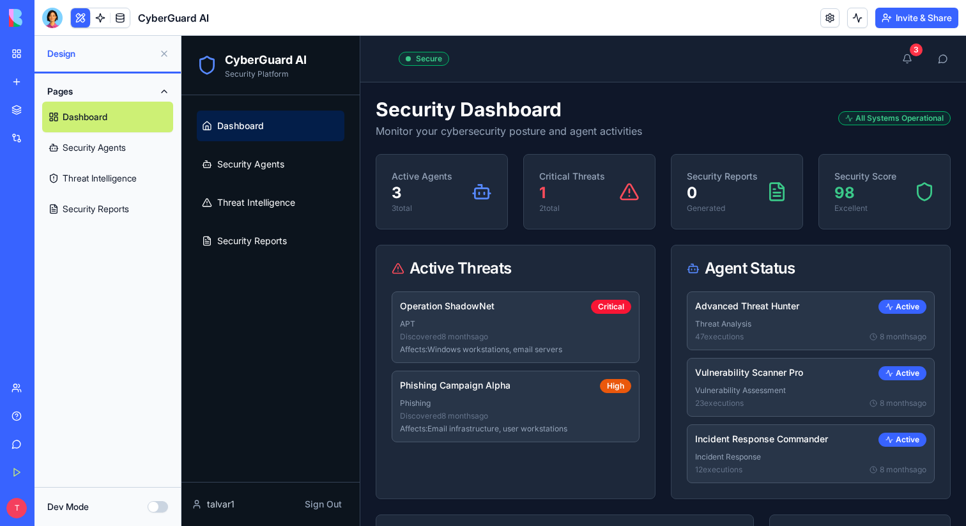
click at [101, 148] on link "Security Agents" at bounding box center [107, 147] width 131 height 31
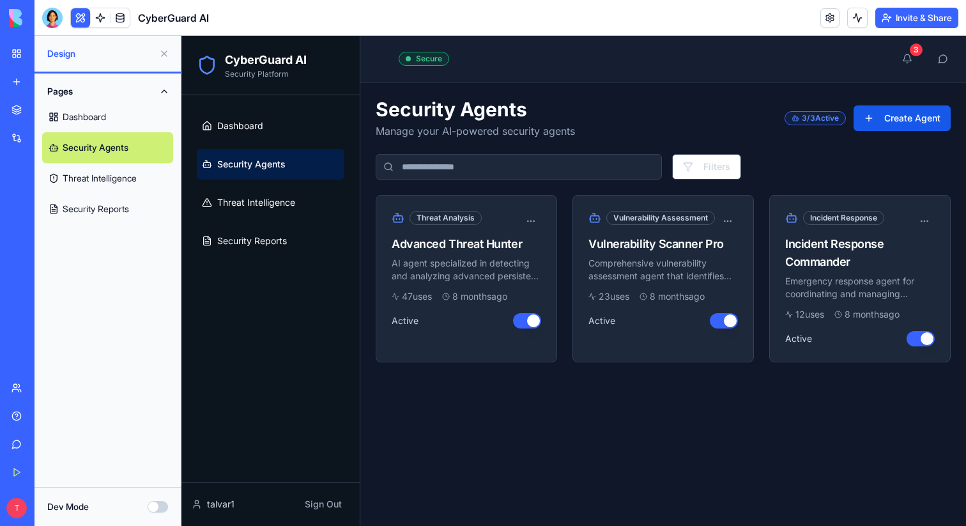
click at [101, 168] on link "Threat Intelligence" at bounding box center [107, 178] width 131 height 31
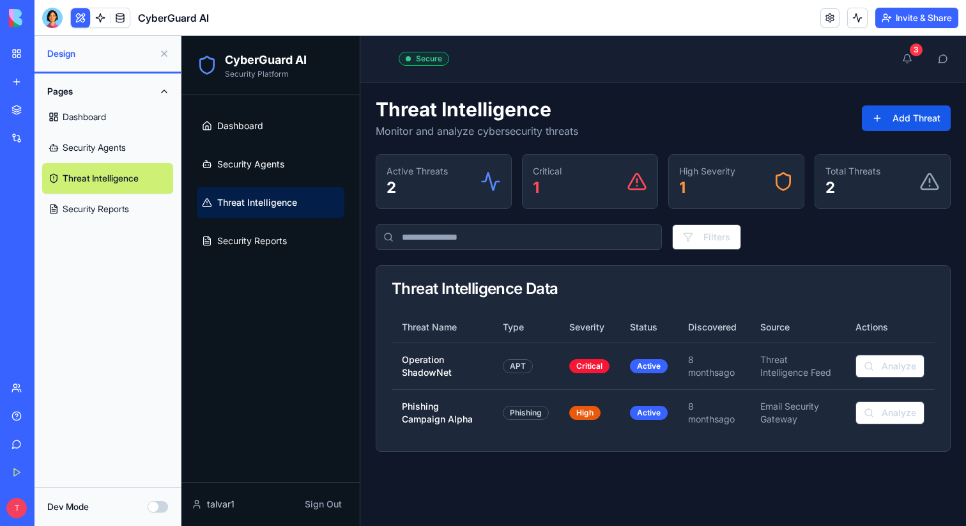
click at [98, 201] on link "Security Reports" at bounding box center [107, 209] width 131 height 31
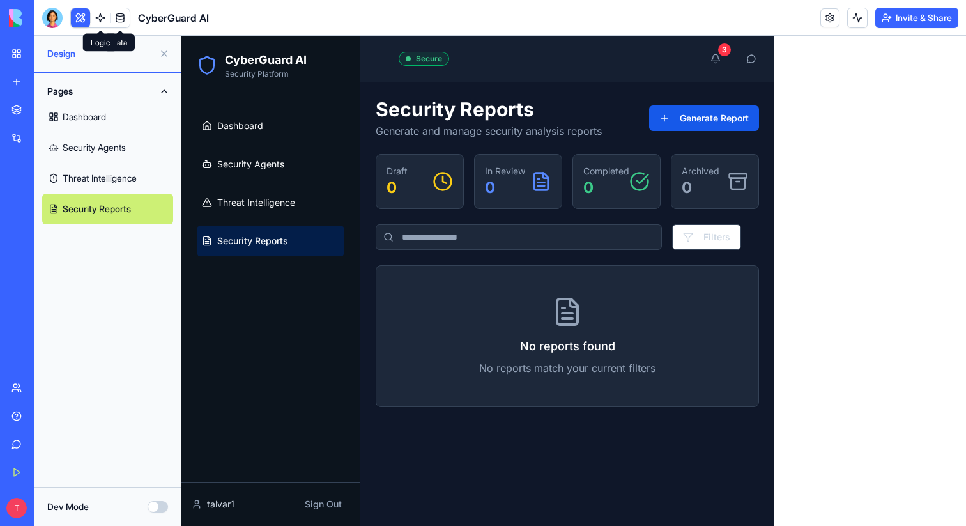
click at [105, 17] on link at bounding box center [100, 17] width 19 height 19
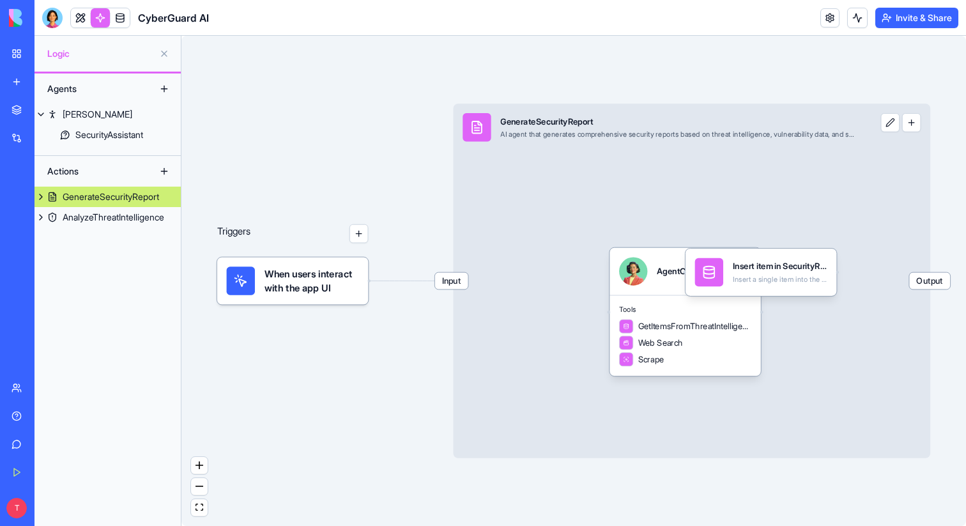
click at [38, 59] on div "My Workspace" at bounding box center [39, 53] width 17 height 13
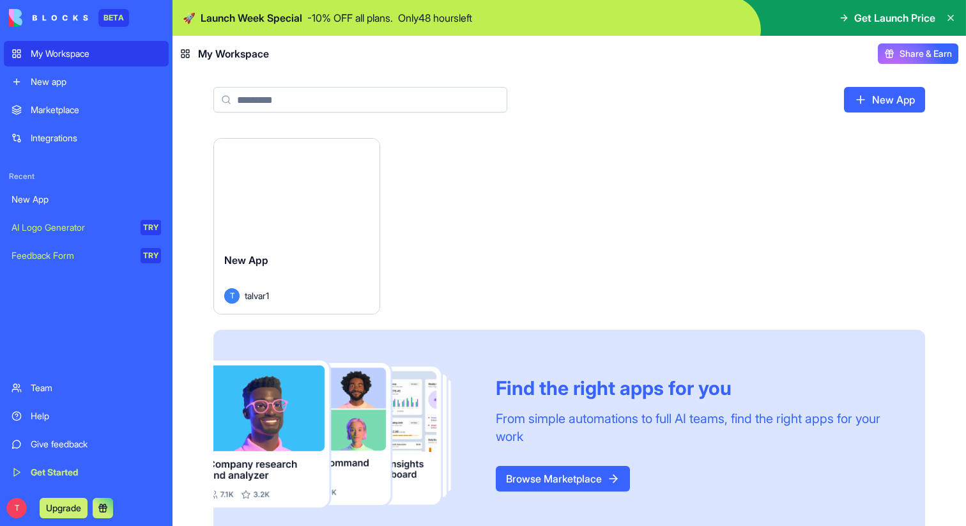
click at [546, 190] on div "Launch New App T talvar1 Find the right apps for you From simple automations to…" at bounding box center [569, 338] width 712 height 400
click at [952, 19] on icon at bounding box center [950, 18] width 10 height 10
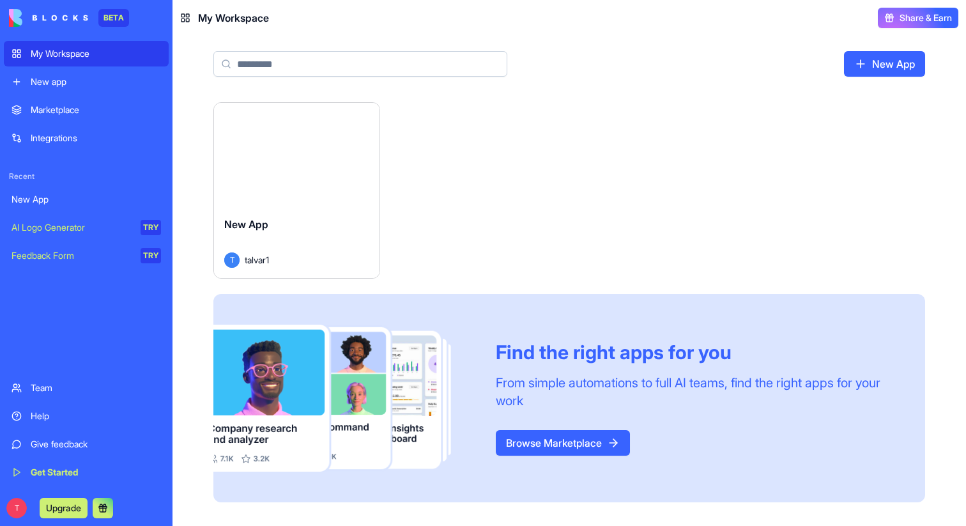
click at [273, 192] on div "Launch" at bounding box center [296, 154] width 165 height 103
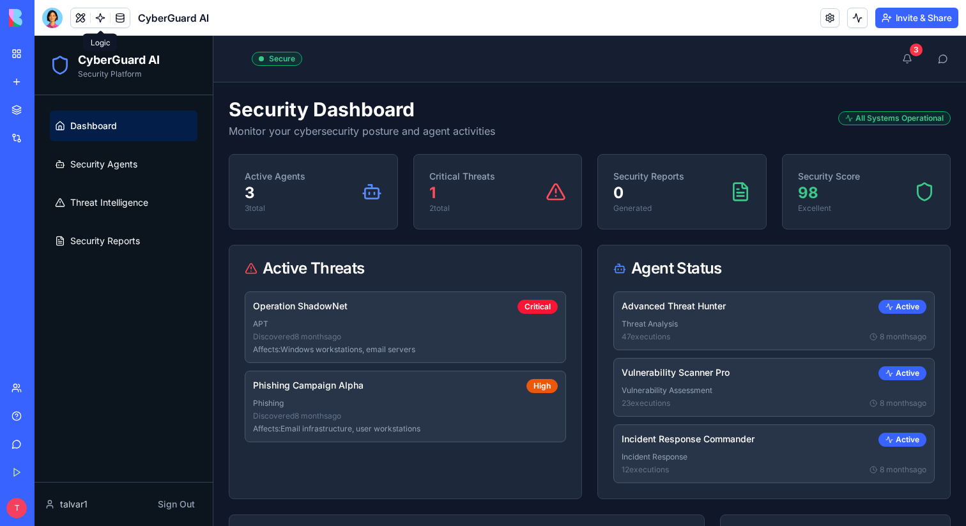
click at [96, 18] on link at bounding box center [100, 17] width 19 height 19
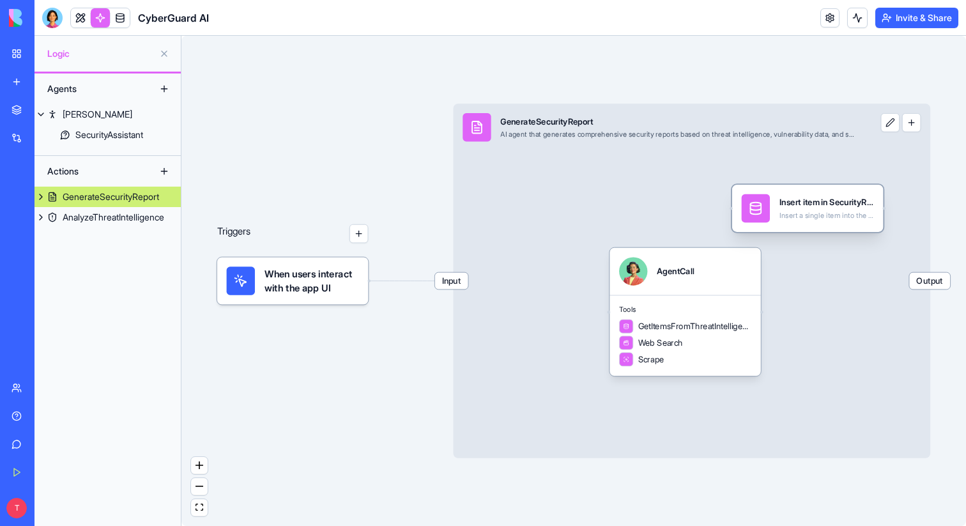
drag, startPoint x: 776, startPoint y: 278, endPoint x: 823, endPoint y: 215, distance: 79.1
click at [823, 215] on div "Insert a single item into the SecurityReports table" at bounding box center [826, 216] width 95 height 10
click at [119, 15] on link at bounding box center [119, 17] width 19 height 19
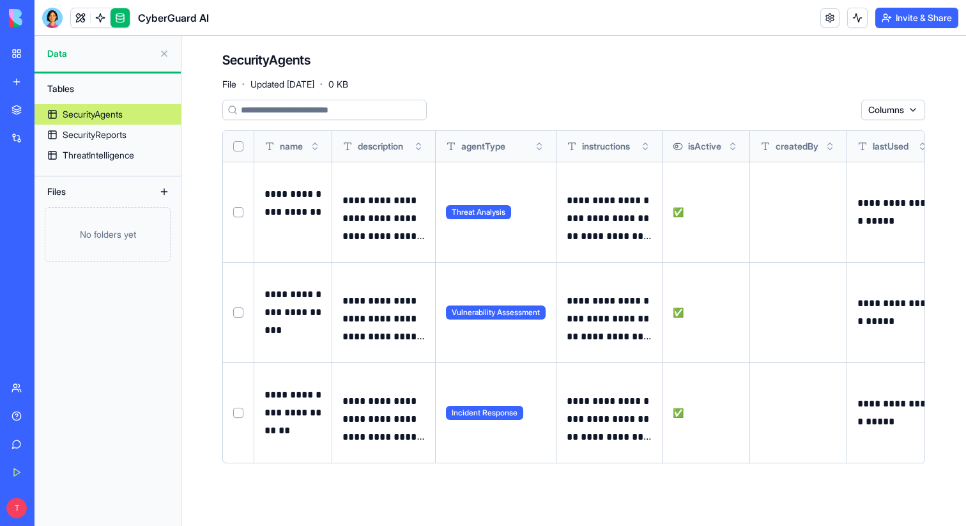
click at [15, 56] on link "My Workspace" at bounding box center [29, 54] width 51 height 26
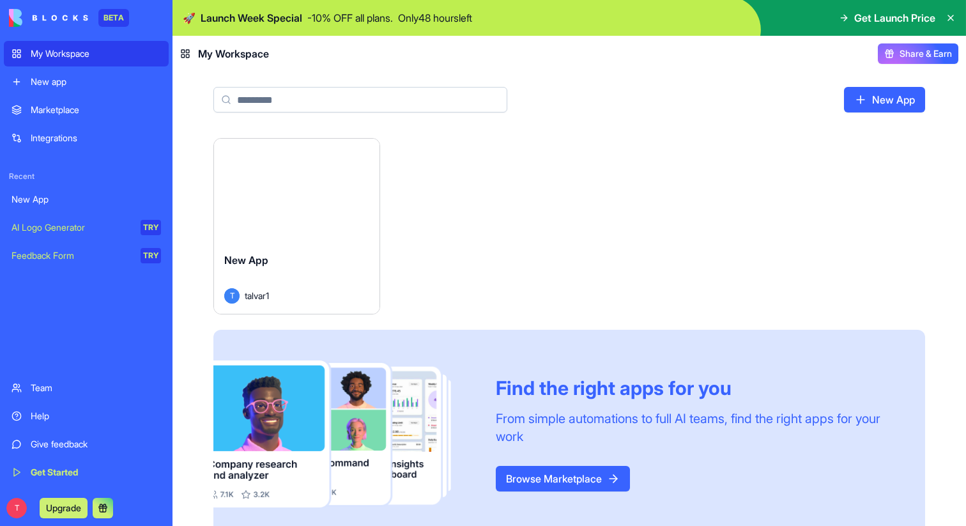
click at [70, 226] on div "AI Logo Generator" at bounding box center [71, 227] width 120 height 13
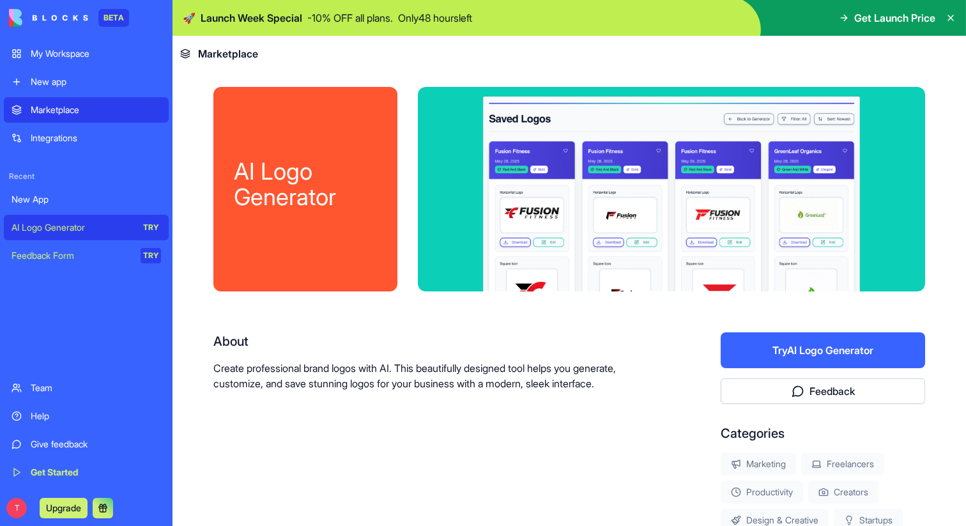
click at [773, 352] on button "Try AI Logo Generator" at bounding box center [822, 350] width 204 height 36
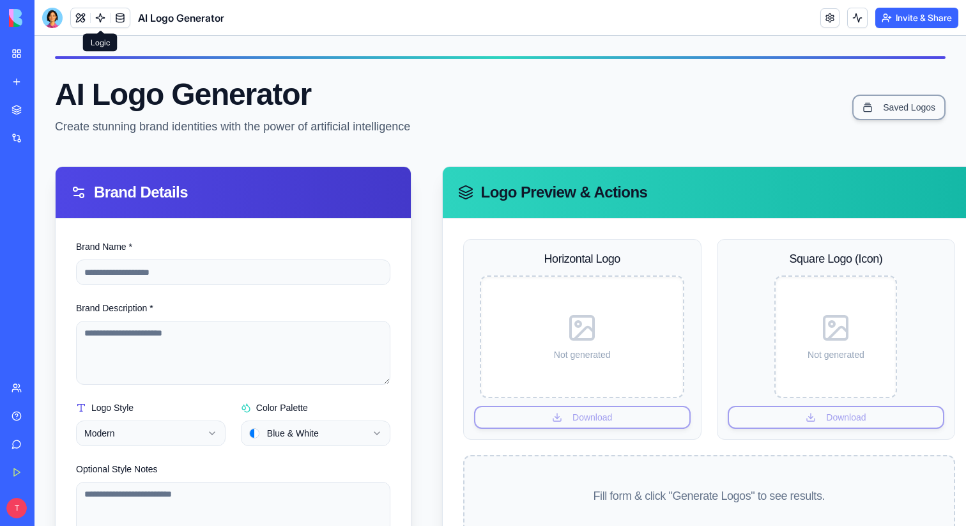
click at [96, 13] on link at bounding box center [100, 17] width 19 height 19
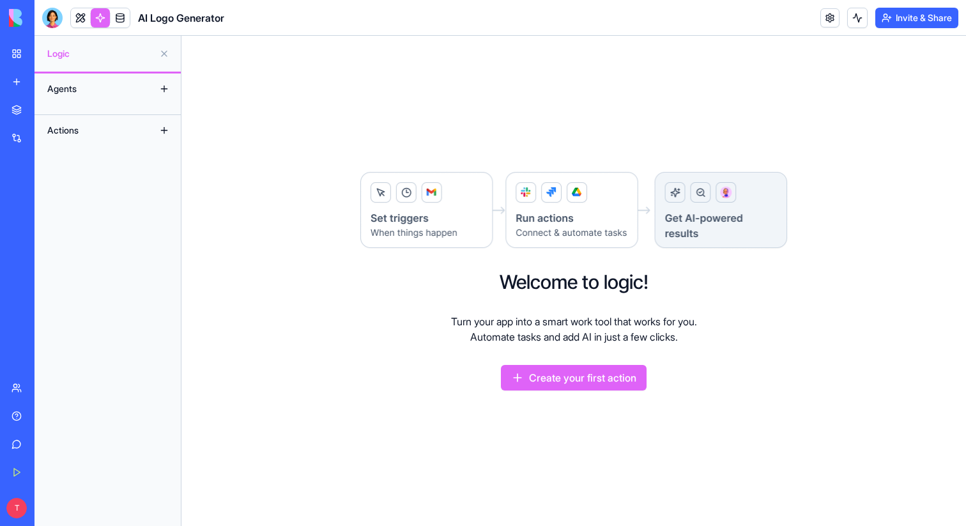
click at [415, 199] on img at bounding box center [573, 210] width 429 height 79
click at [114, 89] on div "Agents" at bounding box center [92, 89] width 102 height 20
click at [62, 89] on div "Agents" at bounding box center [92, 89] width 102 height 20
click at [169, 88] on button at bounding box center [164, 89] width 20 height 20
click at [164, 88] on button at bounding box center [164, 89] width 20 height 20
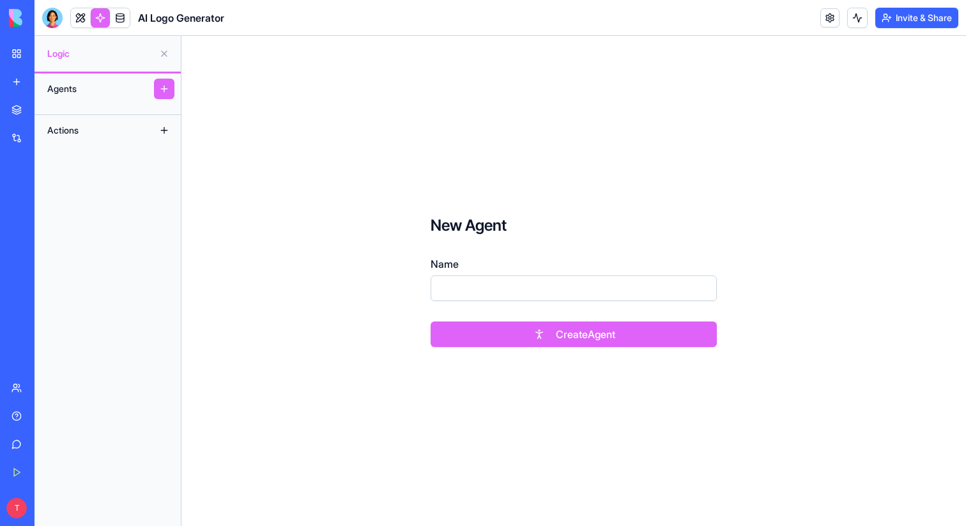
click at [164, 132] on button at bounding box center [164, 130] width 20 height 20
click at [161, 132] on button at bounding box center [164, 130] width 20 height 20
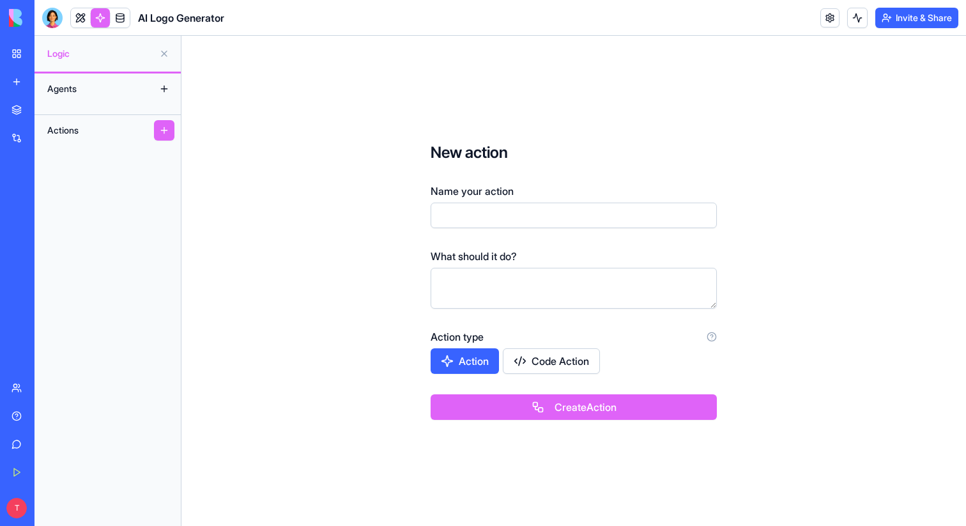
click at [98, 15] on link at bounding box center [100, 17] width 19 height 19
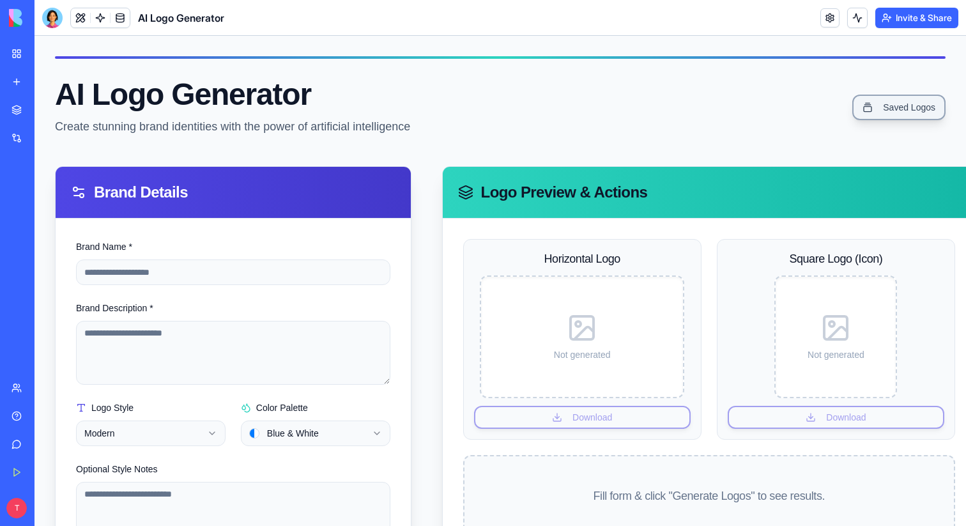
click at [906, 103] on link "Saved Logos" at bounding box center [898, 108] width 93 height 26
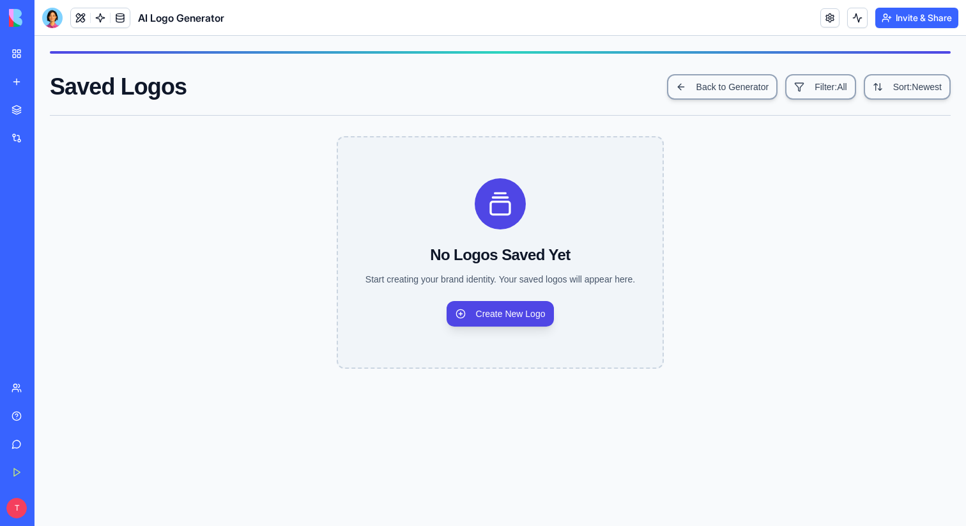
click at [51, 64] on link "My Workspace" at bounding box center [29, 54] width 51 height 26
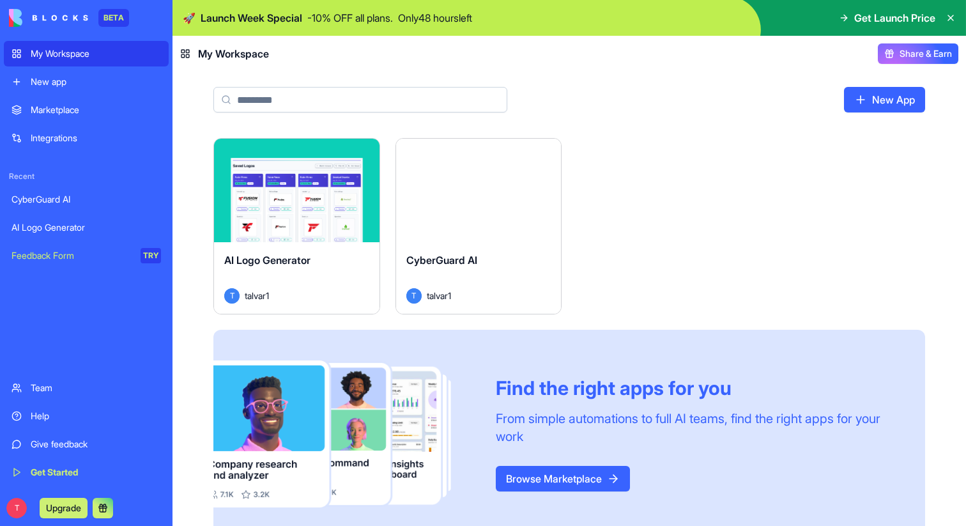
click at [487, 191] on button "Launch" at bounding box center [478, 191] width 96 height 26
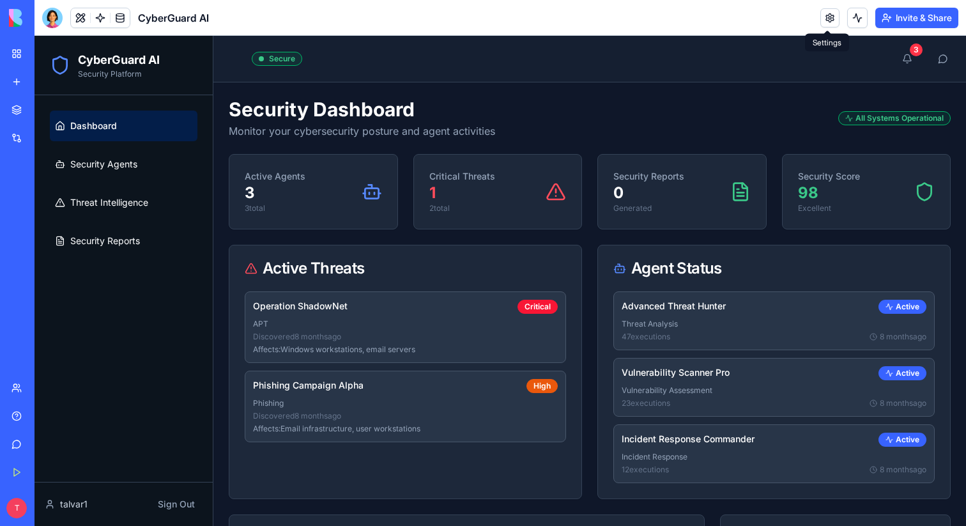
click at [825, 25] on link at bounding box center [829, 17] width 19 height 19
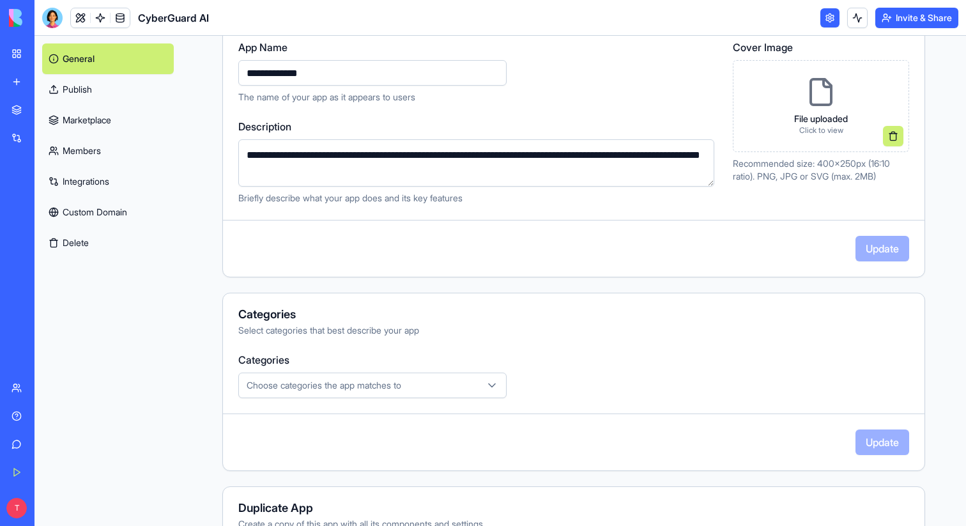
scroll to position [252, 0]
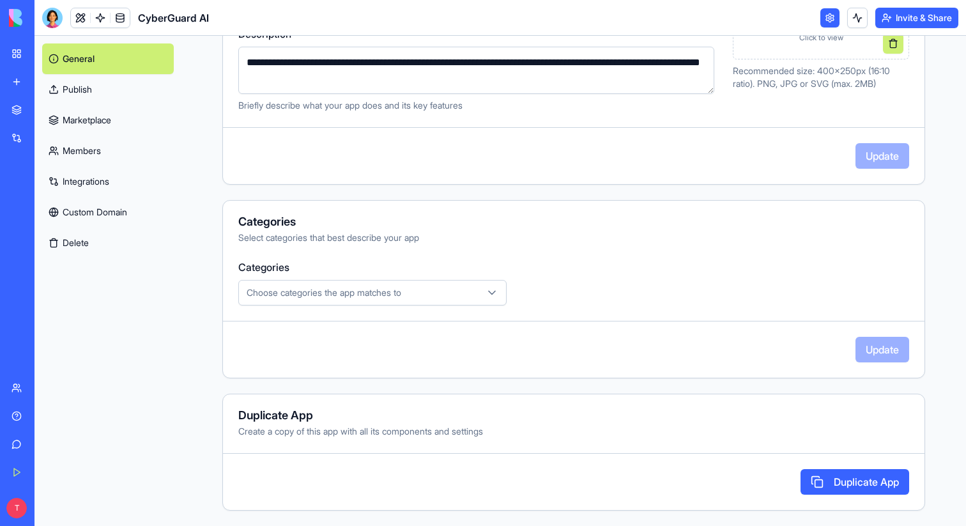
click at [100, 95] on link "Publish" at bounding box center [108, 89] width 132 height 31
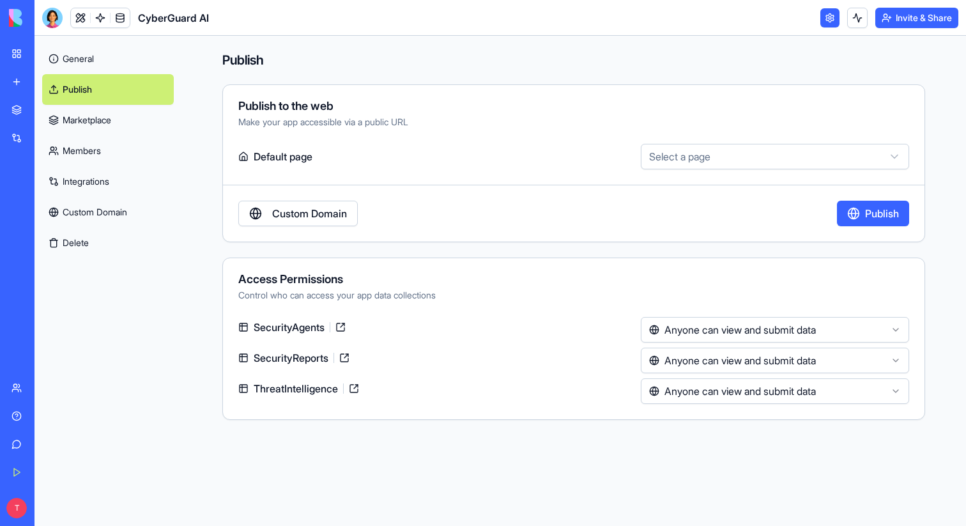
click at [734, 151] on html "**********" at bounding box center [483, 263] width 966 height 526
